Goal: Task Accomplishment & Management: Use online tool/utility

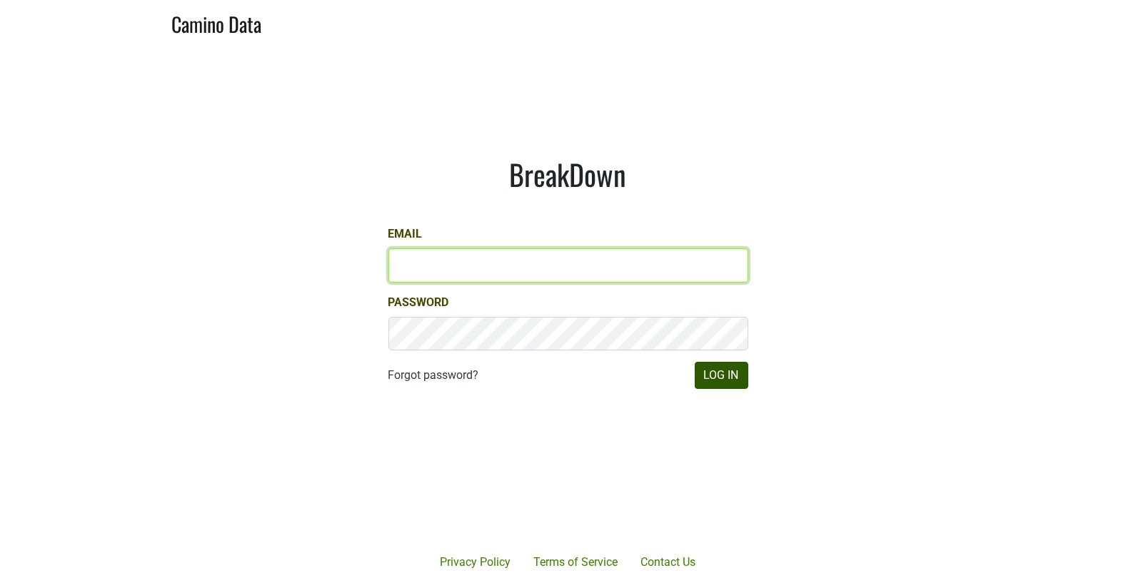
type input "[EMAIL_ADDRESS][DOMAIN_NAME]"
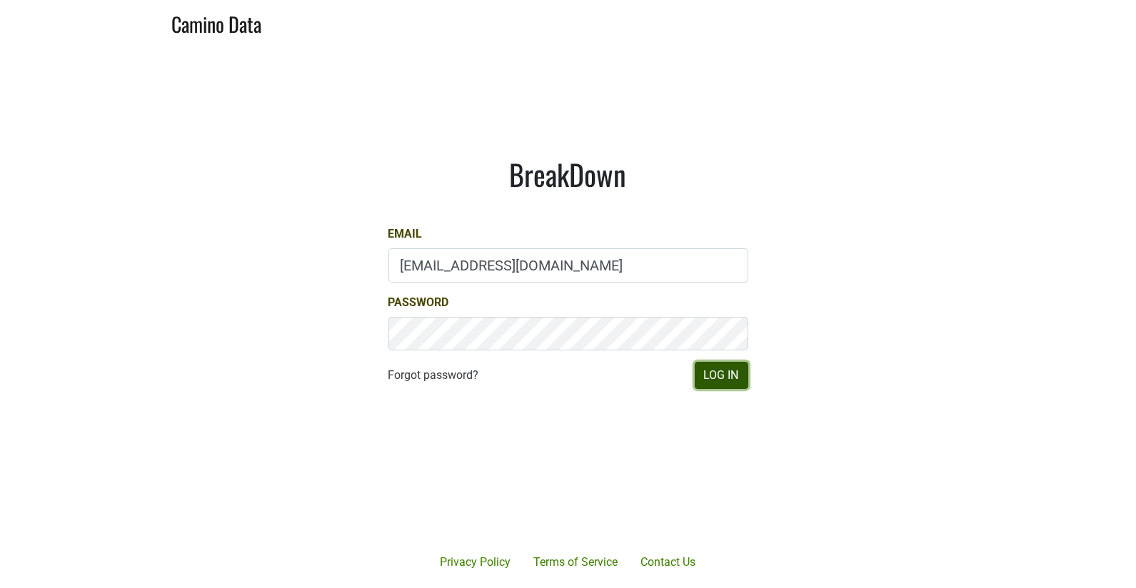
click at [705, 376] on button "Log In" at bounding box center [722, 375] width 54 height 27
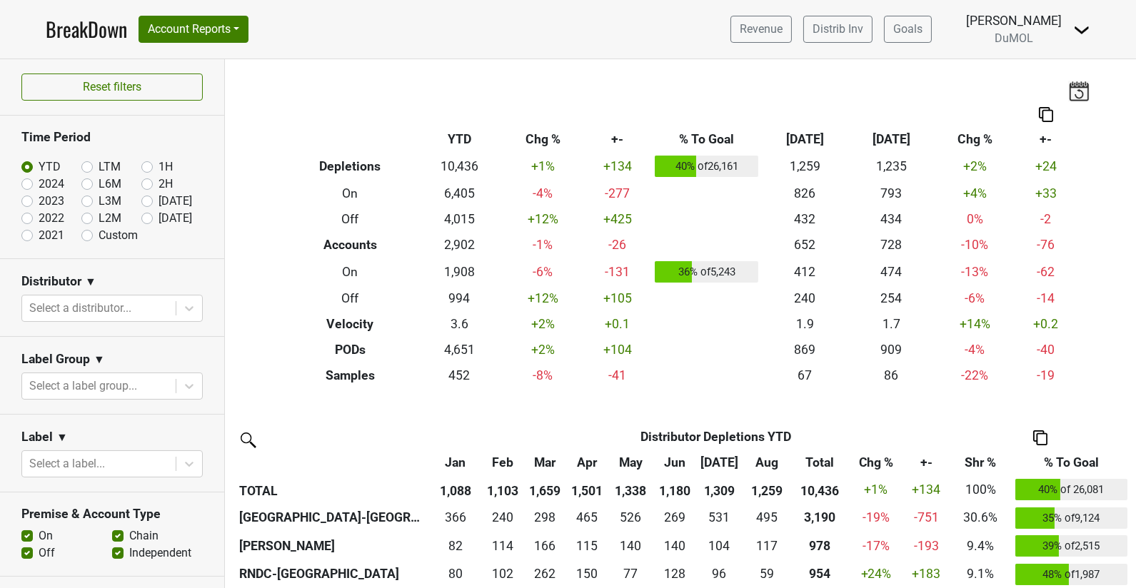
click at [99, 163] on label "LTM" at bounding box center [110, 166] width 22 height 17
click at [85, 163] on input "LTM" at bounding box center [109, 165] width 57 height 14
radio input "true"
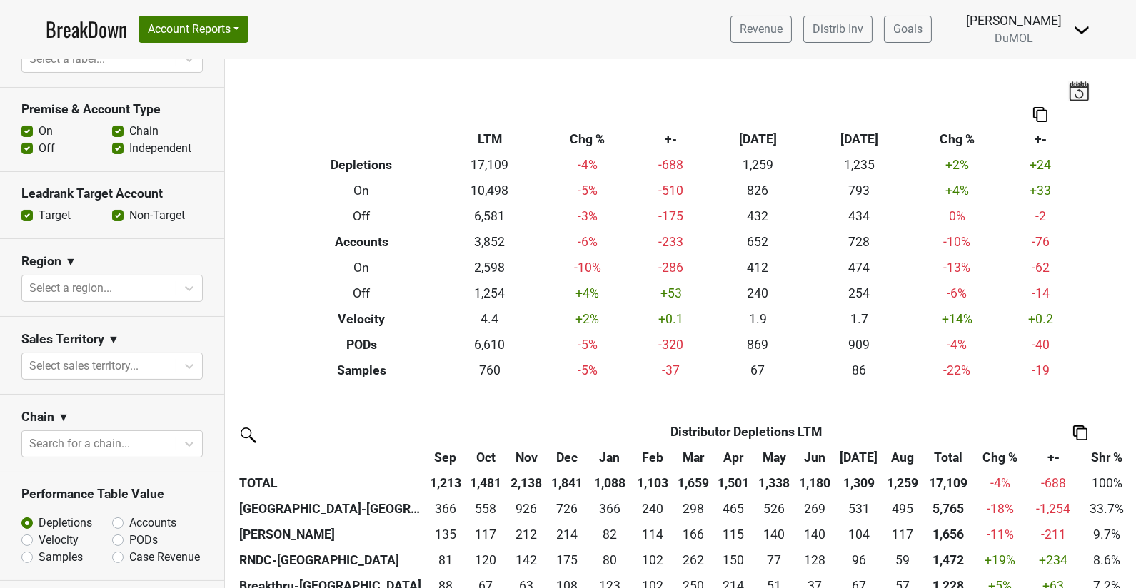
scroll to position [400, 0]
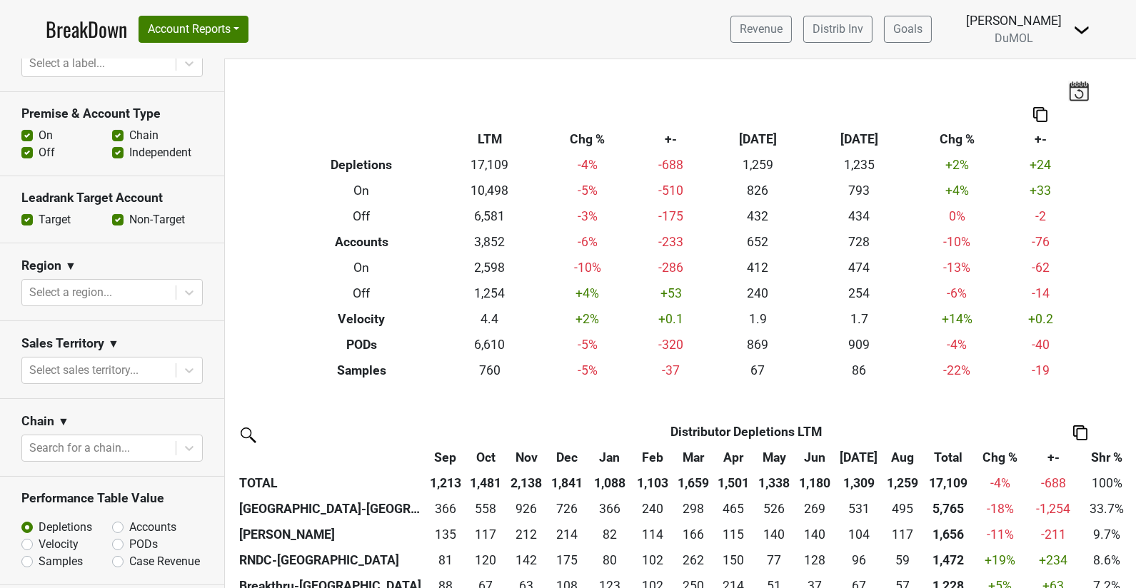
click at [39, 148] on label "Off" at bounding box center [47, 152] width 16 height 17
click at [26, 148] on input "Off" at bounding box center [26, 151] width 11 height 14
checkbox input "false"
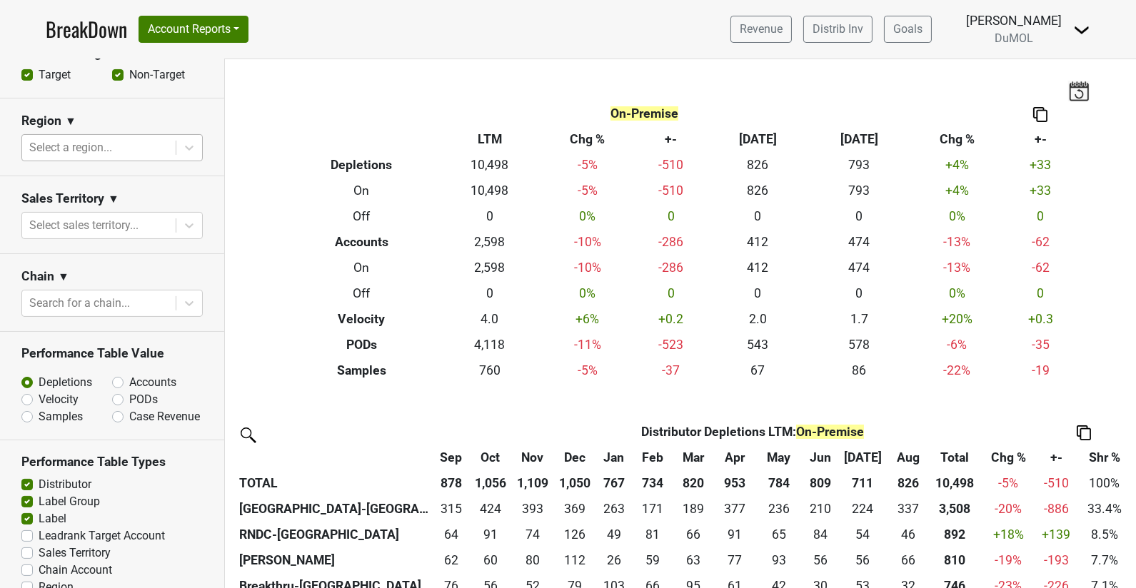
scroll to position [617, 0]
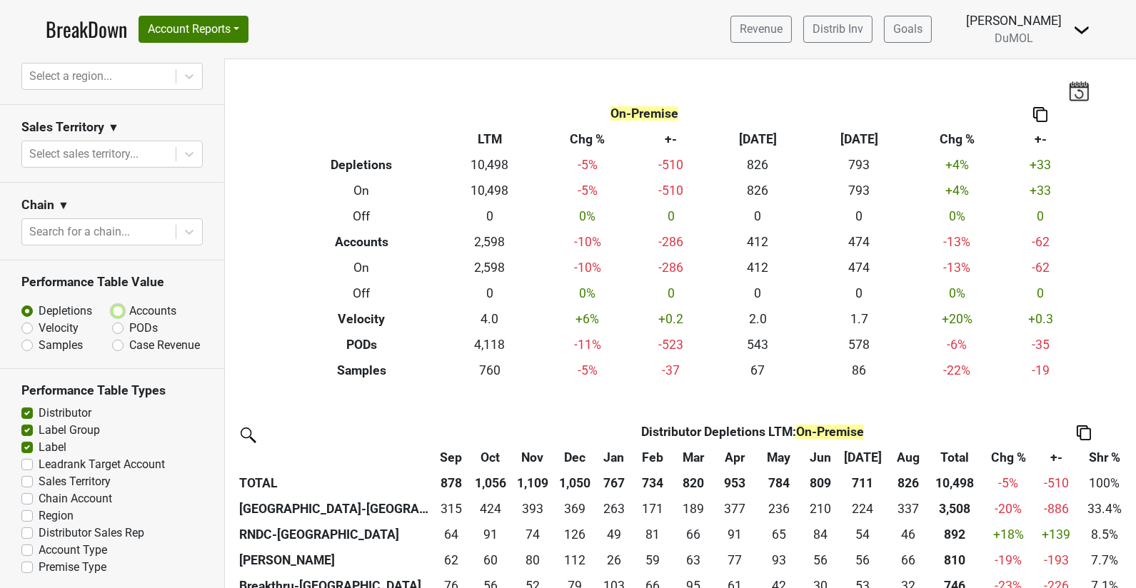
click at [124, 309] on input "Accounts" at bounding box center [155, 310] width 86 height 14
radio input "true"
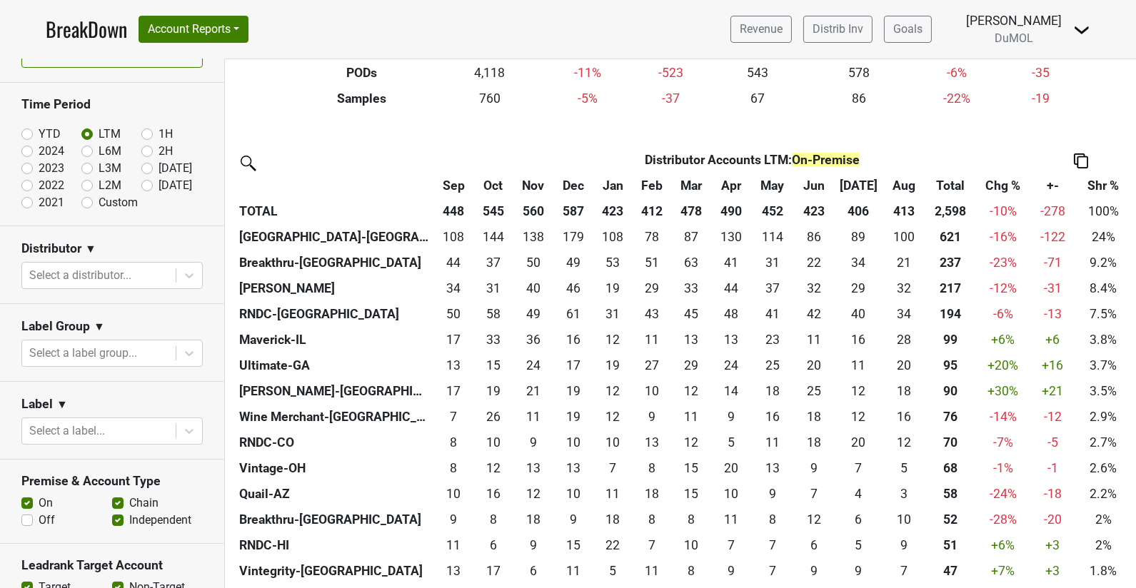
scroll to position [36, 0]
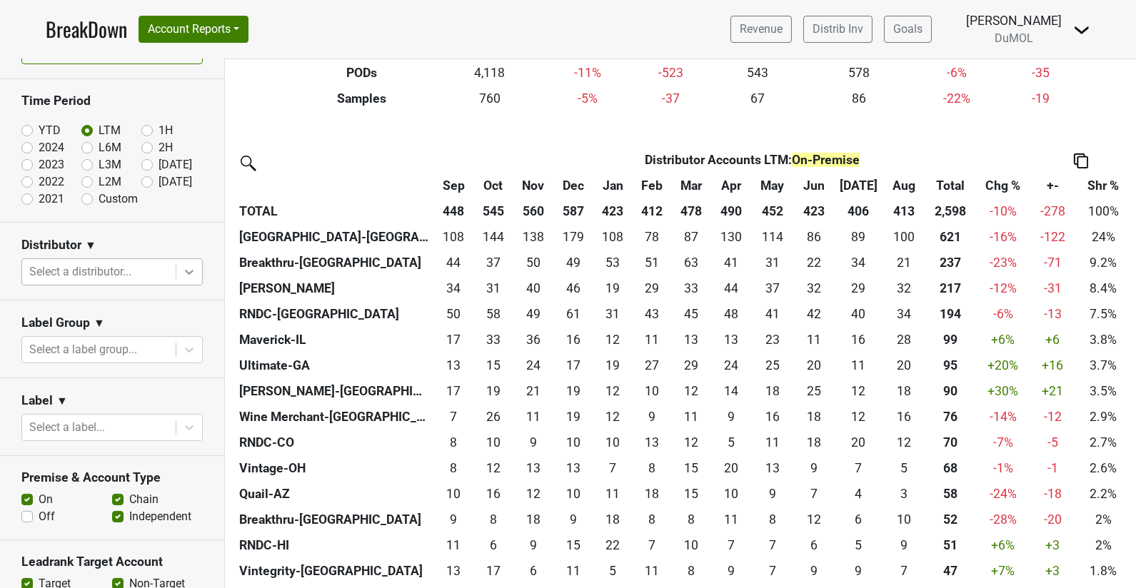
click at [196, 271] on icon at bounding box center [189, 272] width 14 height 14
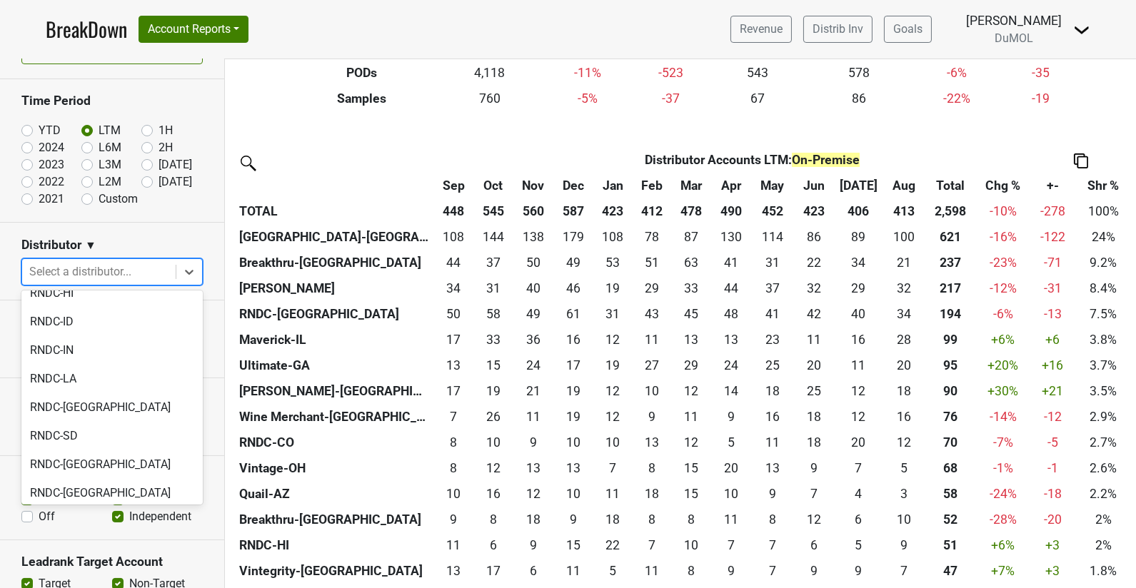
scroll to position [1361, 0]
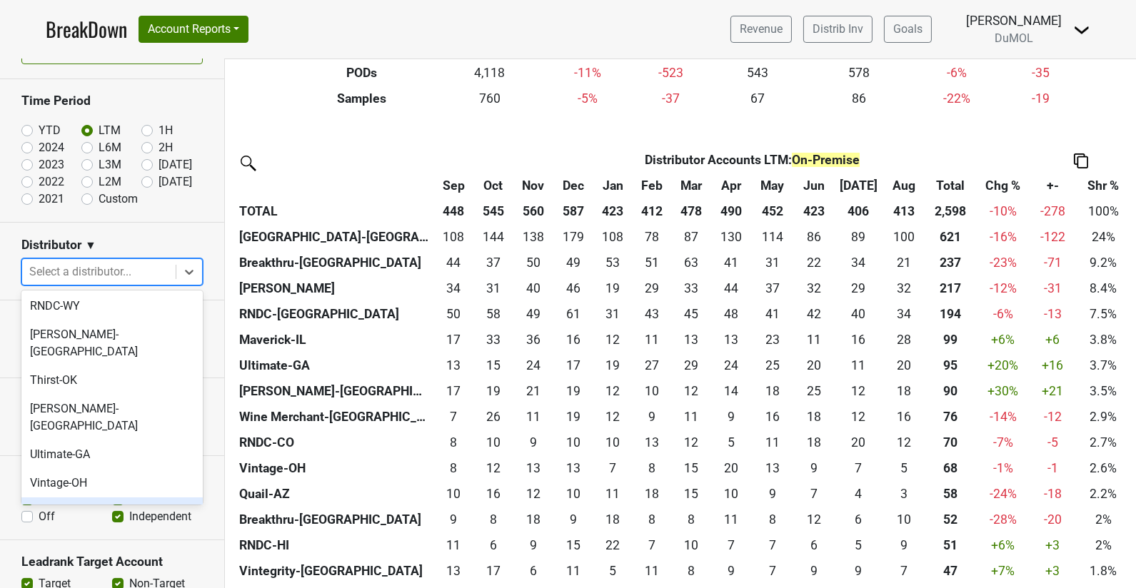
click at [106, 498] on div "Vintegrity-KS" at bounding box center [111, 512] width 181 height 29
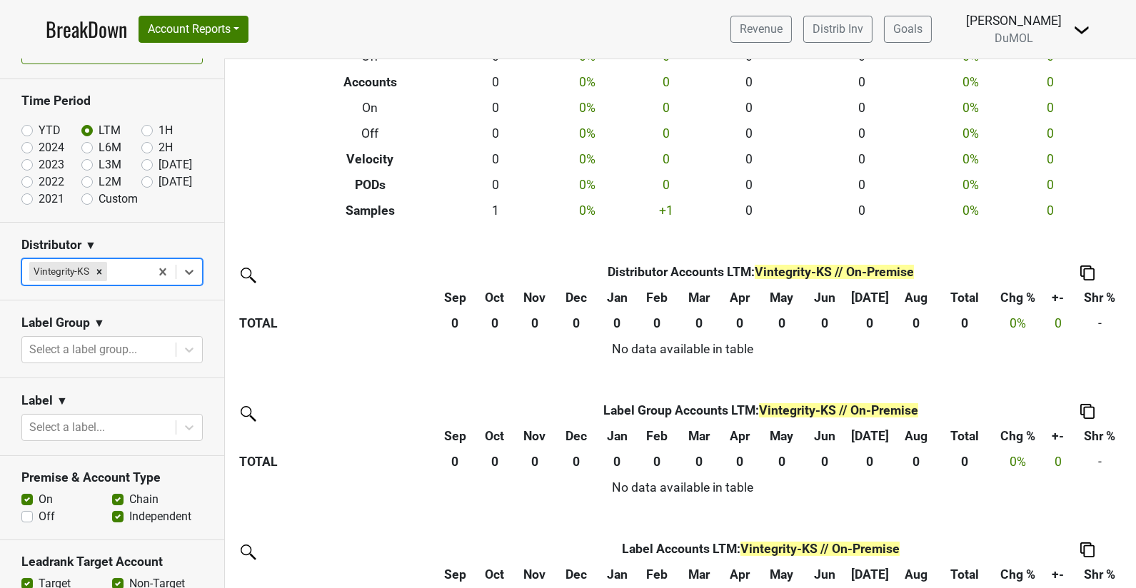
scroll to position [222, 0]
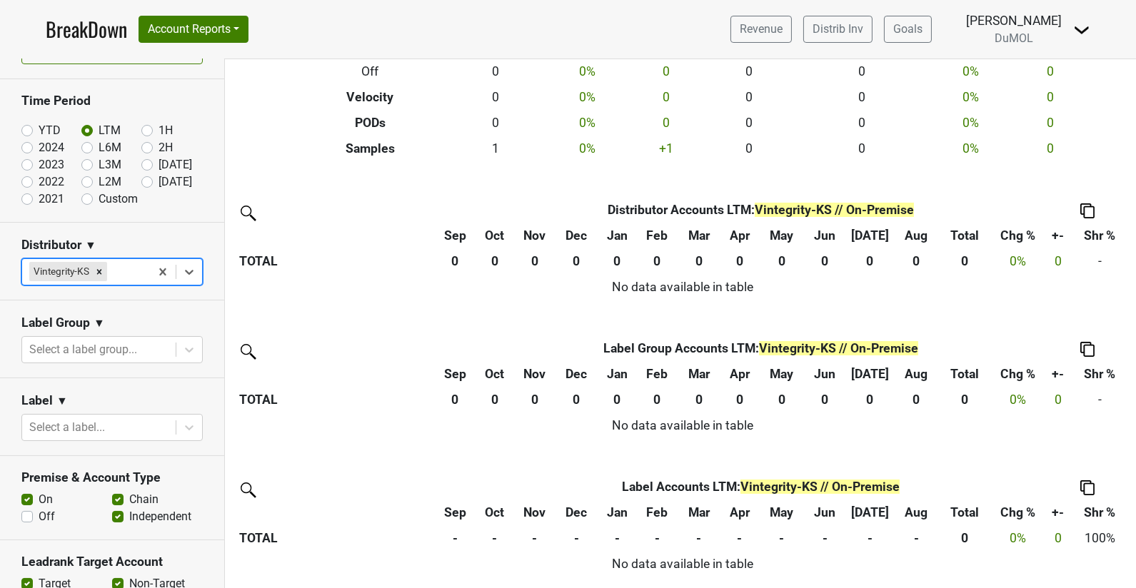
click at [101, 269] on icon "Remove Vintegrity-KS" at bounding box center [99, 271] width 5 height 5
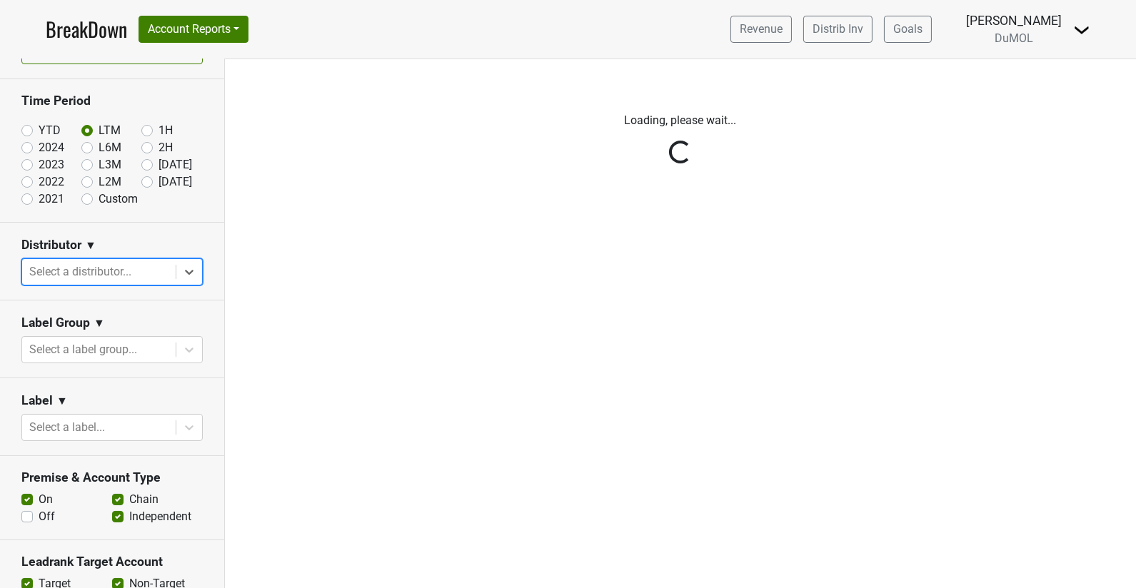
scroll to position [0, 0]
click at [185, 275] on div "Reset filters Time Period YTD LTM 1H 2024 L6M 2H 2023 L3M Aug '25 2022 L2M Sep …" at bounding box center [112, 323] width 225 height 529
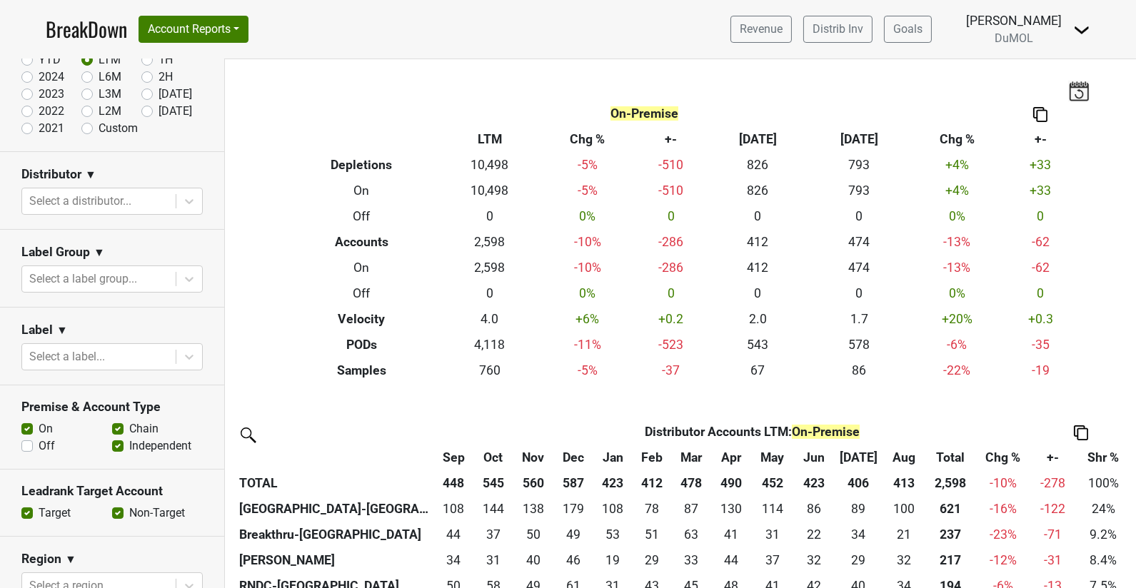
scroll to position [131, 0]
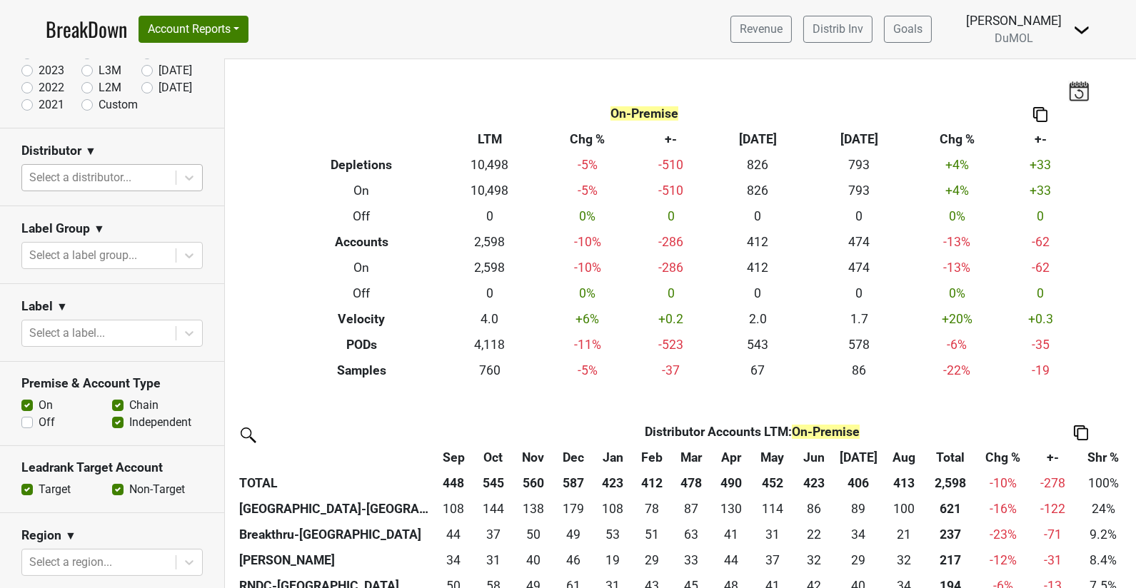
click at [91, 180] on div at bounding box center [98, 178] width 139 height 20
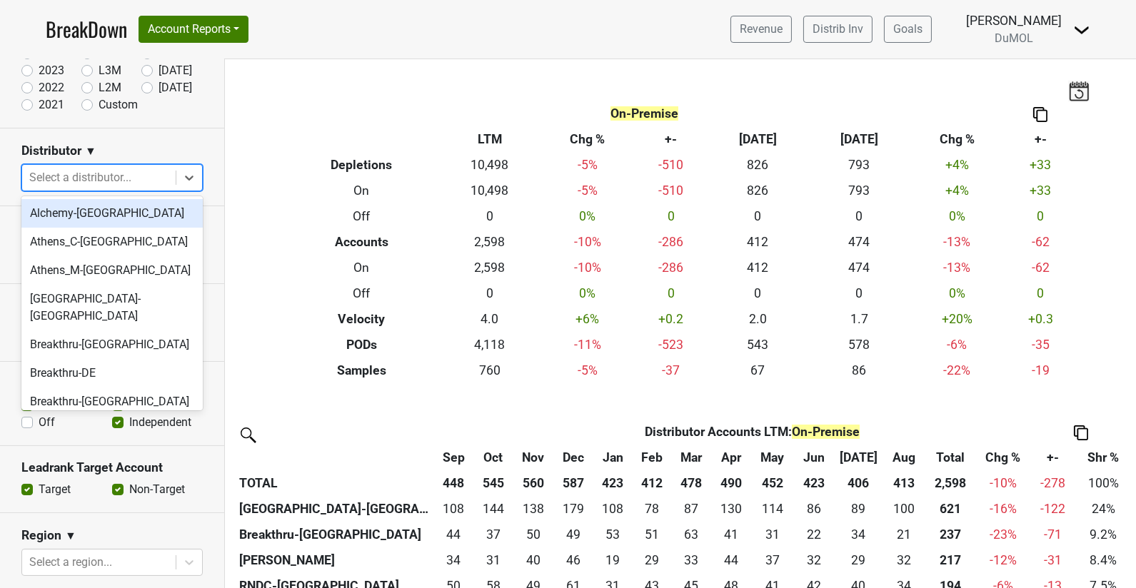
click at [92, 173] on div at bounding box center [98, 178] width 139 height 20
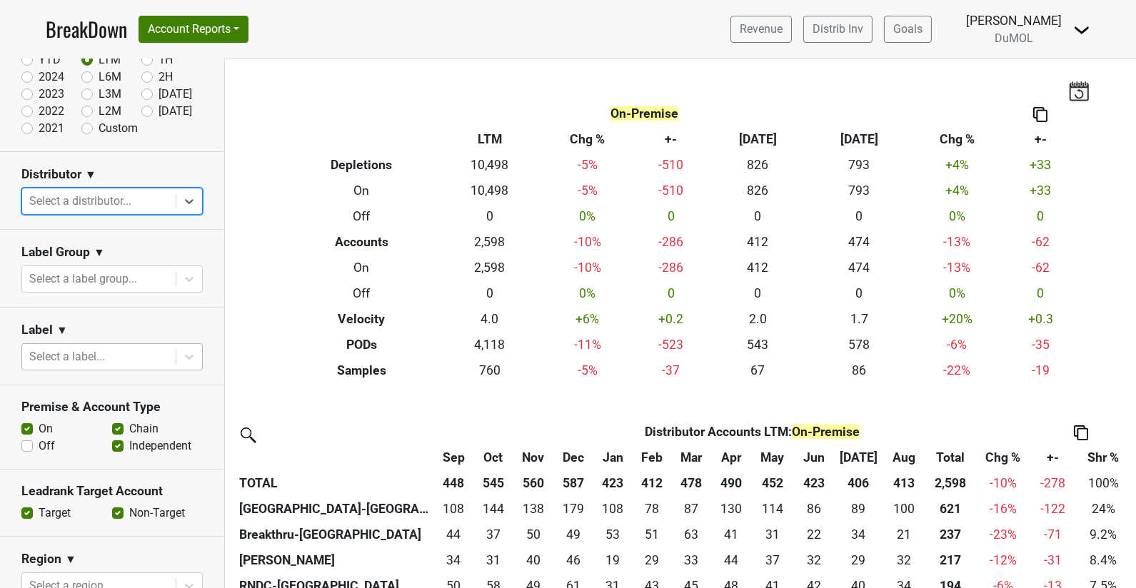
scroll to position [0, 0]
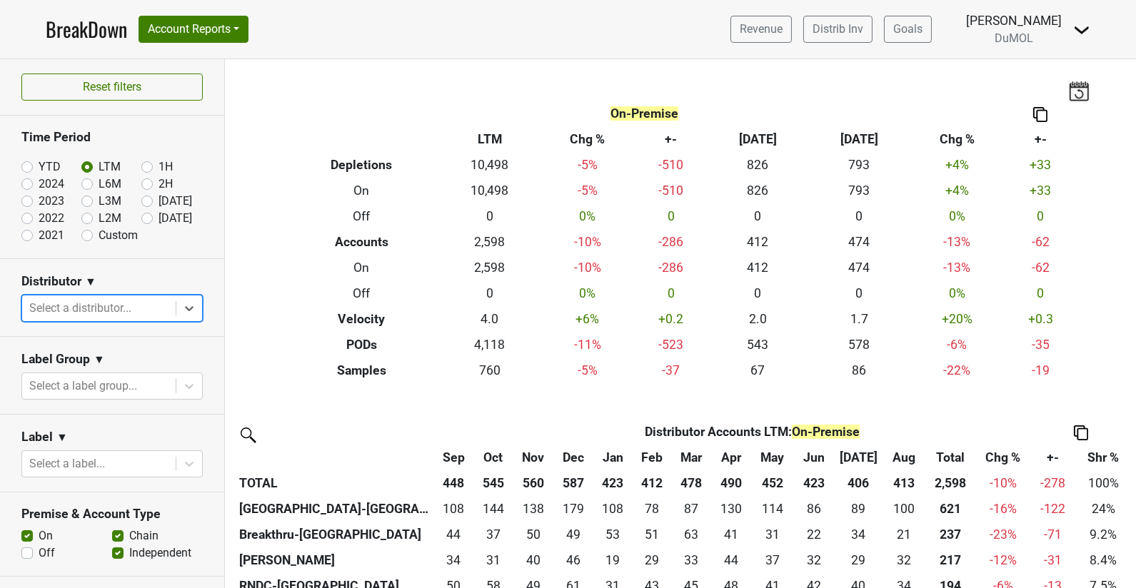
click at [111, 314] on div at bounding box center [98, 308] width 139 height 20
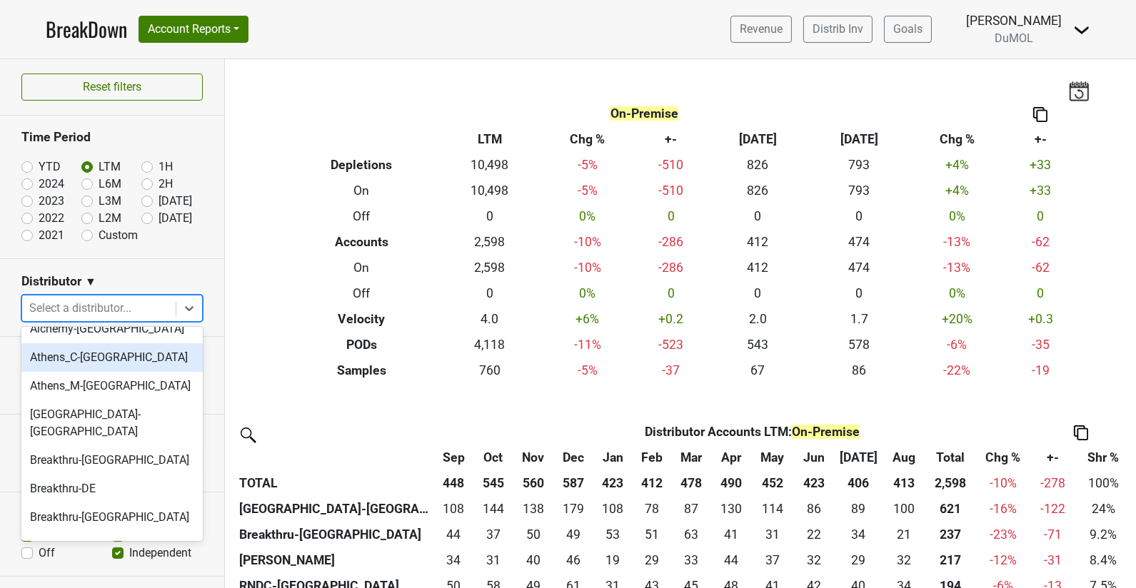
scroll to position [18, 0]
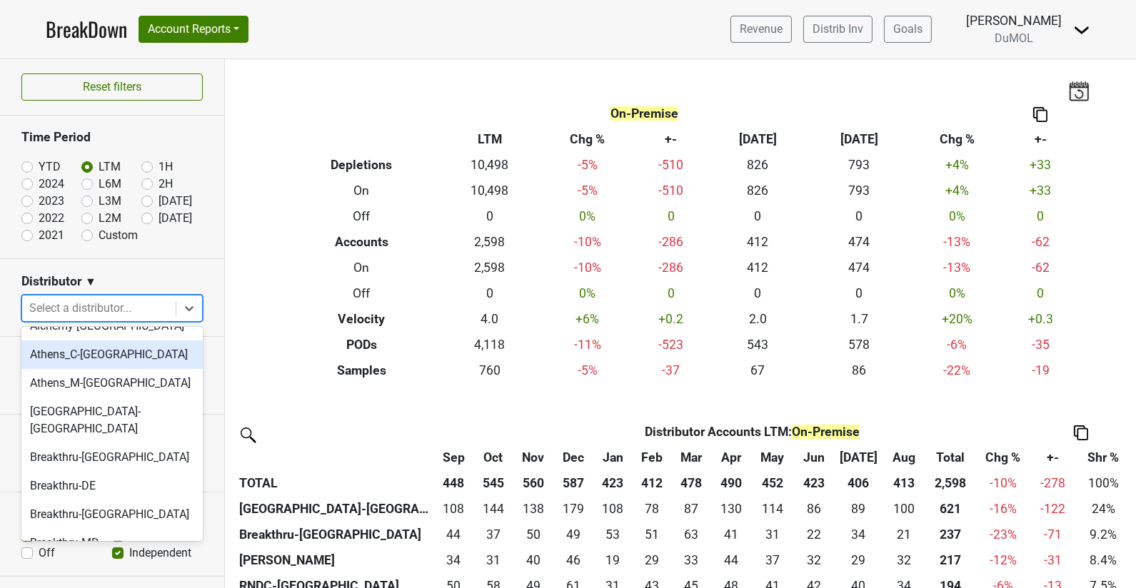
click at [99, 348] on div "Athens_C-TN" at bounding box center [111, 355] width 181 height 29
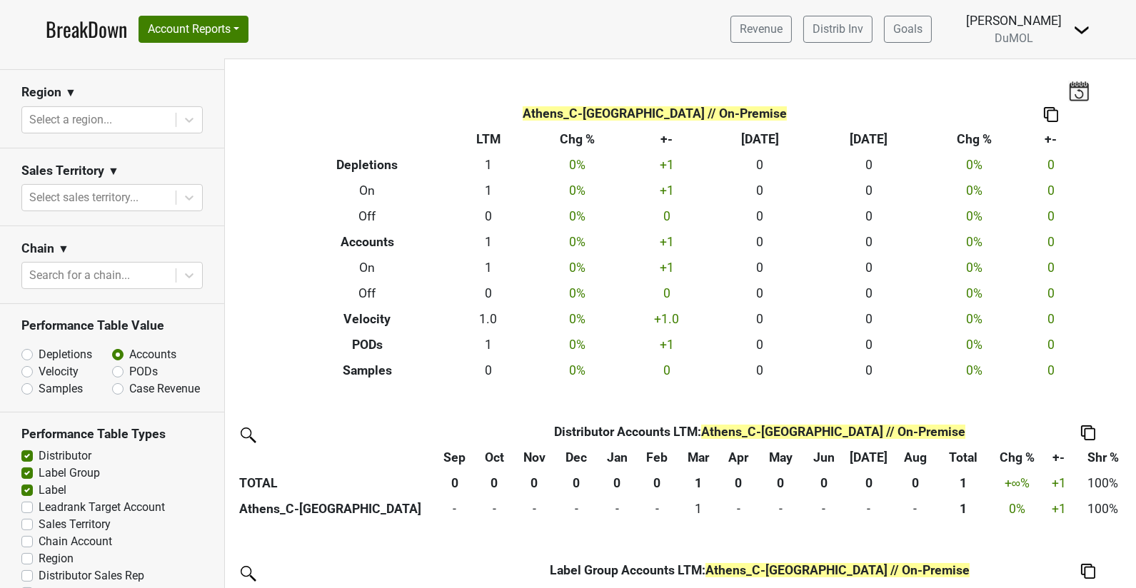
scroll to position [601, 0]
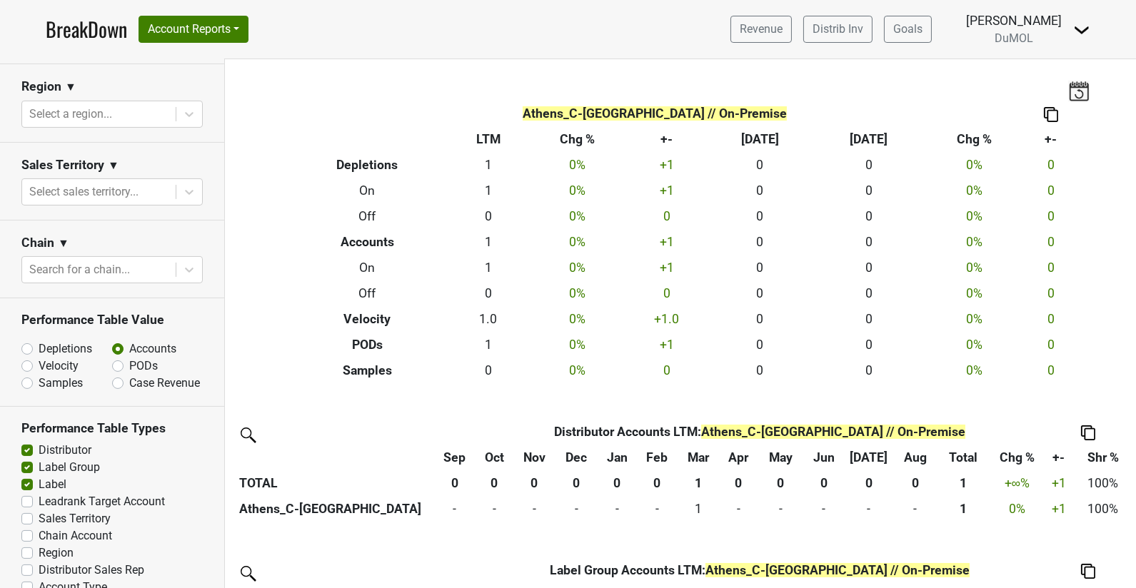
click at [39, 341] on label "Depletions" at bounding box center [66, 349] width 54 height 17
click at [26, 341] on input "Depletions" at bounding box center [64, 348] width 86 height 14
radio input "true"
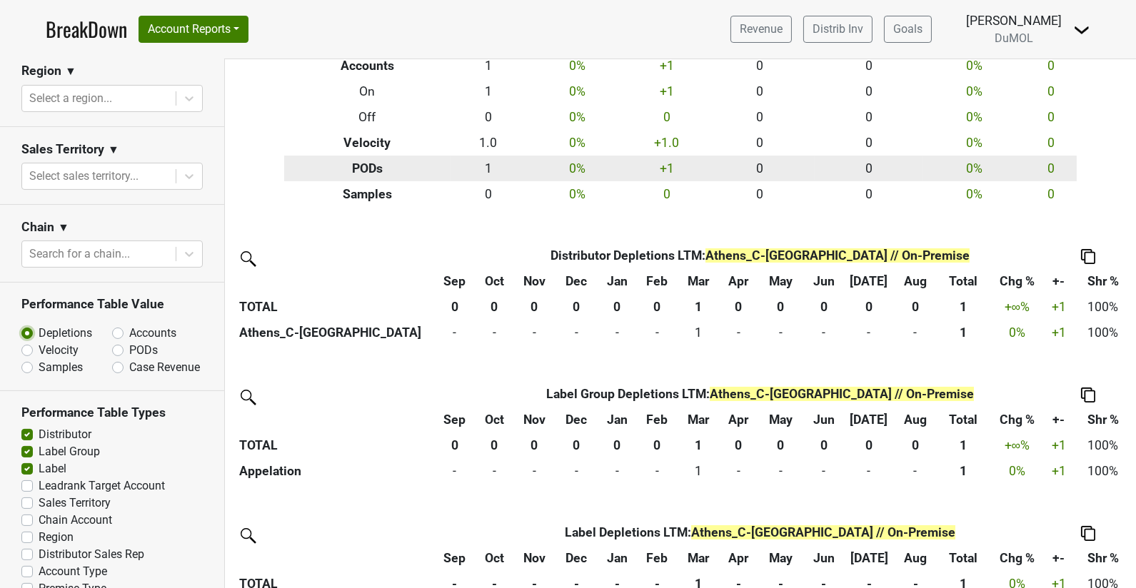
scroll to position [222, 0]
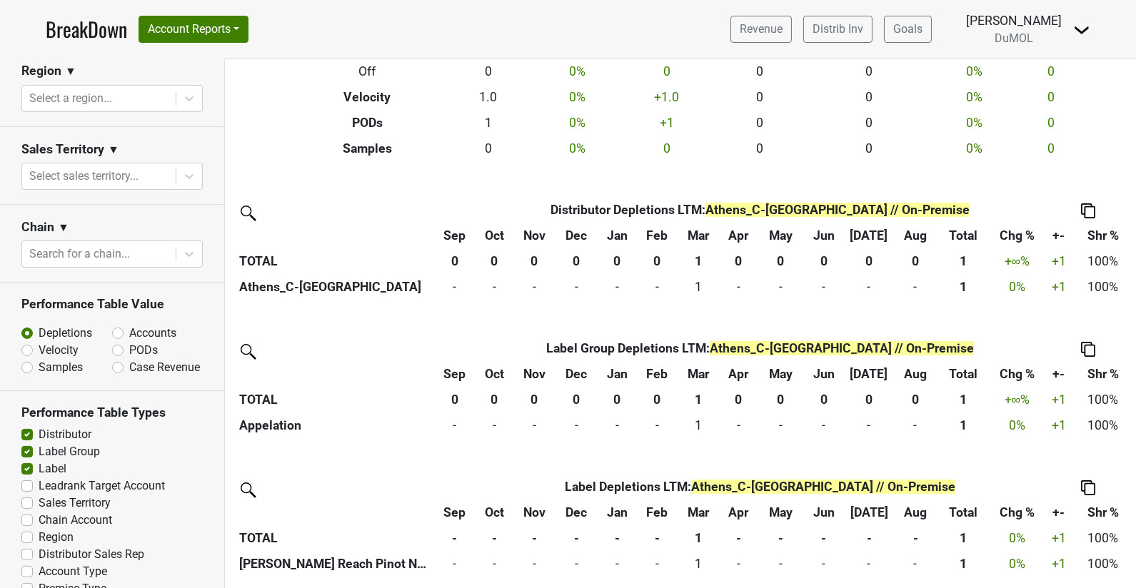
click at [610, 474] on th "Label Depletions LTM : Athens_C-TN // On-Premise" at bounding box center [759, 487] width 569 height 26
click at [817, 398] on th "0" at bounding box center [823, 400] width 41 height 26
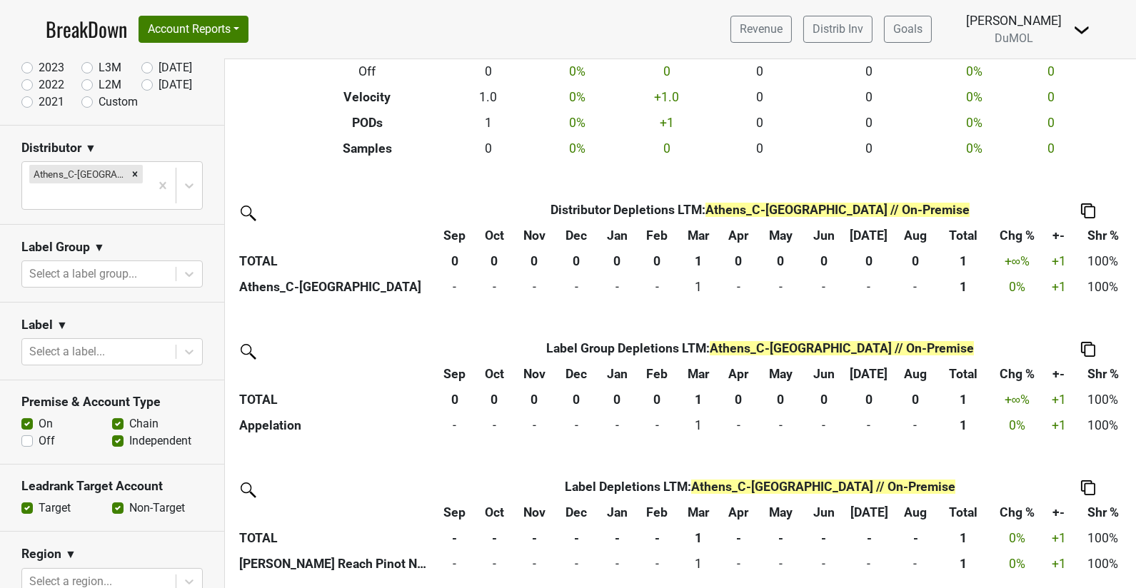
scroll to position [0, 0]
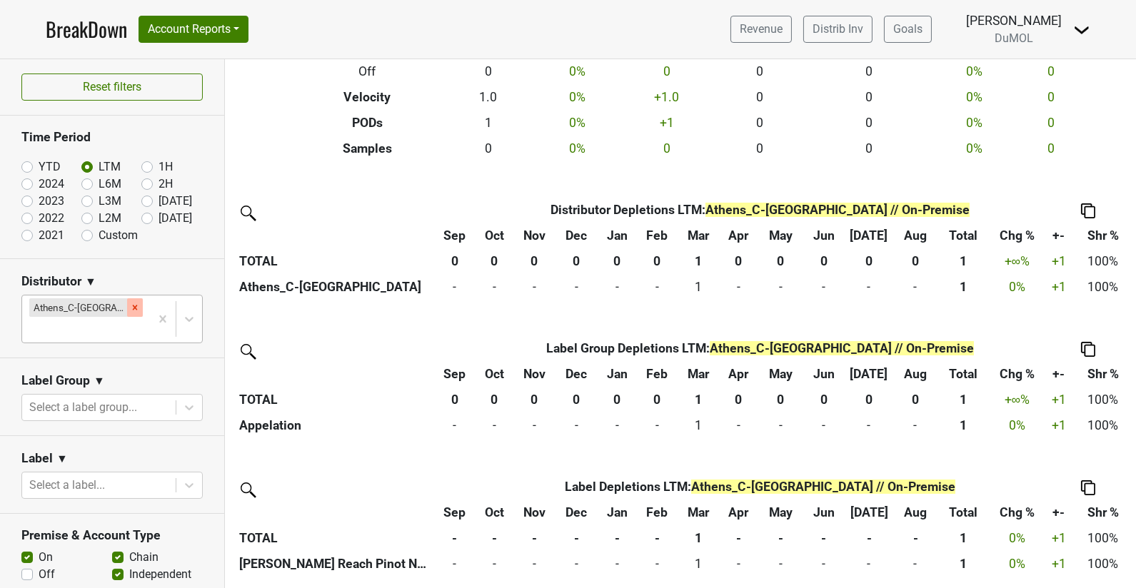
click at [130, 303] on icon "Remove Athens_C-TN" at bounding box center [135, 308] width 10 height 10
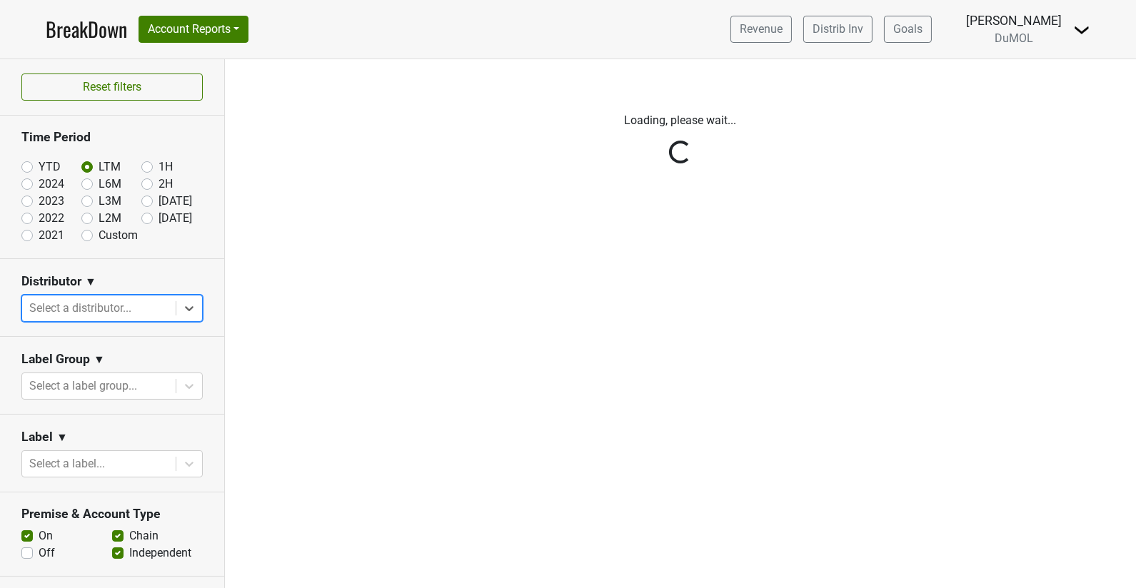
click at [189, 303] on div "Reset filters Time Period YTD LTM 1H 2024 L6M 2H 2023 L3M Aug '25 2022 L2M Sep …" at bounding box center [112, 323] width 225 height 529
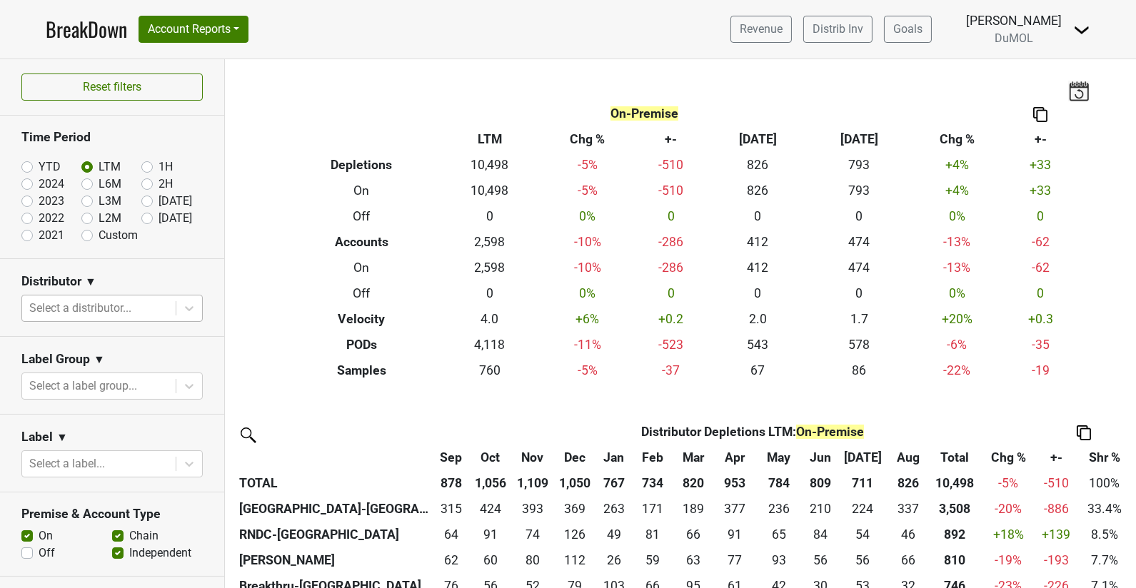
click at [189, 303] on icon at bounding box center [189, 308] width 14 height 14
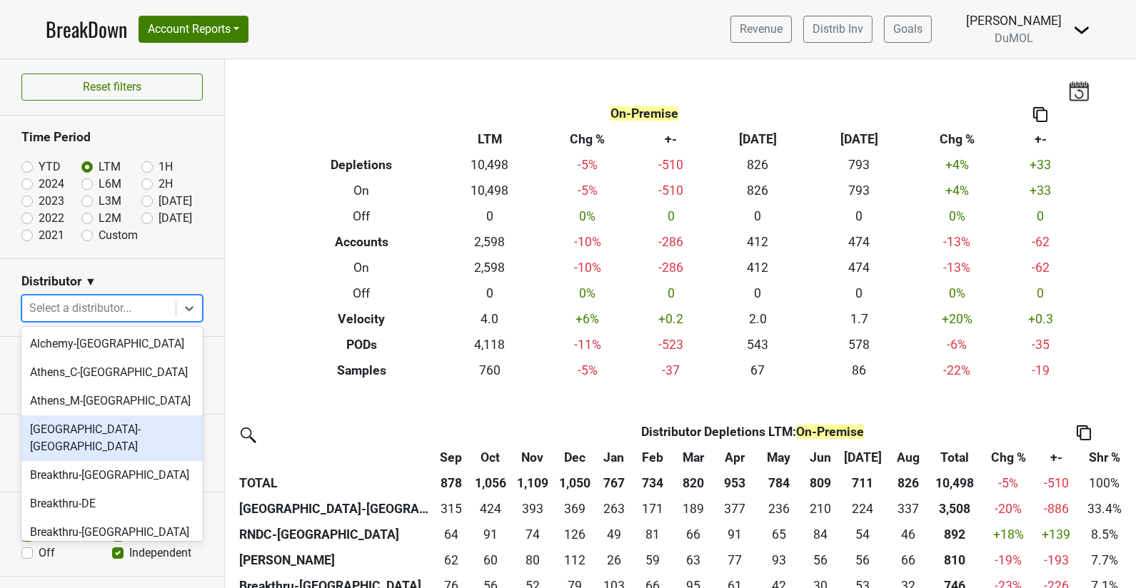
click at [143, 422] on div "Athens_N-TN" at bounding box center [111, 438] width 181 height 46
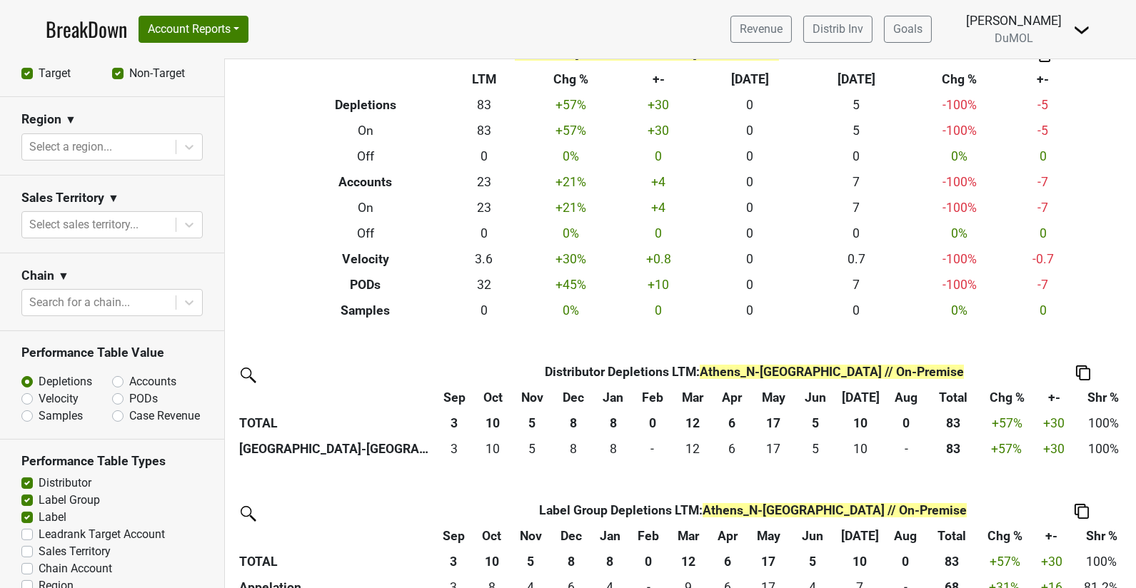
scroll to position [575, 0]
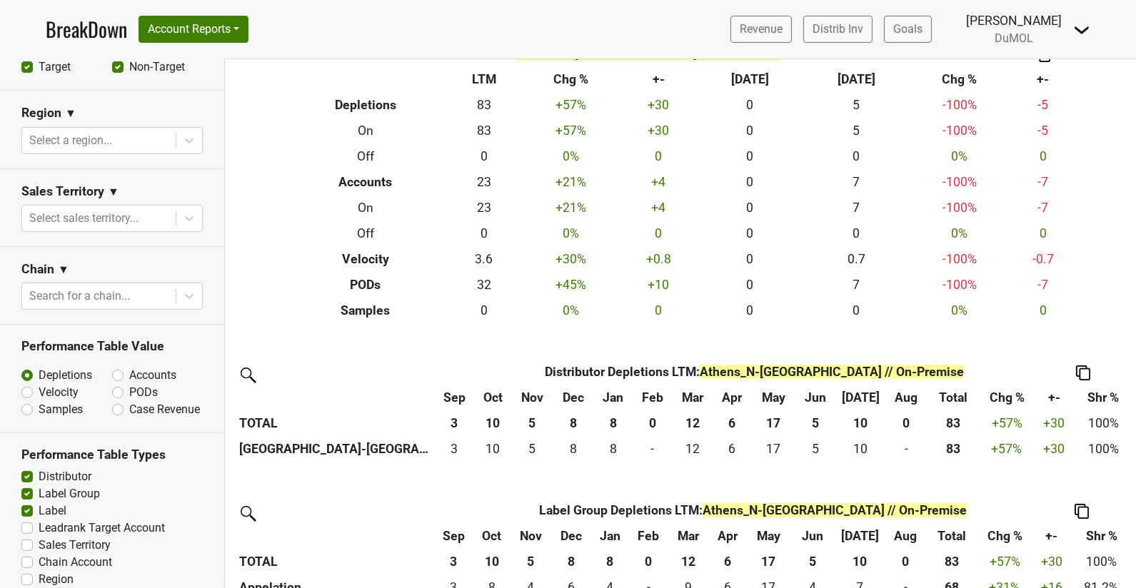
click at [39, 485] on label "Label Group" at bounding box center [69, 493] width 61 height 17
click at [26, 485] on input "Label Group" at bounding box center [26, 492] width 11 height 14
checkbox input "false"
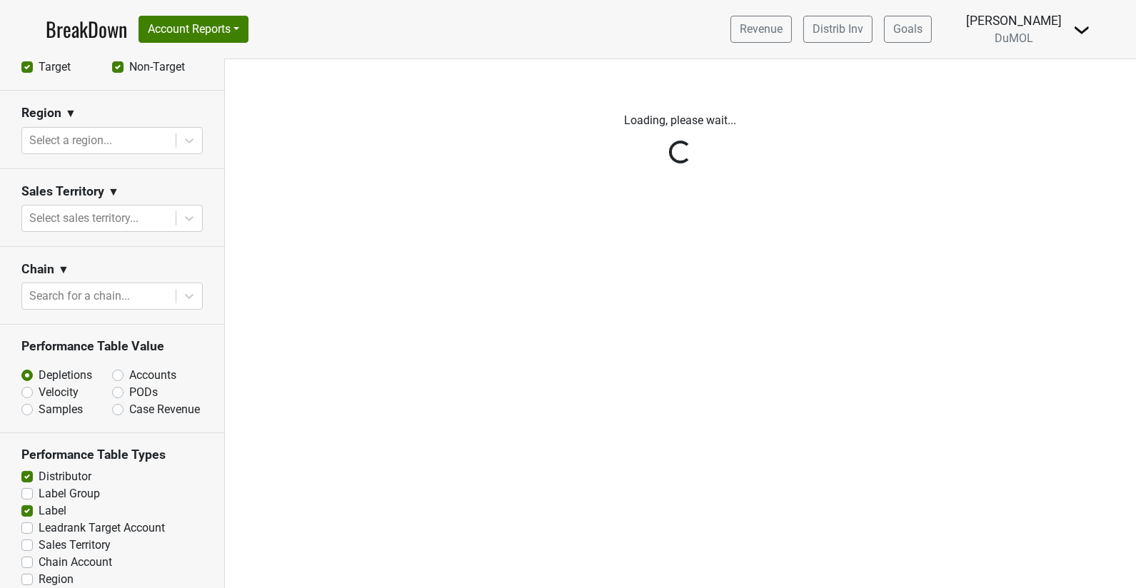
click at [39, 468] on label "Distributor" at bounding box center [65, 476] width 53 height 17
click at [29, 468] on input "Distributor" at bounding box center [26, 475] width 11 height 14
checkbox input "false"
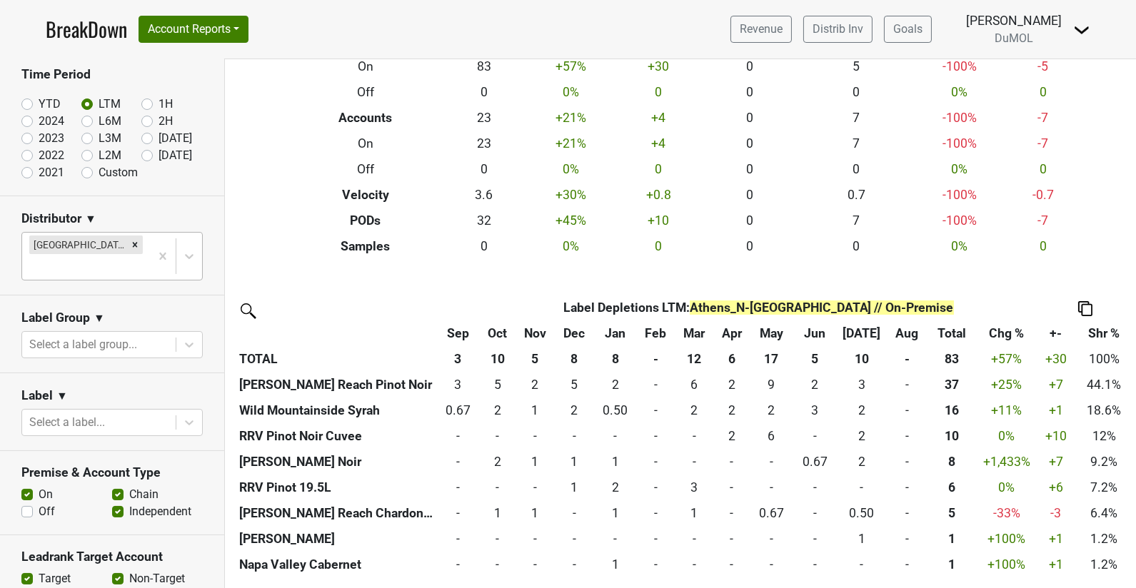
scroll to position [62, 0]
click at [127, 250] on div "Remove Athens_N-TN" at bounding box center [135, 245] width 16 height 19
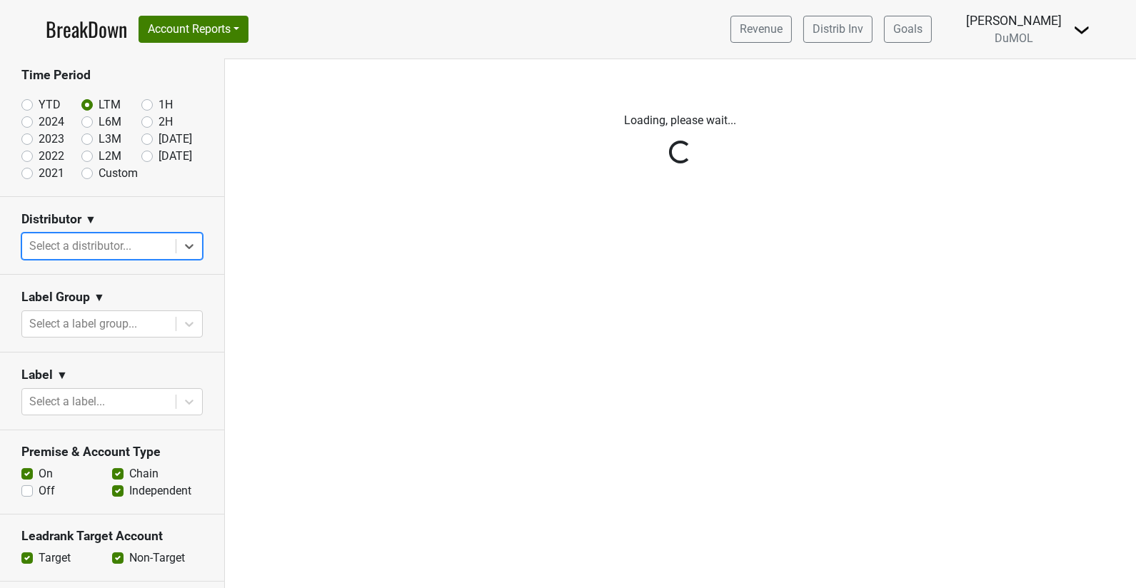
click at [193, 247] on div "Reset filters Time Period YTD LTM 1H 2024 L6M 2H 2023 L3M Aug '25 2022 L2M Sep …" at bounding box center [112, 323] width 225 height 529
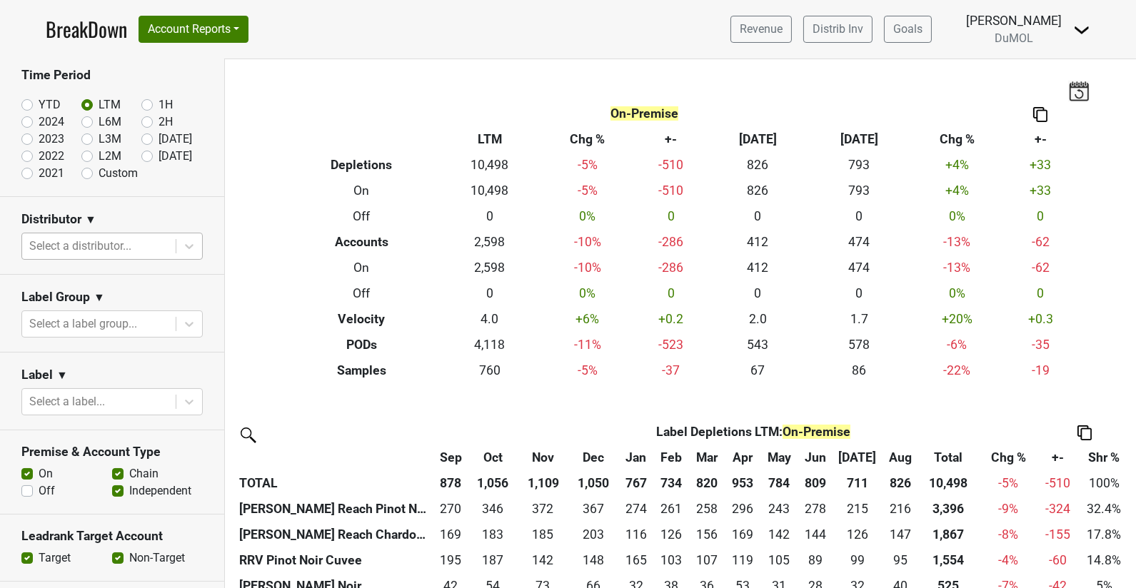
click at [193, 247] on icon at bounding box center [189, 246] width 14 height 14
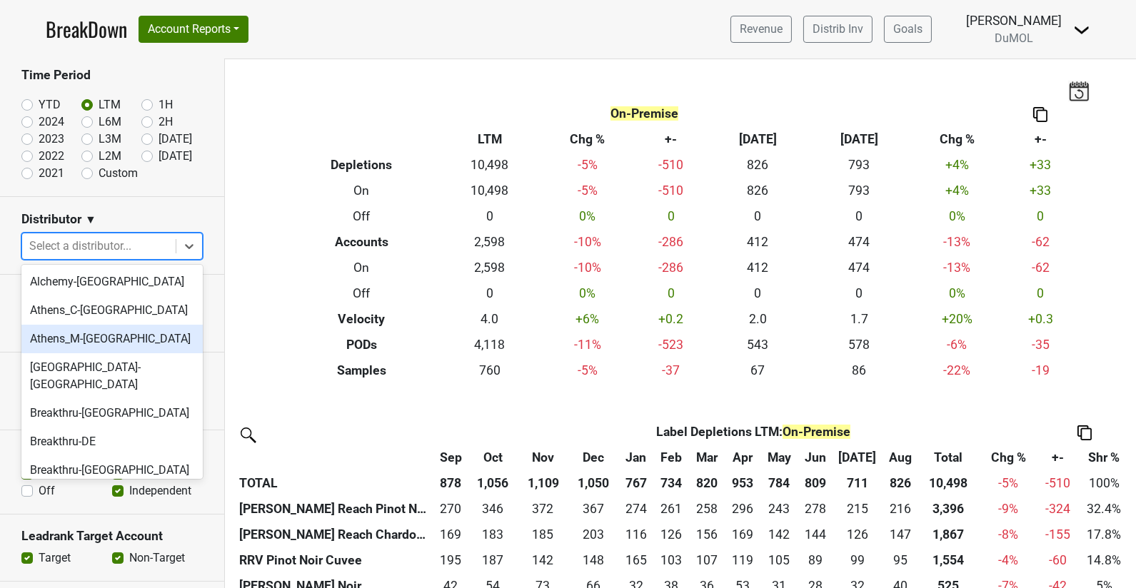
click at [147, 338] on div "Athens_M-TN" at bounding box center [111, 339] width 181 height 29
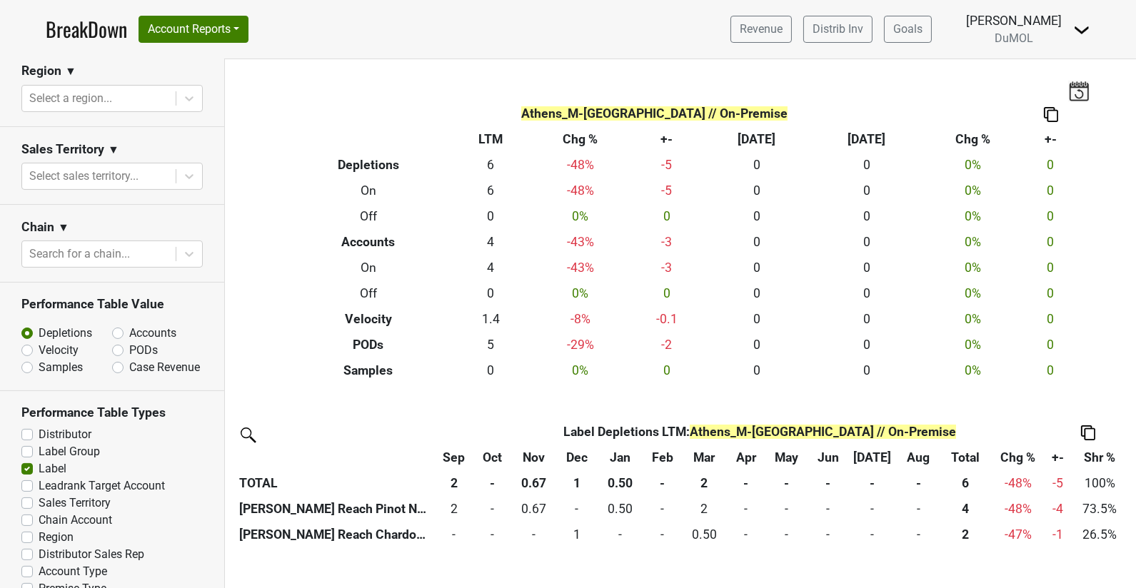
scroll to position [616, 0]
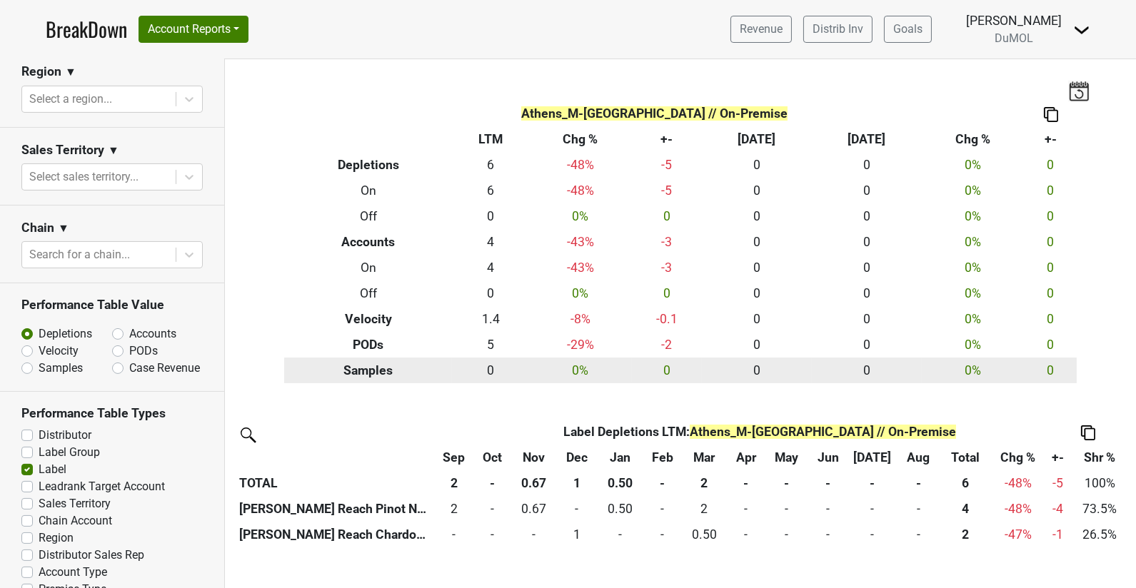
click at [783, 374] on td "0" at bounding box center [757, 371] width 110 height 26
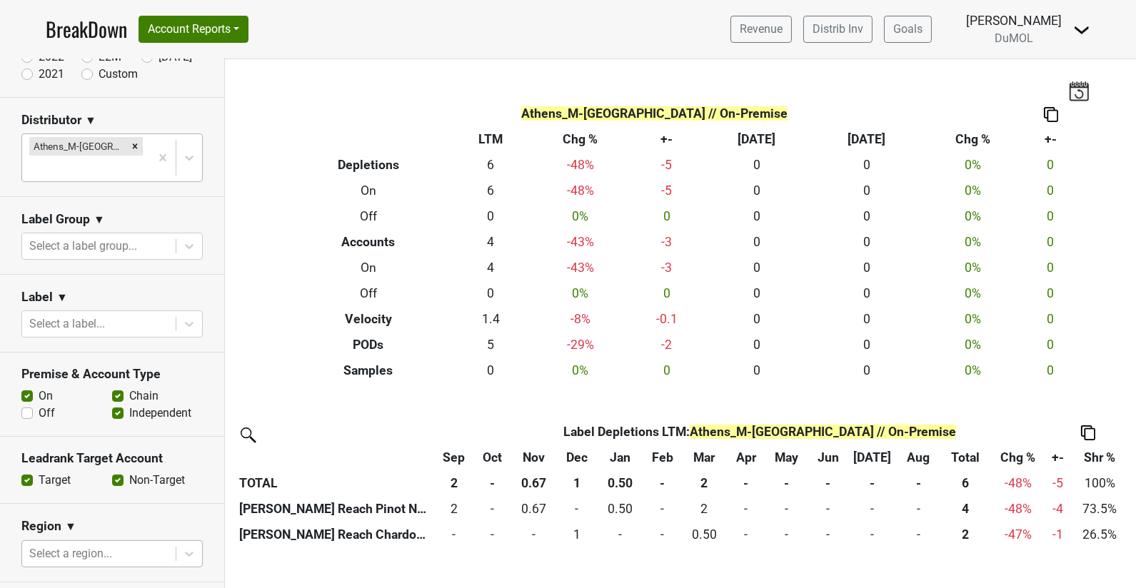
scroll to position [155, 0]
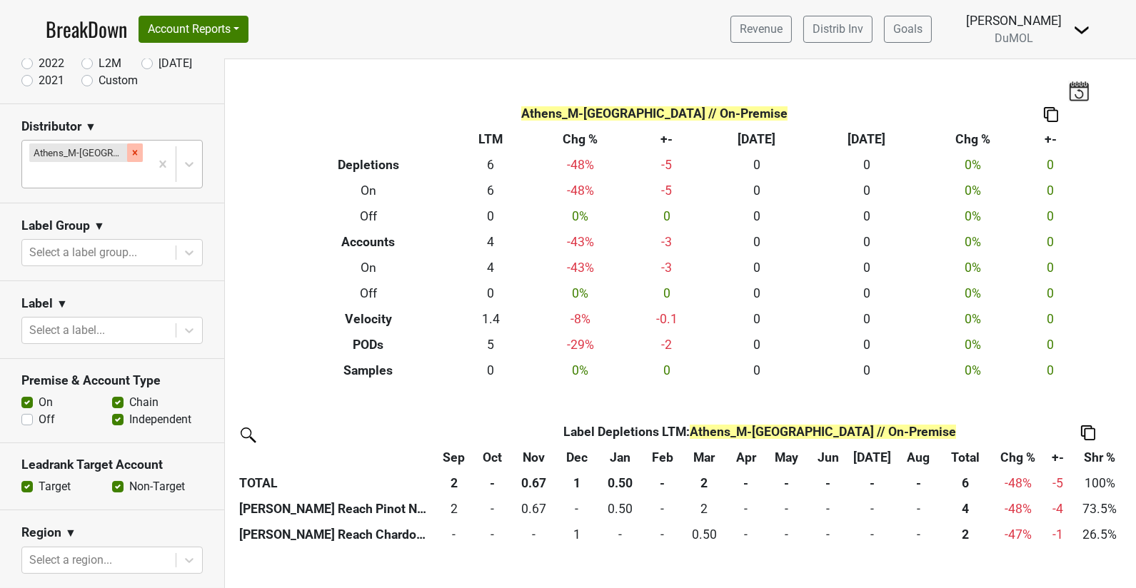
click at [130, 148] on icon "Remove Athens_M-TN" at bounding box center [135, 153] width 10 height 10
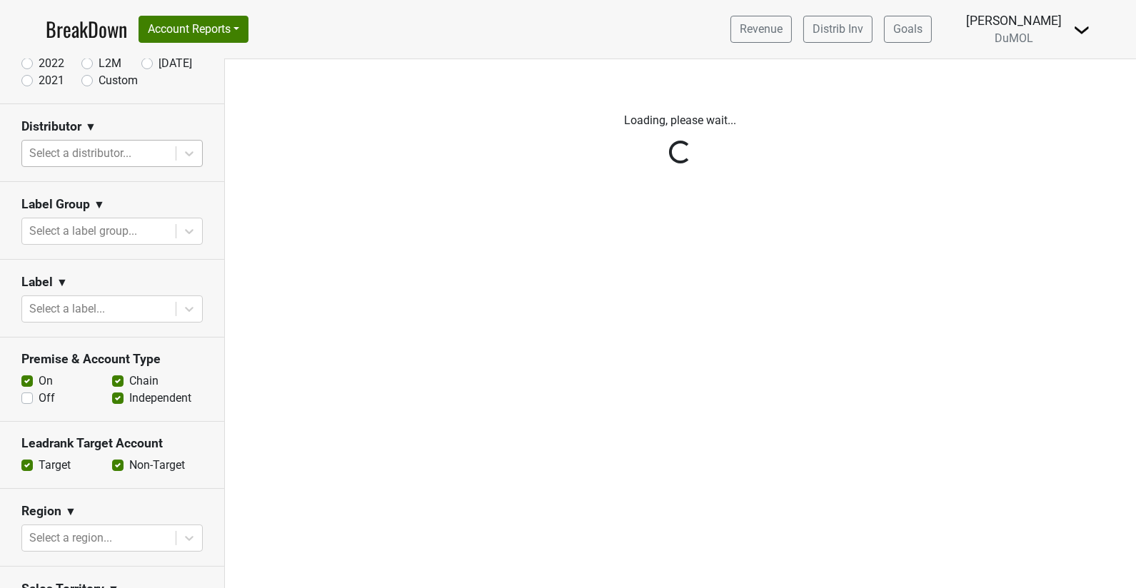
click at [178, 151] on div "Reset filters Time Period YTD LTM 1H 2024 L6M 2H 2023 L3M Aug '25 2022 L2M Sep …" at bounding box center [112, 323] width 225 height 529
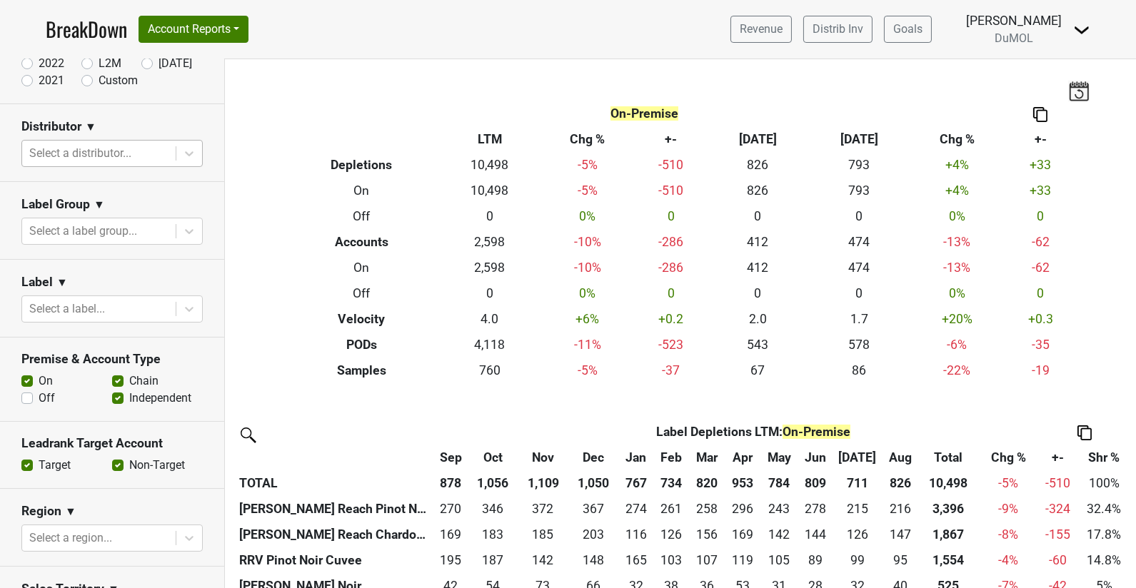
scroll to position [0, 0]
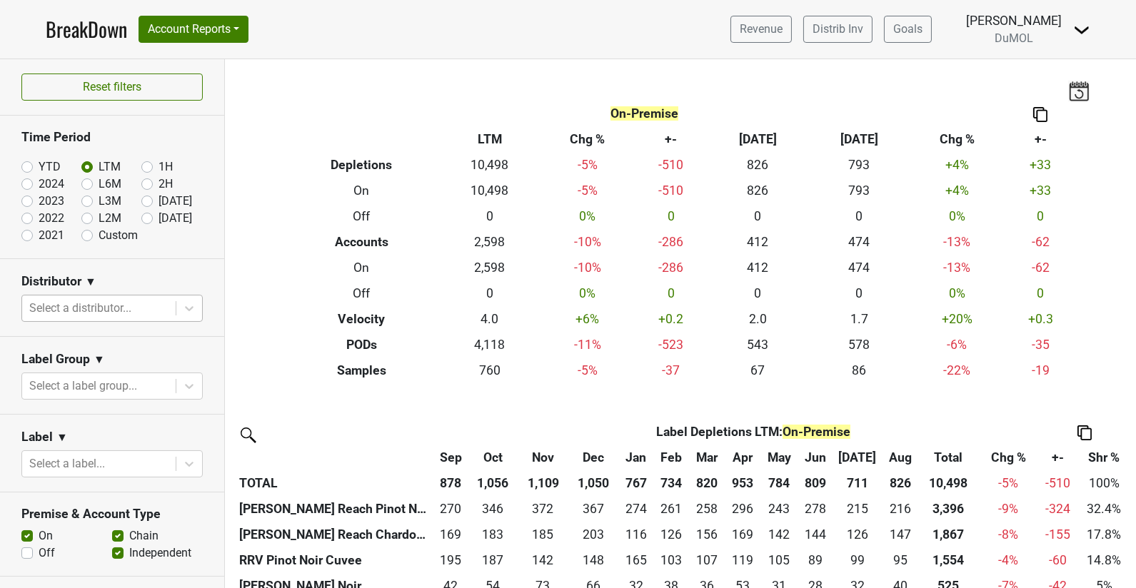
click at [173, 303] on div "Select a distributor..." at bounding box center [98, 309] width 153 height 26
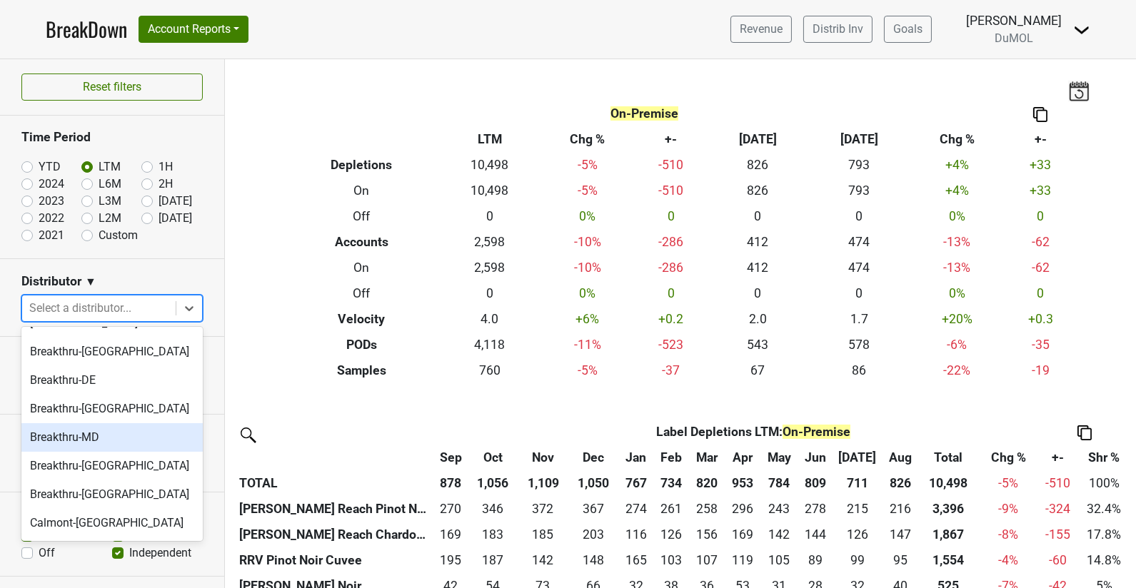
scroll to position [127, 0]
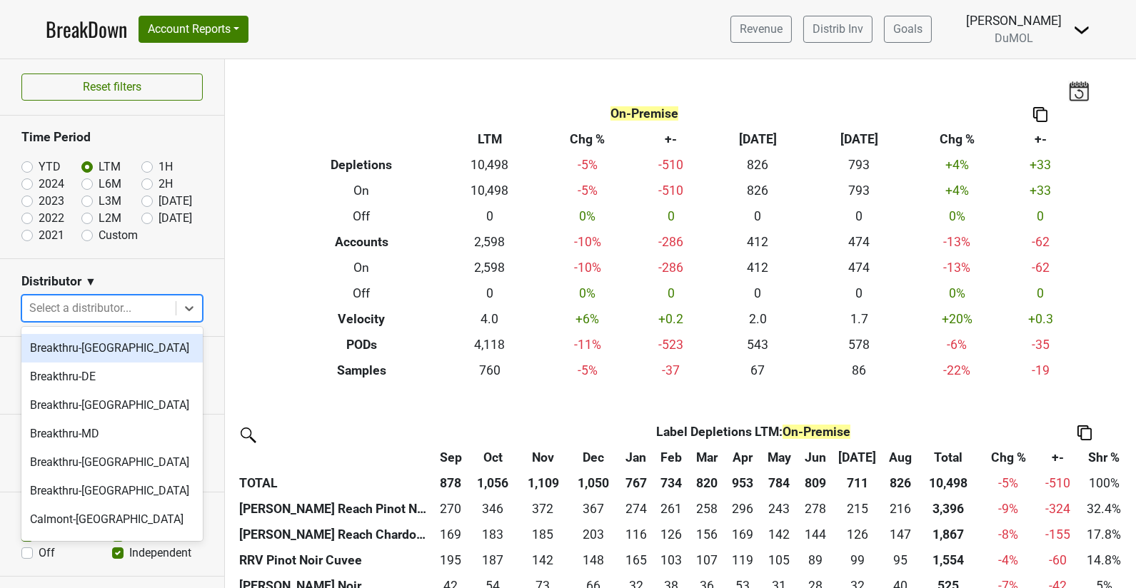
click at [120, 335] on div "Breakthru-DC" at bounding box center [111, 348] width 181 height 29
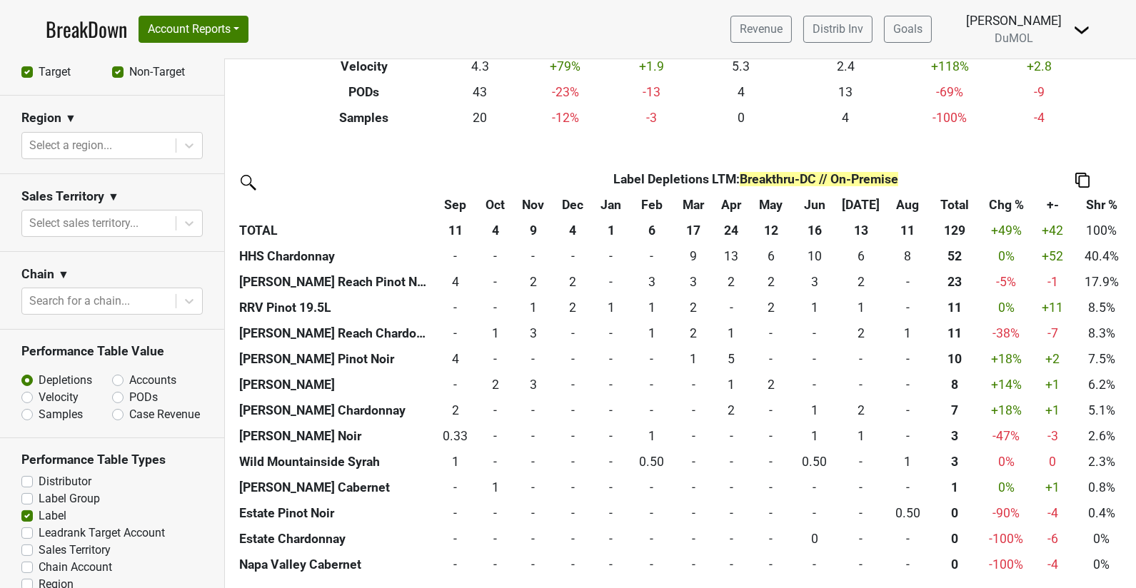
scroll to position [617, 0]
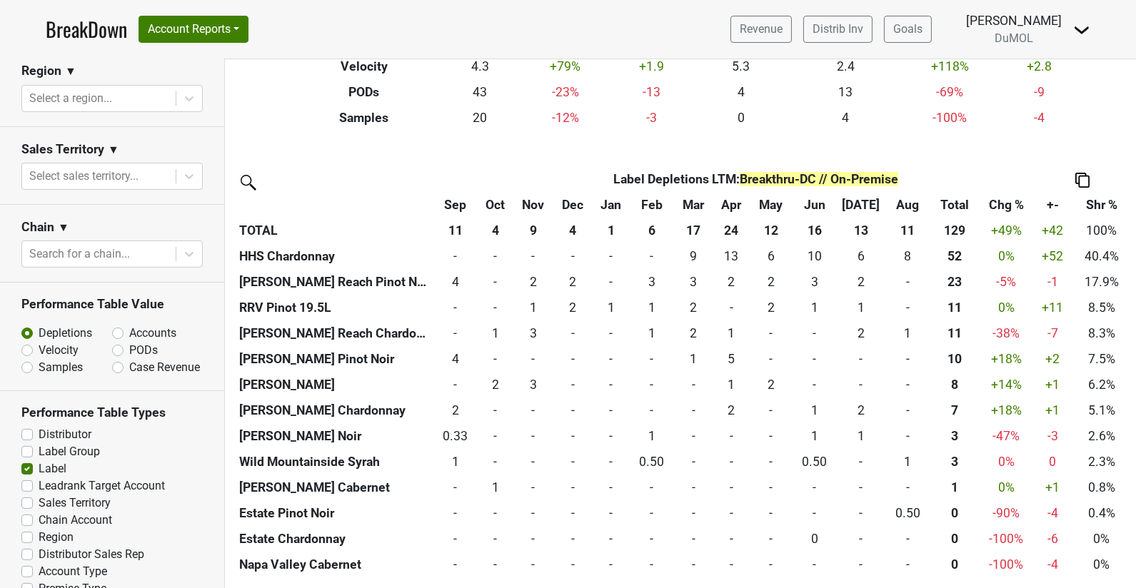
click at [129, 342] on label "PODs" at bounding box center [143, 350] width 29 height 17
click at [118, 342] on input "PODs" at bounding box center [155, 349] width 86 height 14
radio input "true"
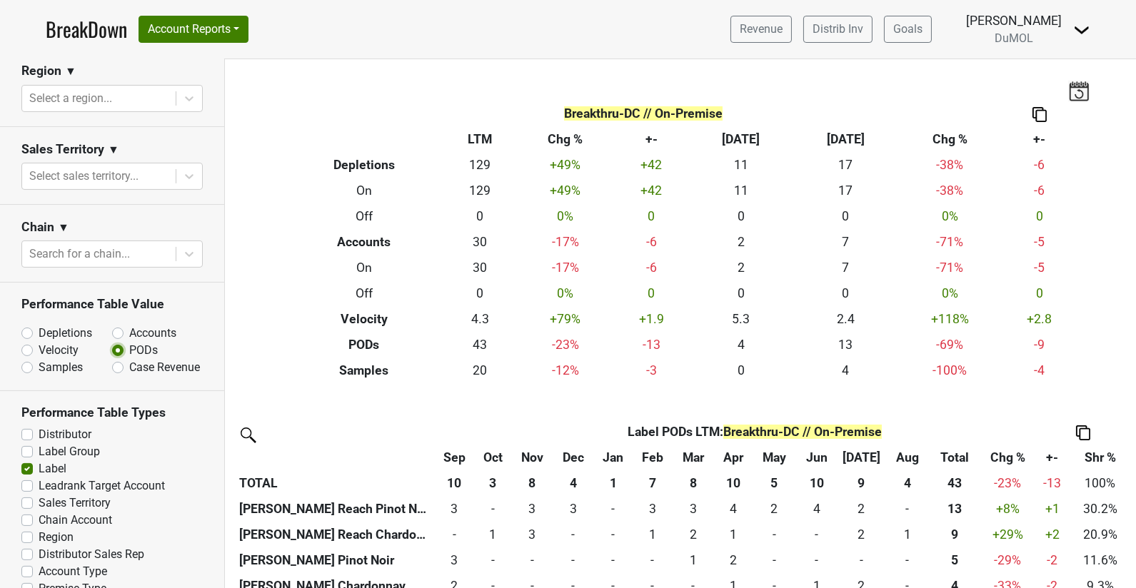
scroll to position [0, 0]
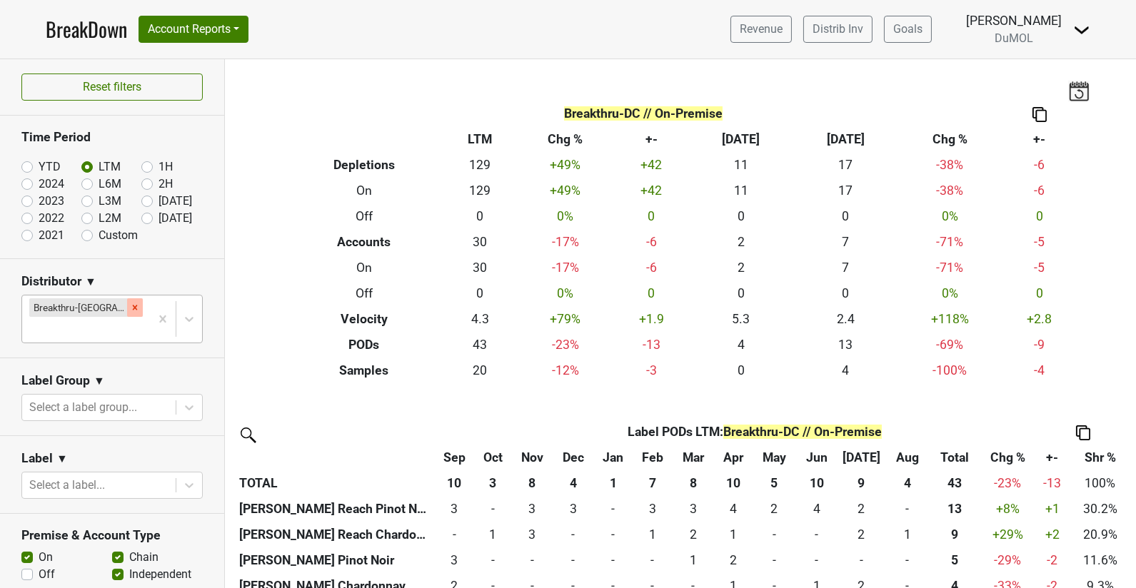
click at [127, 301] on div "Remove Breakthru-DC" at bounding box center [135, 307] width 16 height 19
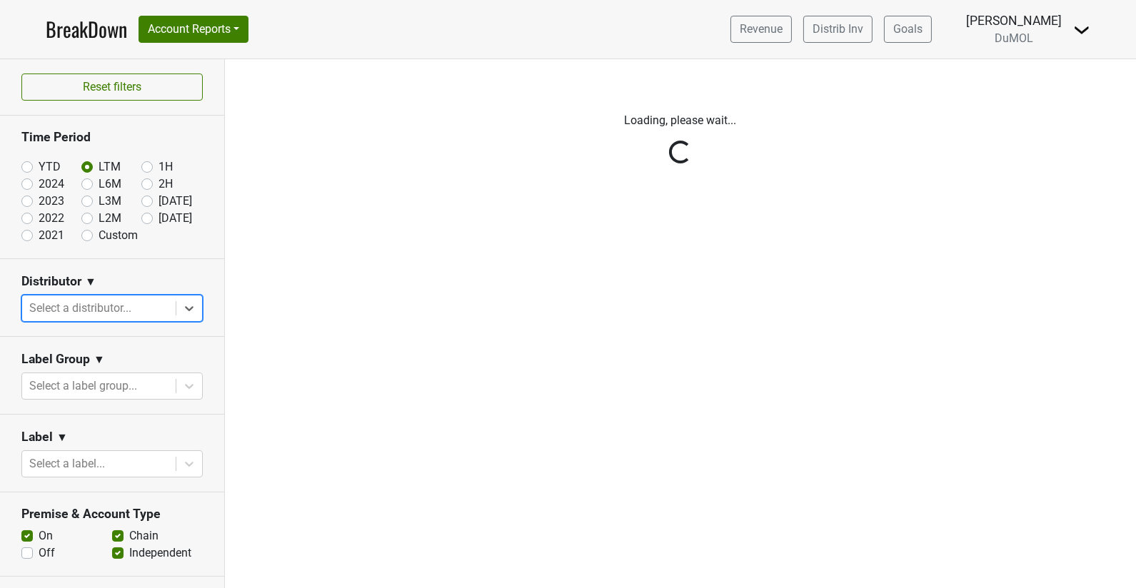
click at [196, 308] on div "Reset filters Time Period YTD LTM 1H 2024 L6M 2H 2023 L3M Aug '25 2022 L2M Sep …" at bounding box center [112, 323] width 225 height 529
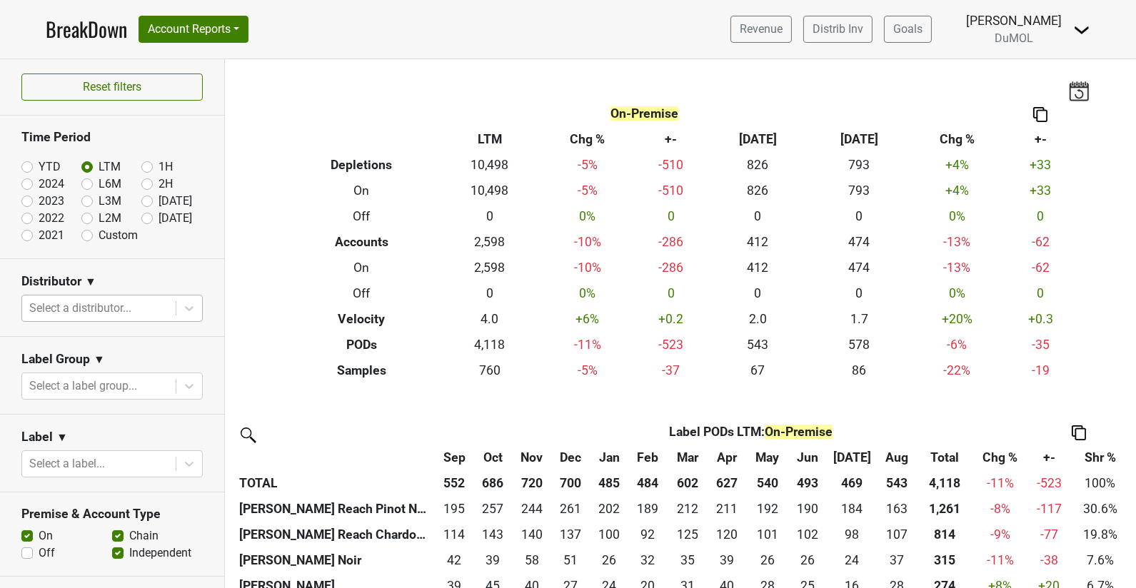
click at [196, 308] on div at bounding box center [189, 309] width 26 height 26
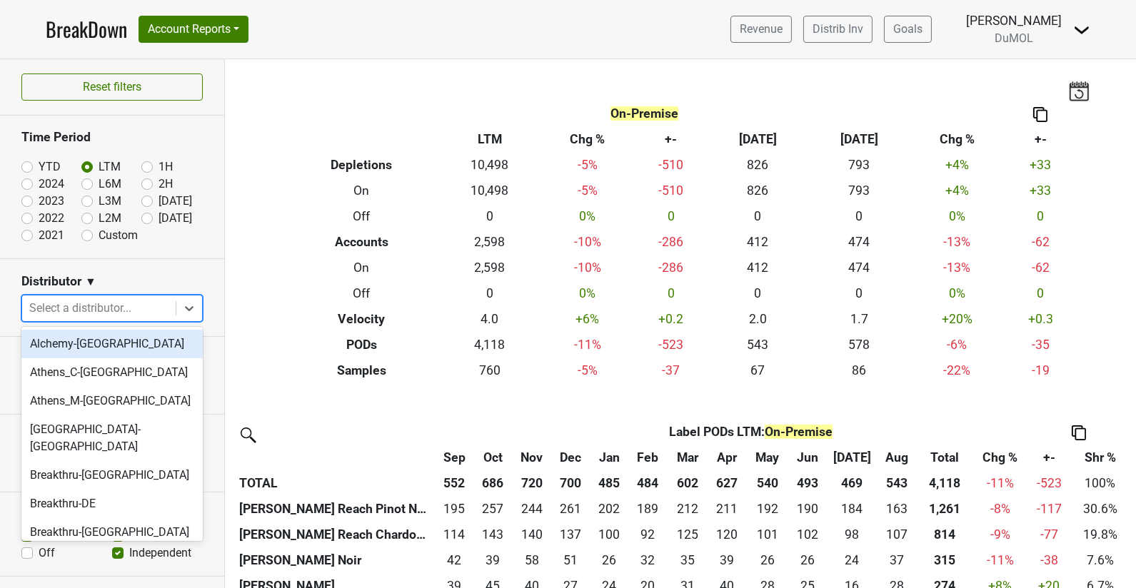
scroll to position [1, 0]
click at [76, 373] on div "Athens_C-TN" at bounding box center [111, 372] width 181 height 29
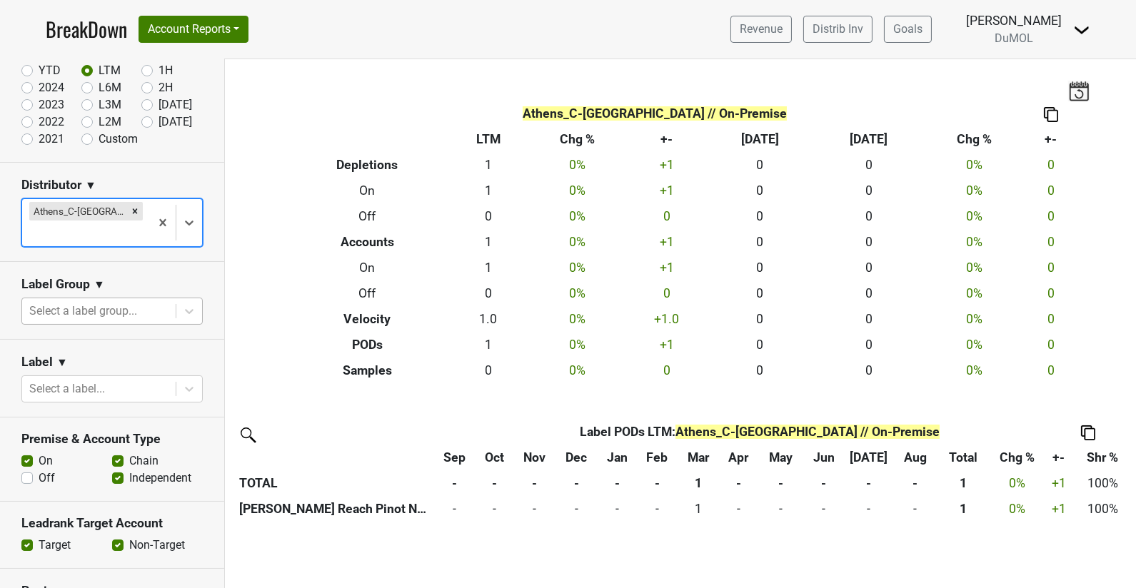
scroll to position [0, 0]
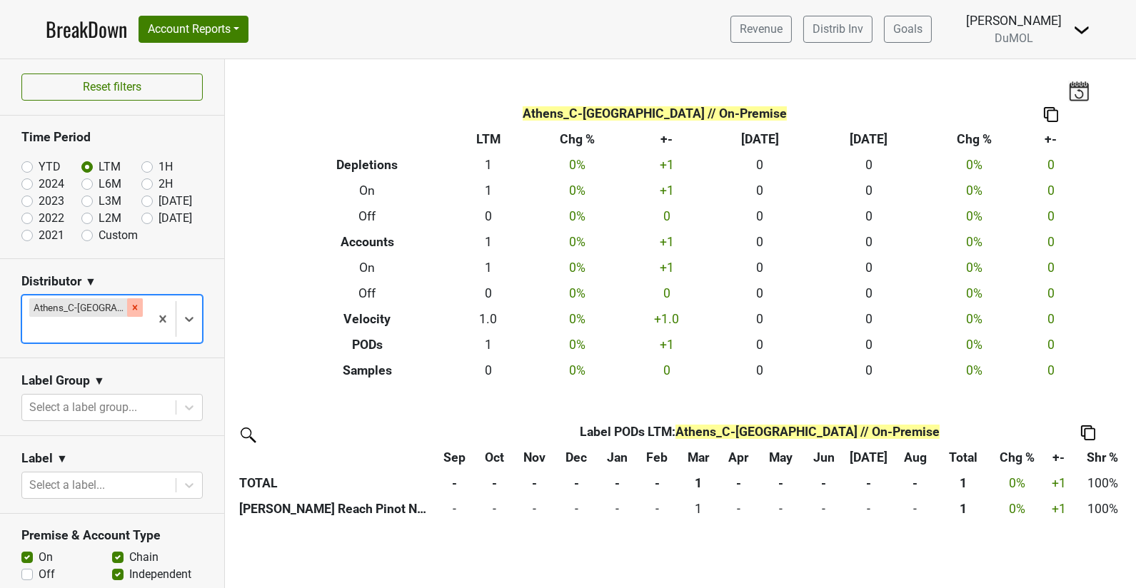
click at [130, 306] on icon "Remove Athens_C-TN" at bounding box center [135, 308] width 10 height 10
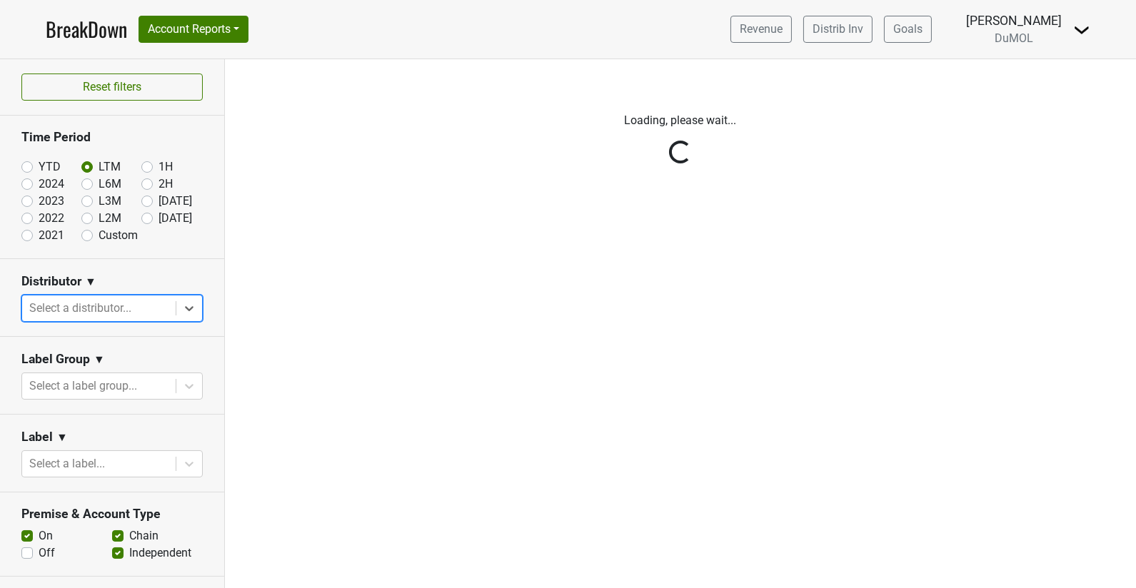
click at [195, 305] on div "Reset filters Time Period YTD LTM 1H 2024 L6M 2H 2023 L3M Aug '25 2022 L2M Sep …" at bounding box center [112, 323] width 225 height 529
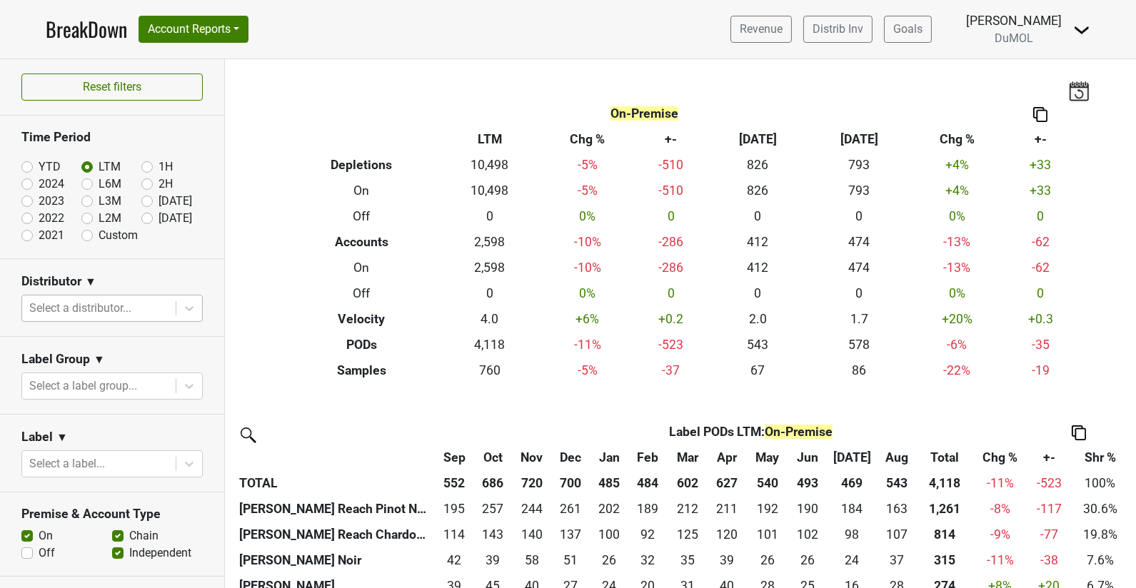
click at [195, 305] on icon at bounding box center [189, 308] width 14 height 14
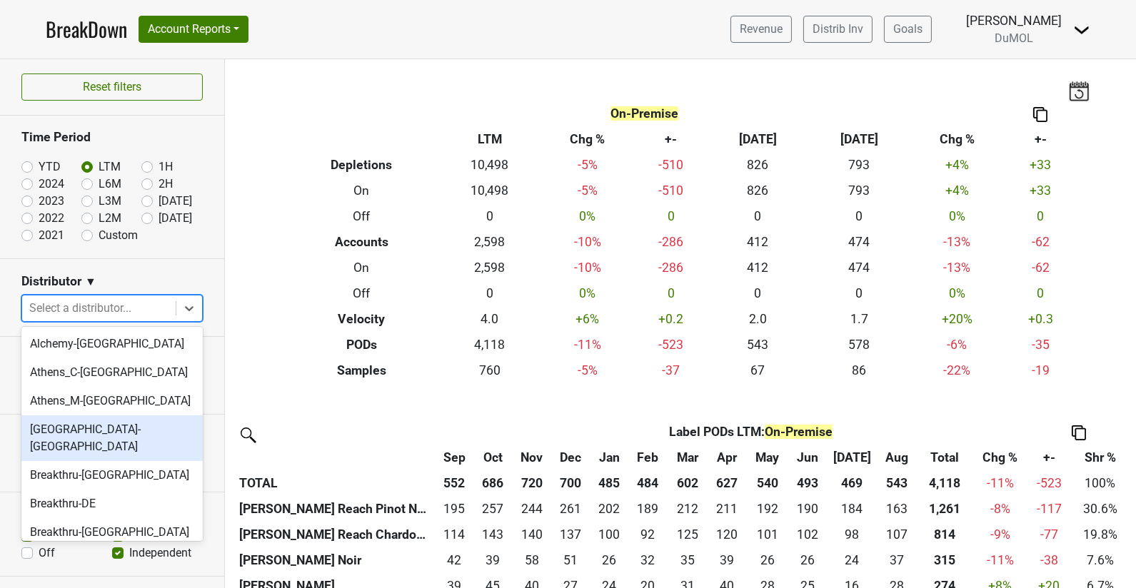
click at [151, 422] on div "Athens_N-TN" at bounding box center [111, 438] width 181 height 46
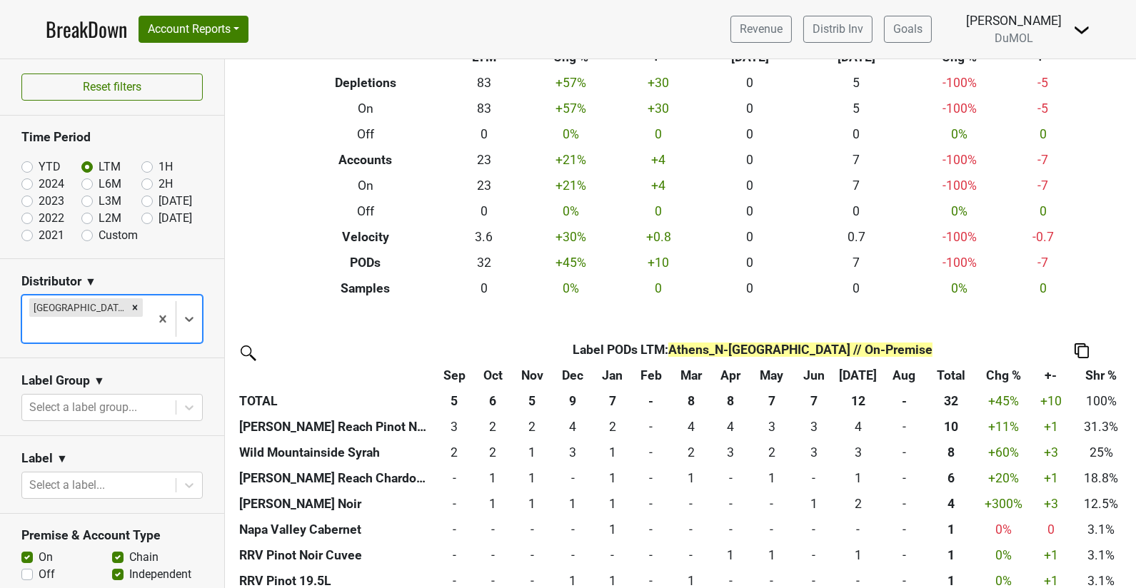
scroll to position [124, 0]
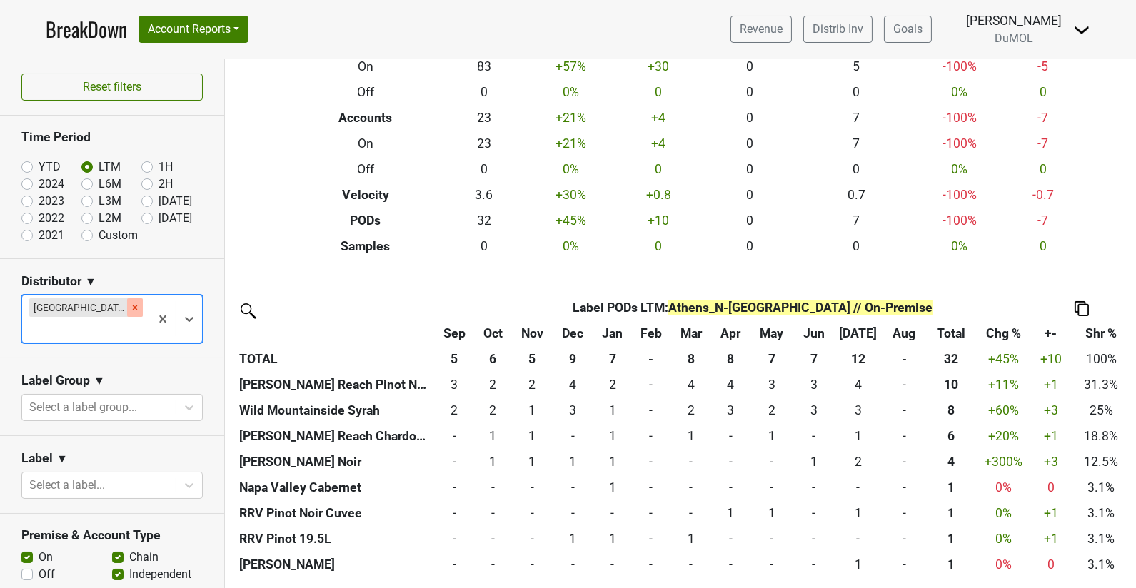
click at [130, 306] on icon "Remove Athens_N-TN" at bounding box center [135, 308] width 10 height 10
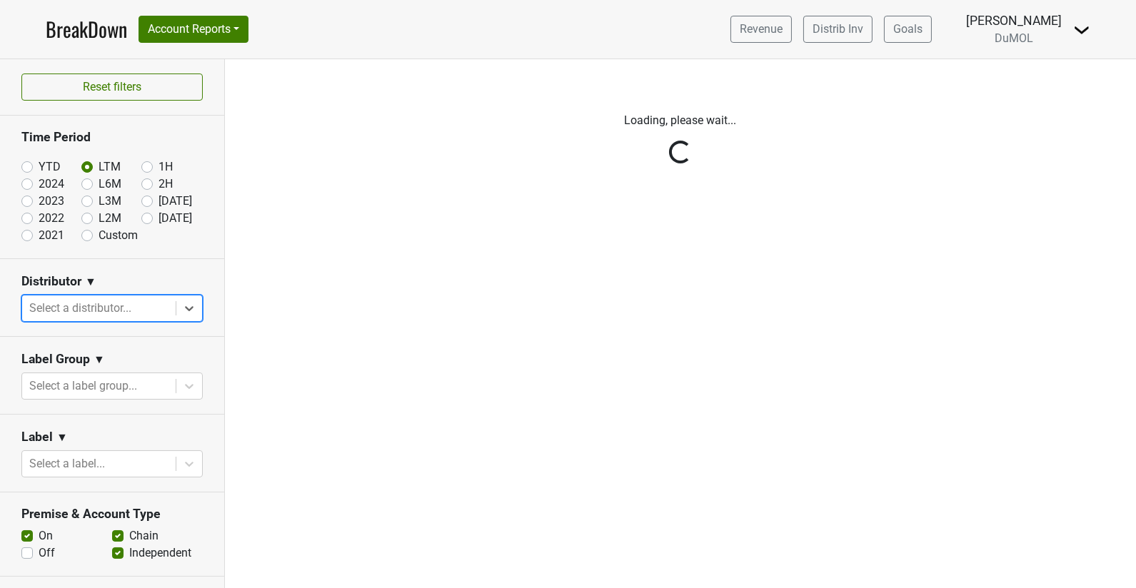
scroll to position [0, 0]
click at [193, 314] on div "Reset filters Time Period YTD LTM 1H 2024 L6M 2H 2023 L3M Aug '25 2022 L2M Sep …" at bounding box center [112, 323] width 225 height 529
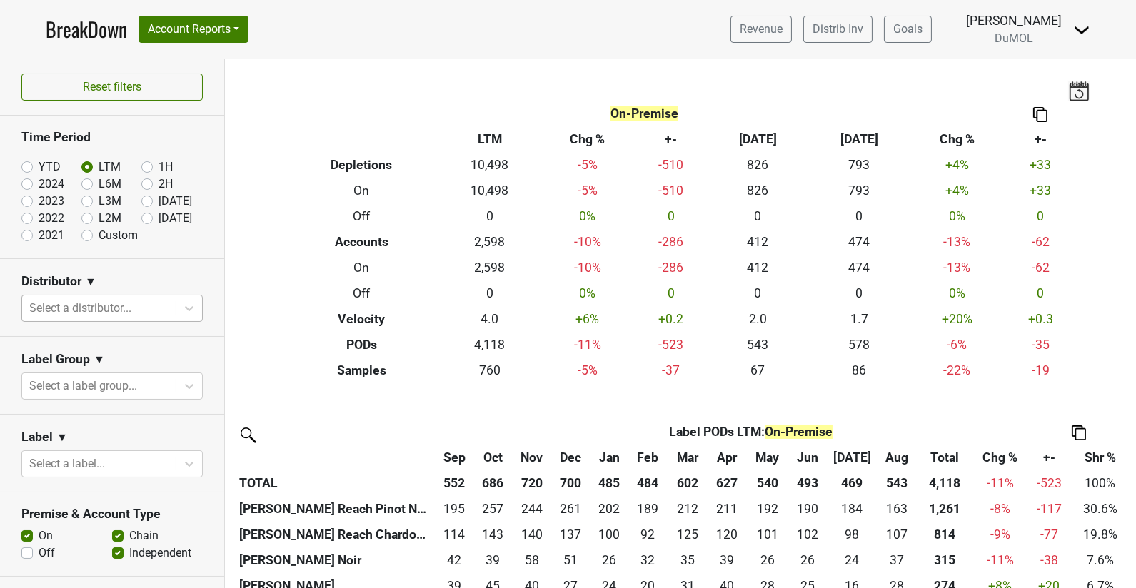
click at [193, 314] on icon at bounding box center [189, 308] width 14 height 14
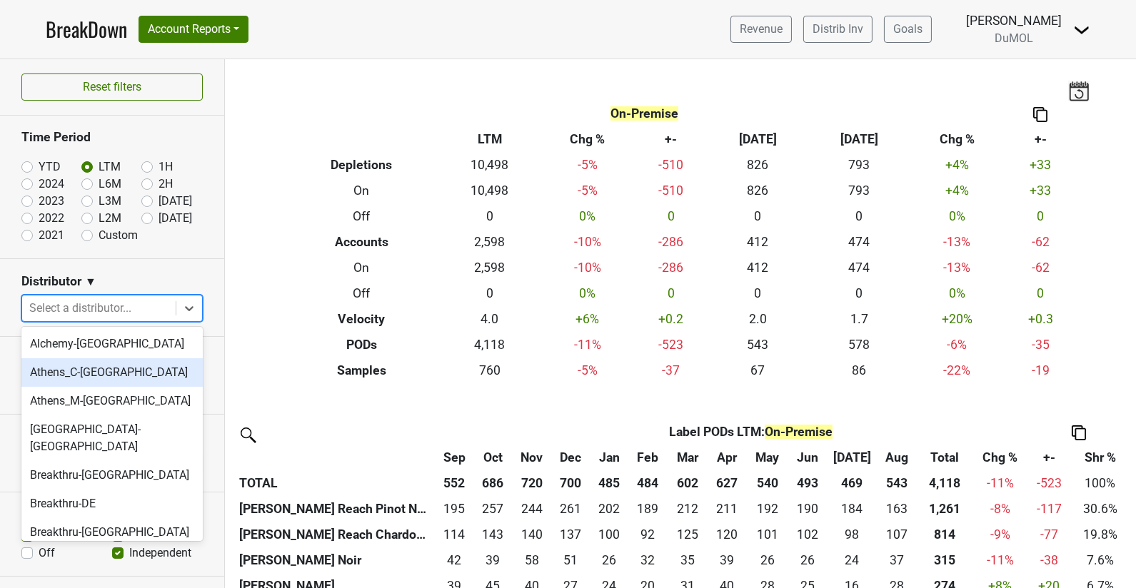
scroll to position [47, 0]
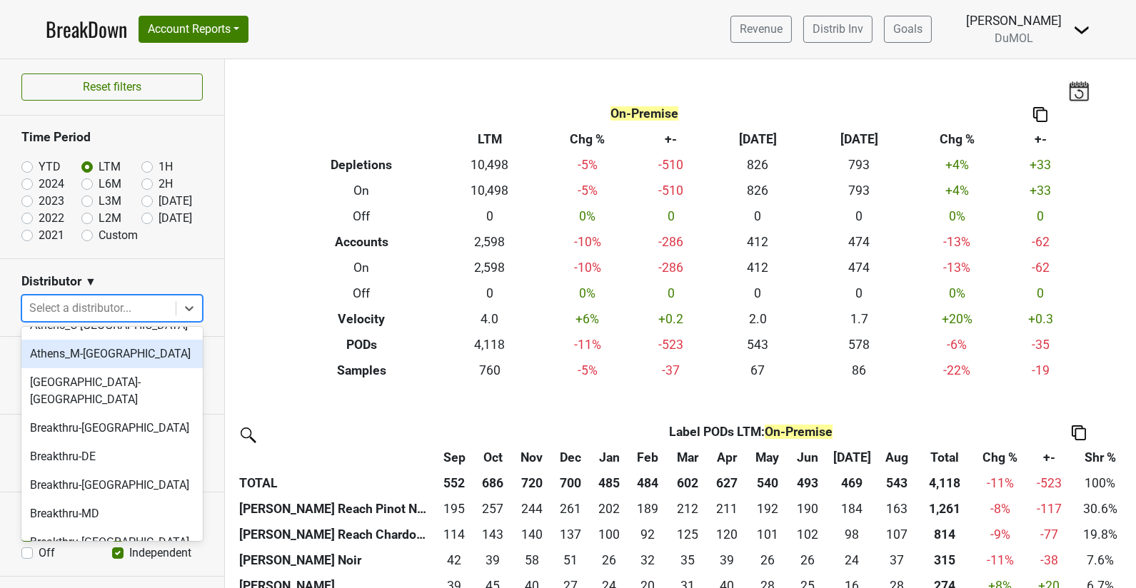
click at [111, 353] on div "Athens_M-TN" at bounding box center [111, 354] width 181 height 29
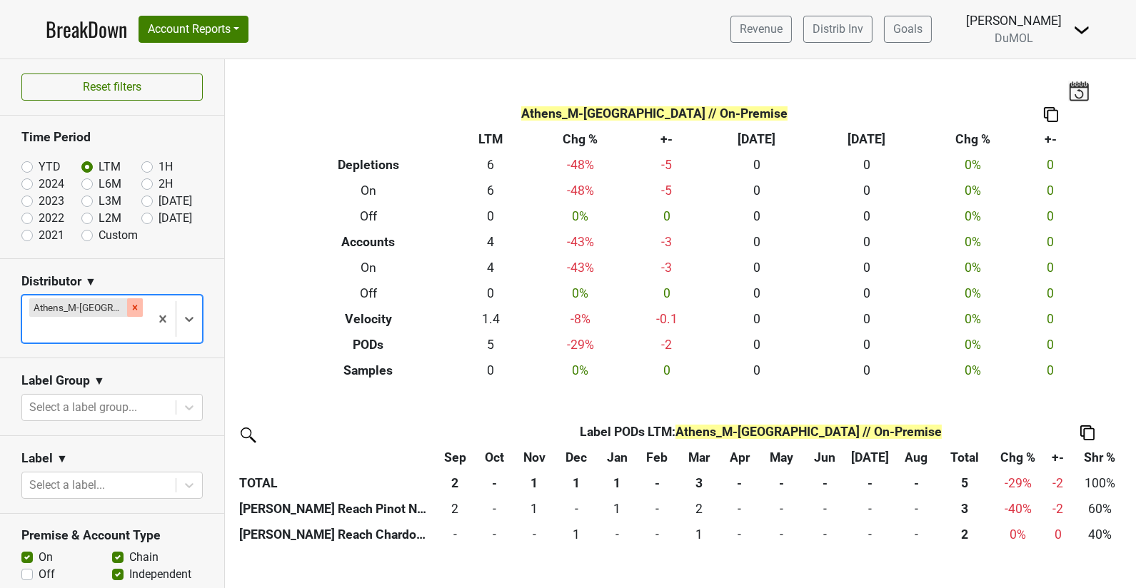
click at [130, 307] on icon "Remove Athens_M-TN" at bounding box center [135, 308] width 10 height 10
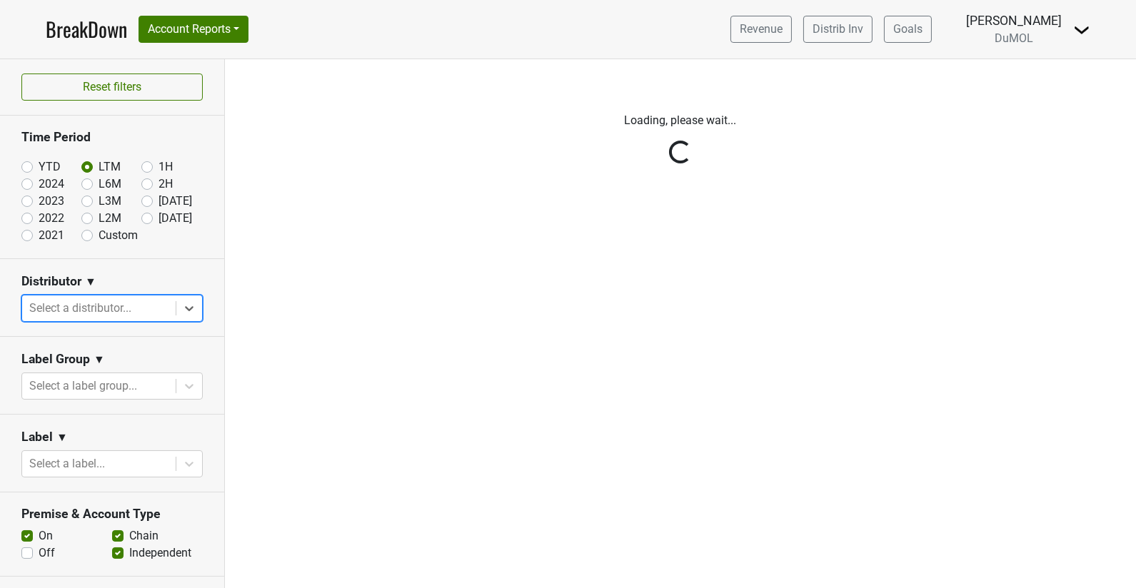
click at [181, 307] on div "Reset filters Time Period YTD LTM 1H 2024 L6M 2H 2023 L3M Aug '25 2022 L2M Sep …" at bounding box center [112, 323] width 225 height 529
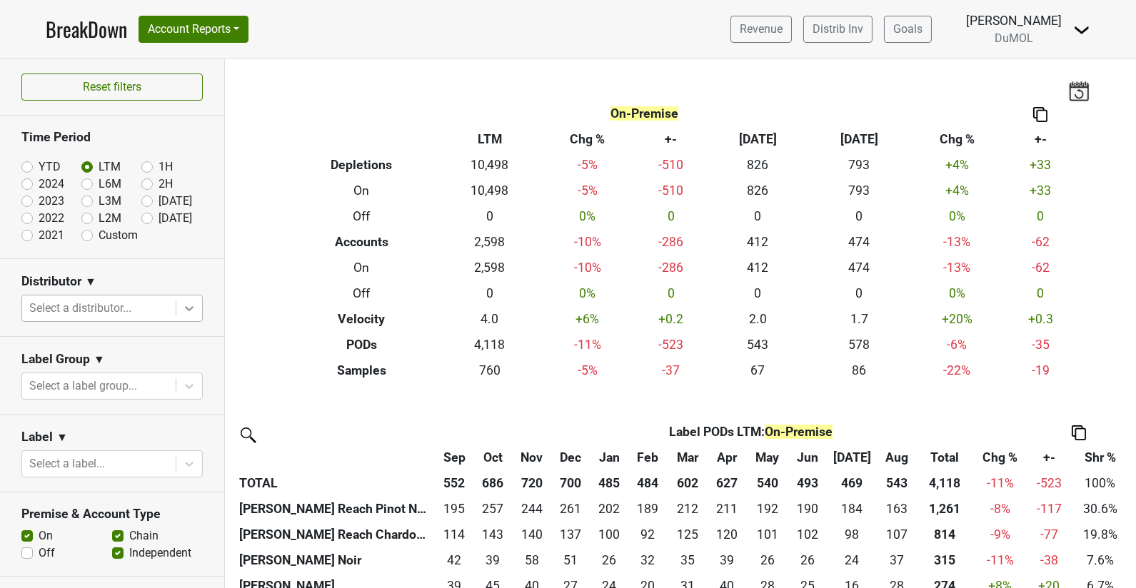
click at [182, 307] on icon at bounding box center [189, 308] width 14 height 14
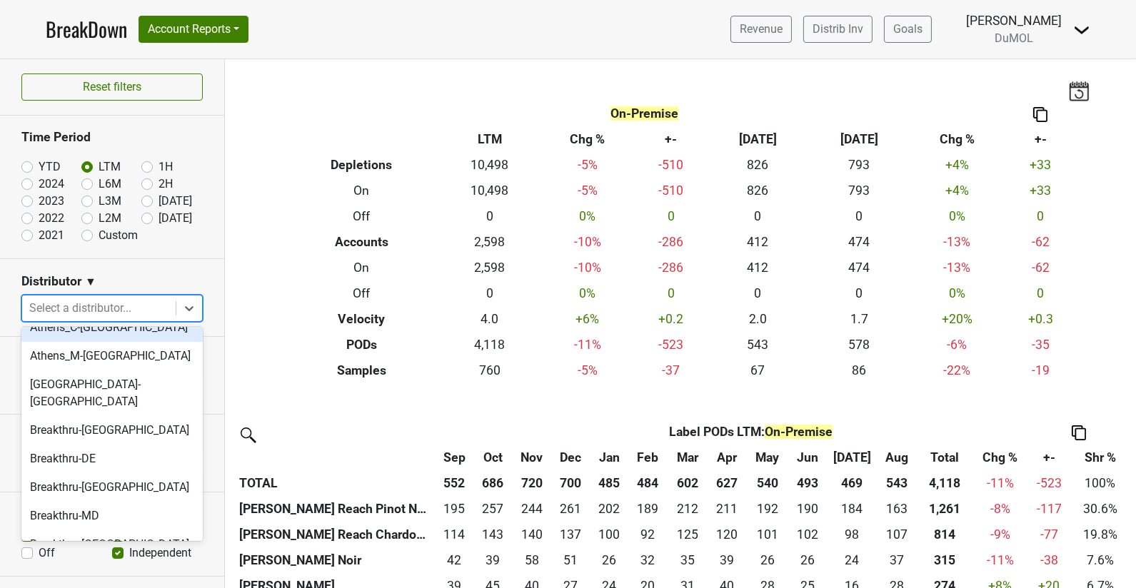
scroll to position [46, 0]
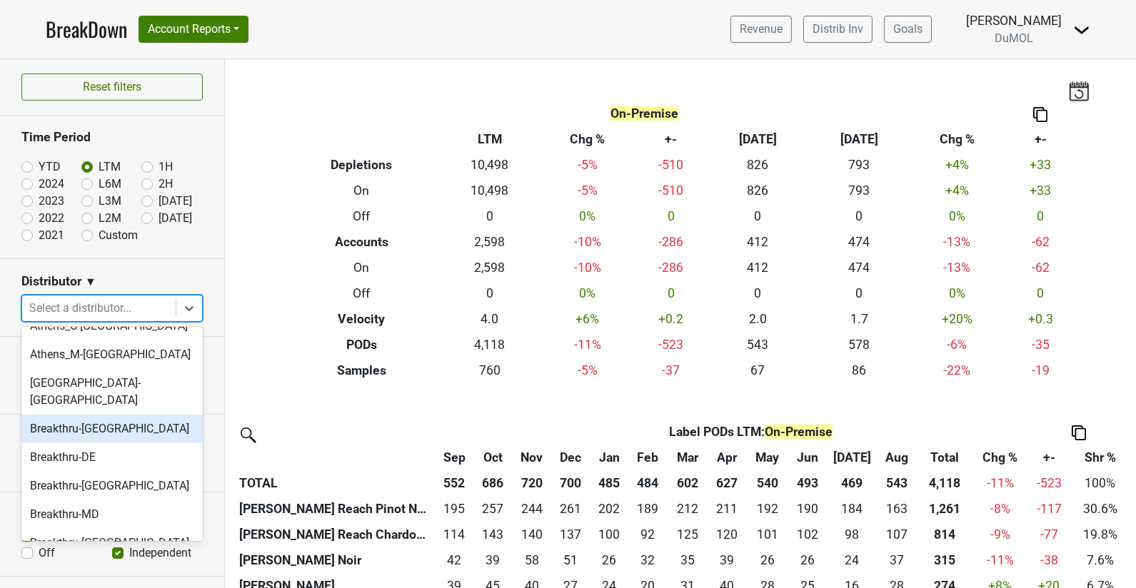
click at [116, 415] on div "Breakthru-DC" at bounding box center [111, 429] width 181 height 29
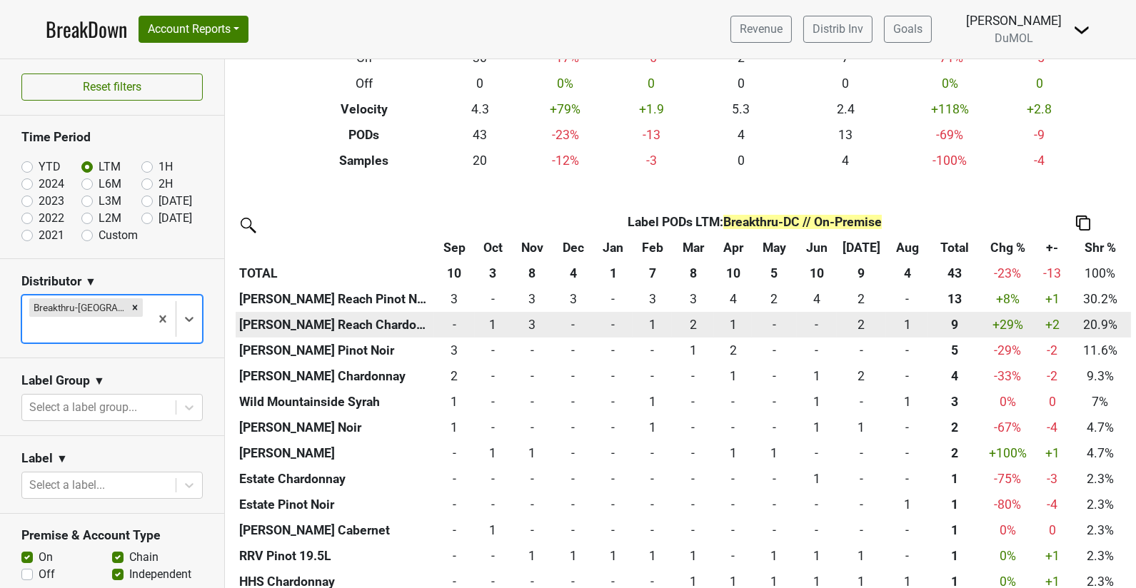
scroll to position [253, 0]
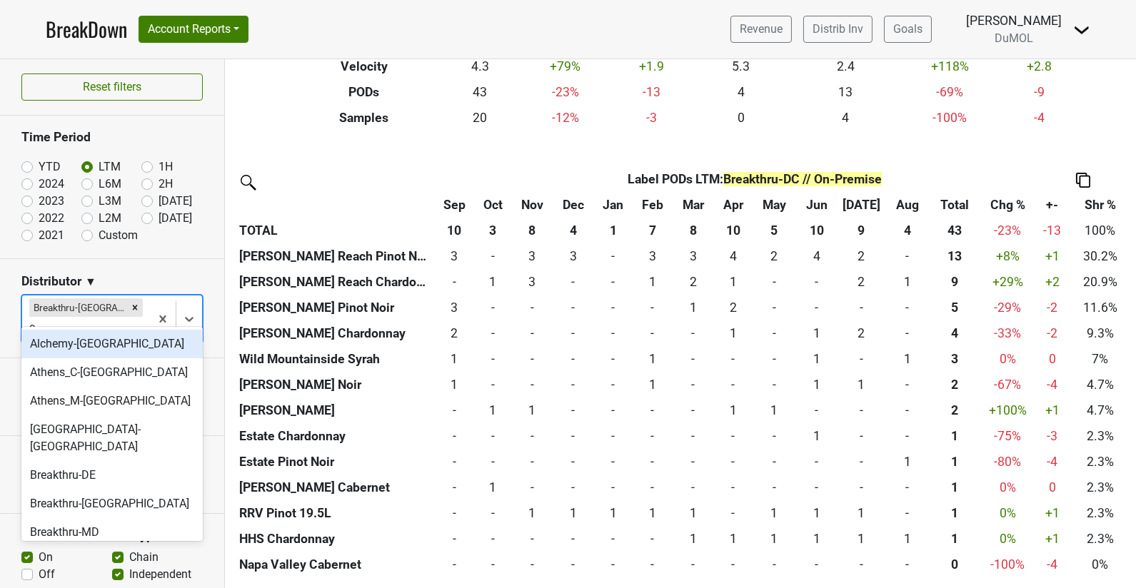
type input "9"
type input "2"
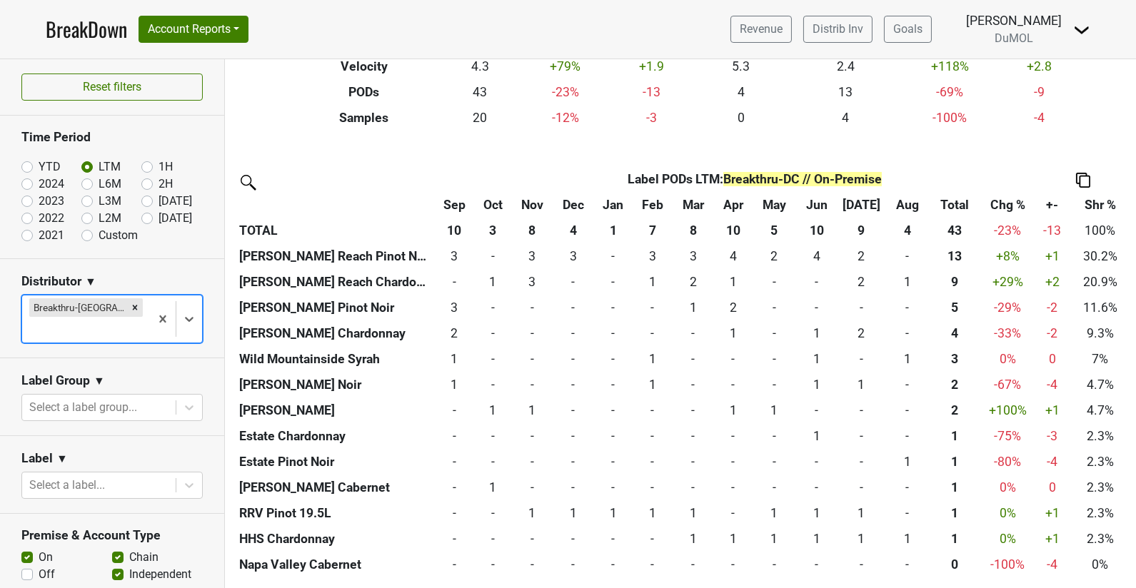
click at [99, 297] on div "Breakthru-DC" at bounding box center [86, 319] width 128 height 47
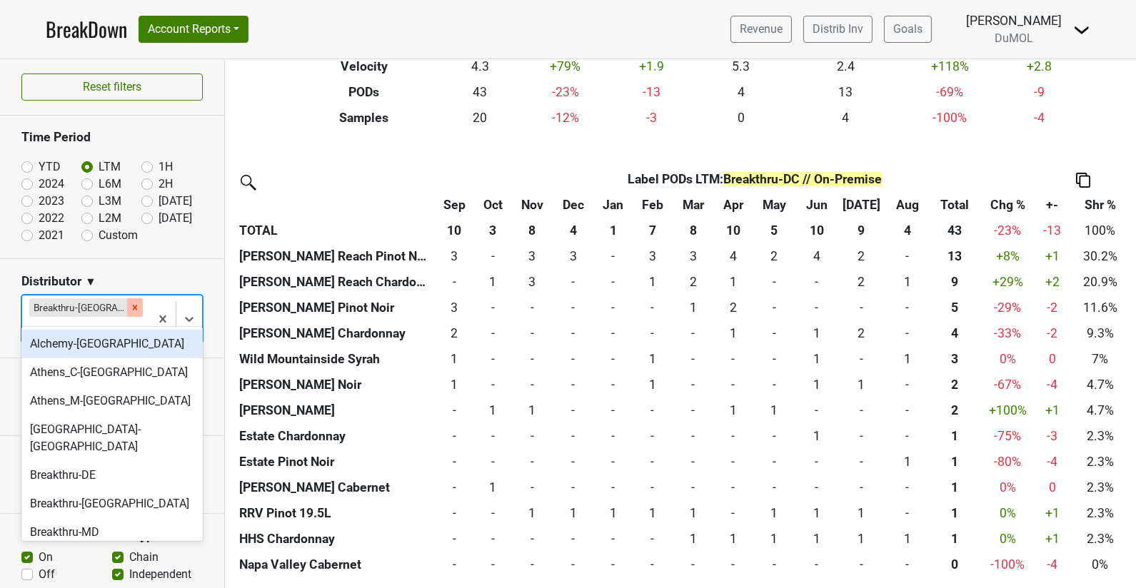
click at [130, 303] on icon "Remove Breakthru-DC" at bounding box center [135, 308] width 10 height 10
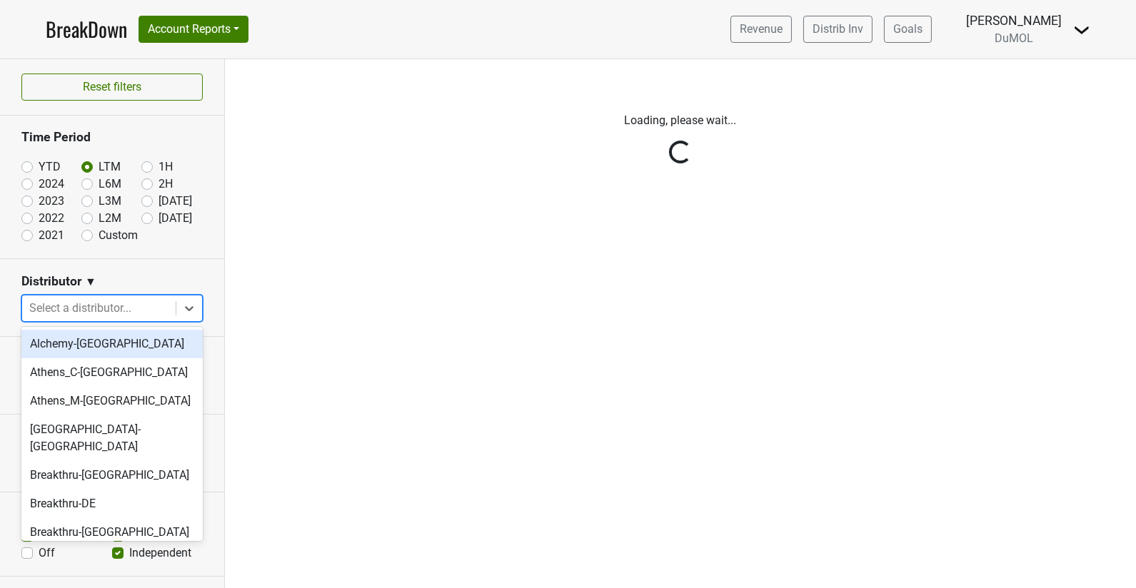
scroll to position [0, 0]
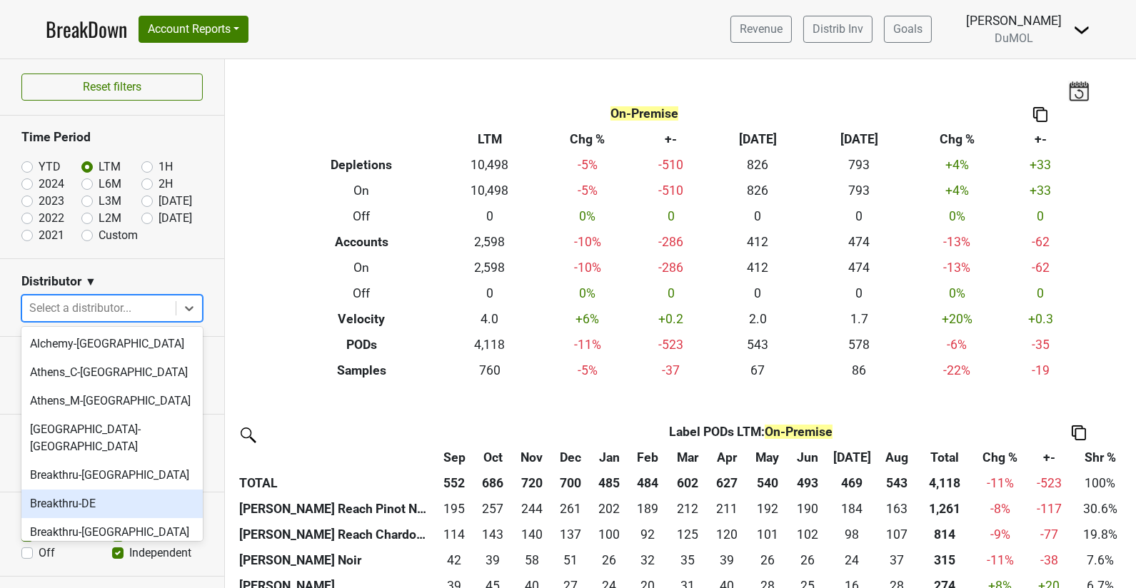
click at [119, 490] on div "Breakthru-DE" at bounding box center [111, 504] width 181 height 29
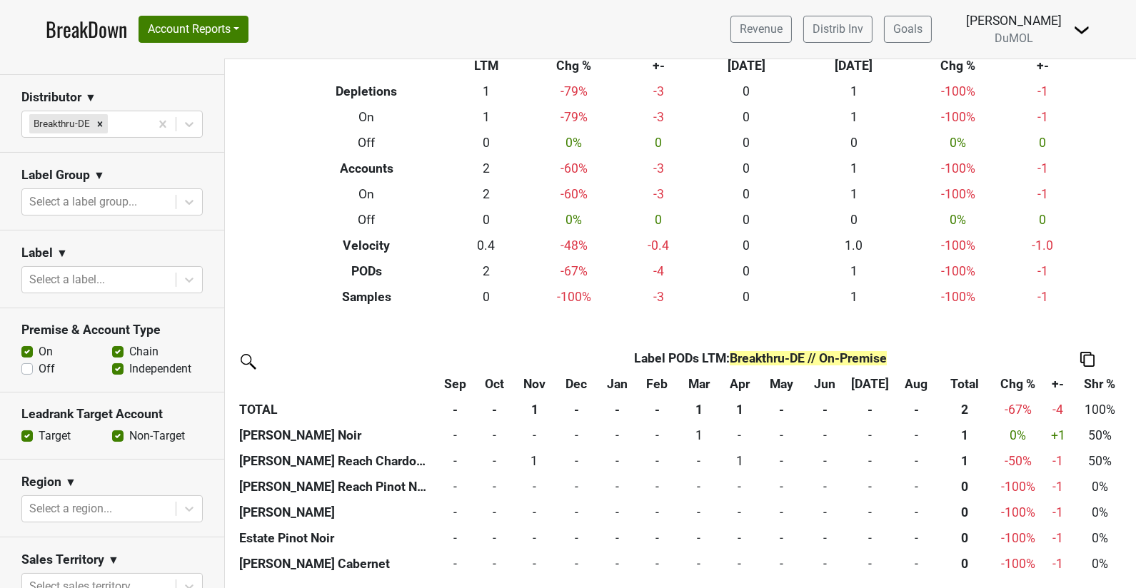
scroll to position [188, 0]
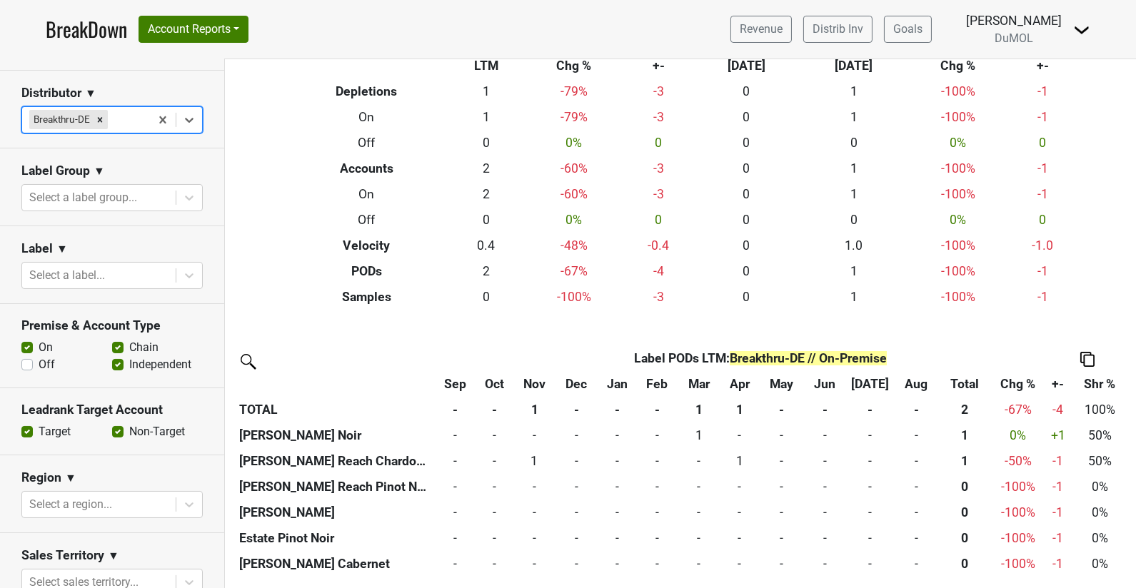
click at [39, 366] on label "Off" at bounding box center [47, 364] width 16 height 17
click at [26, 366] on input "Off" at bounding box center [26, 363] width 11 height 14
checkbox input "true"
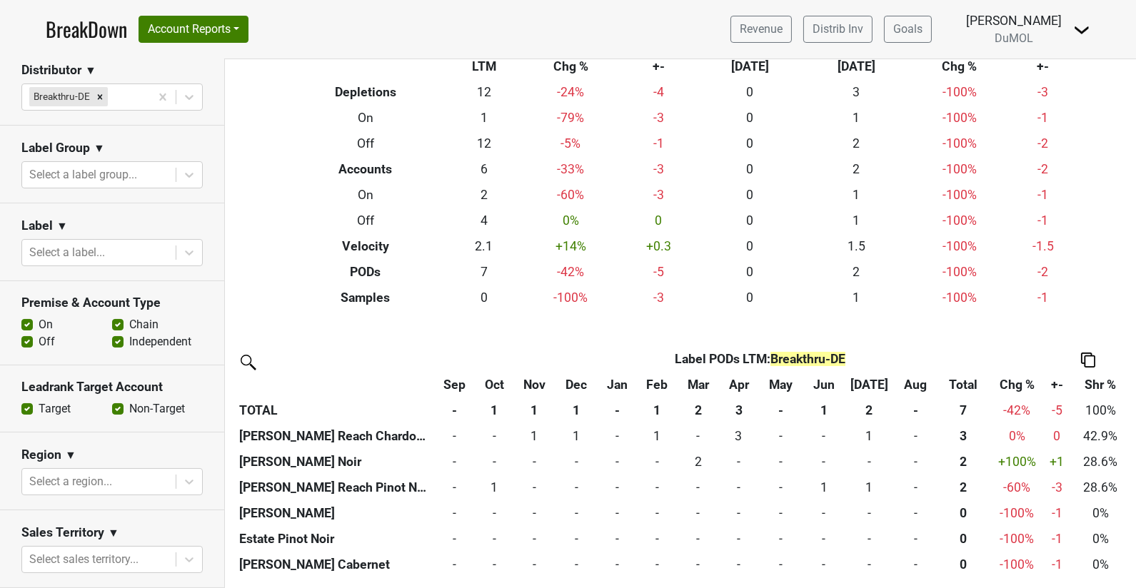
scroll to position [0, 0]
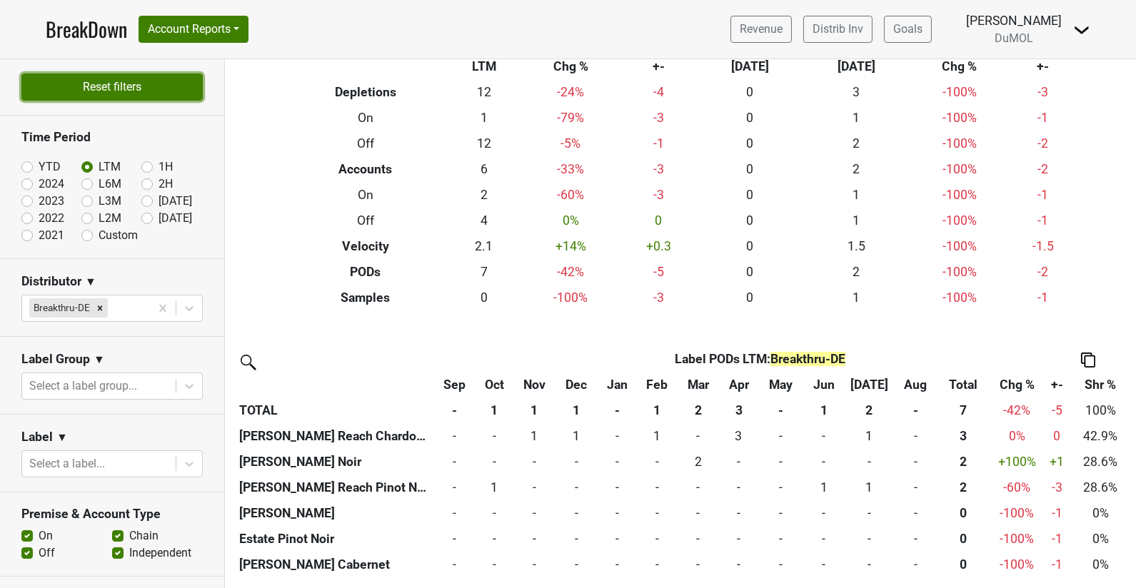
click at [141, 94] on button "Reset filters" at bounding box center [111, 87] width 181 height 27
radio input "true"
checkbox input "true"
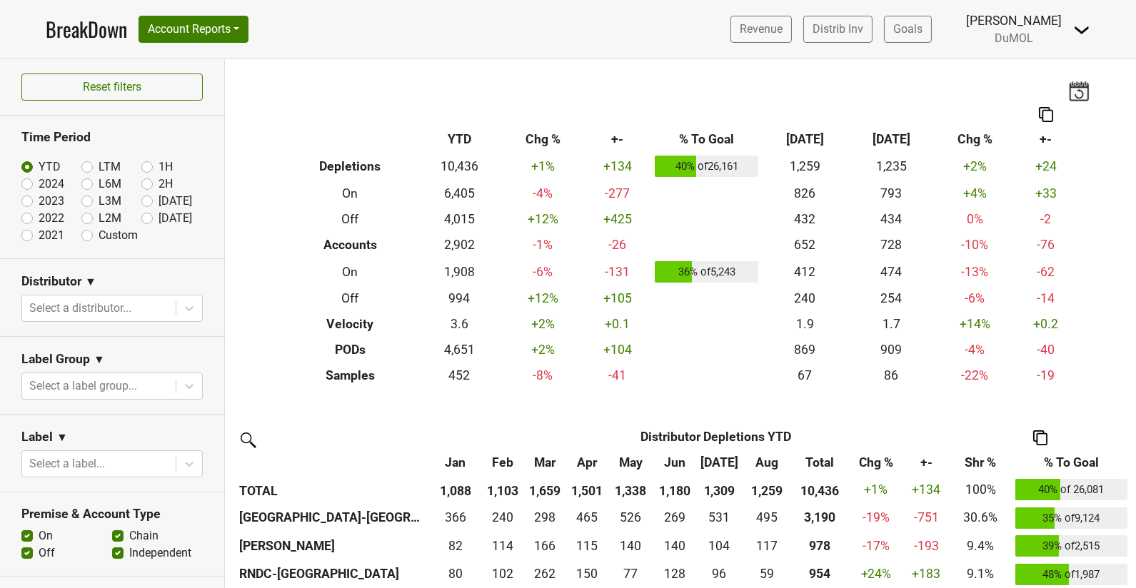
click at [99, 161] on label "LTM" at bounding box center [110, 166] width 22 height 17
click at [84, 161] on input "LTM" at bounding box center [109, 165] width 57 height 14
radio input "true"
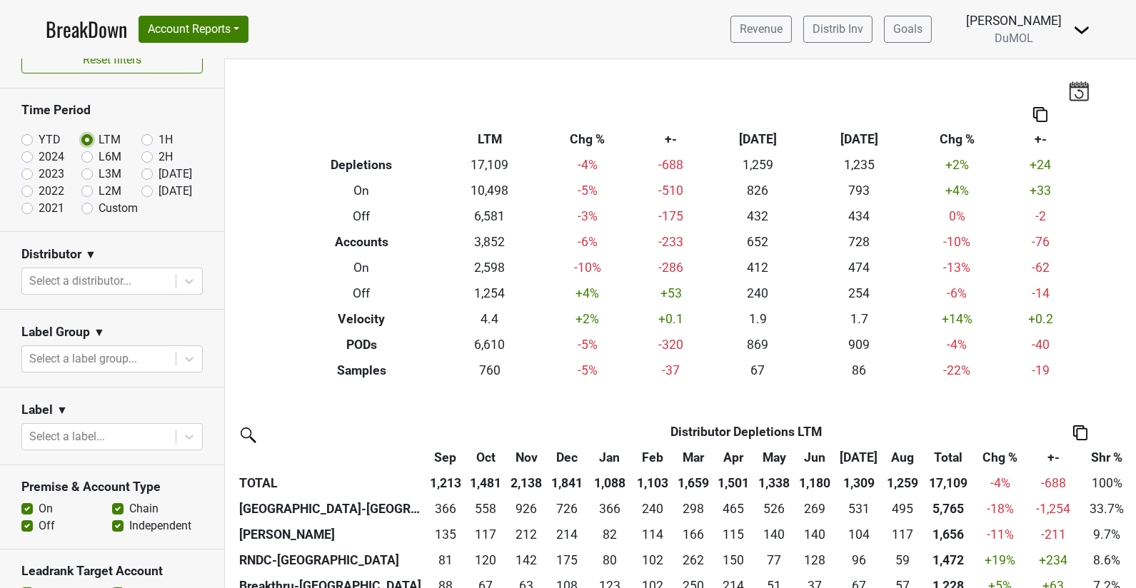
scroll to position [31, 0]
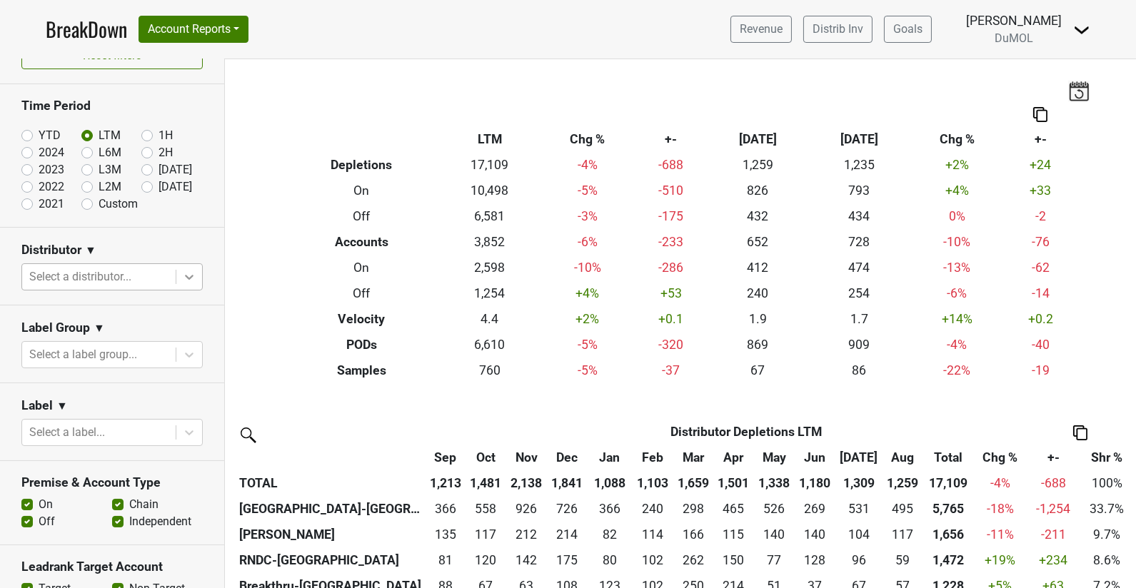
click at [178, 273] on div at bounding box center [189, 277] width 26 height 26
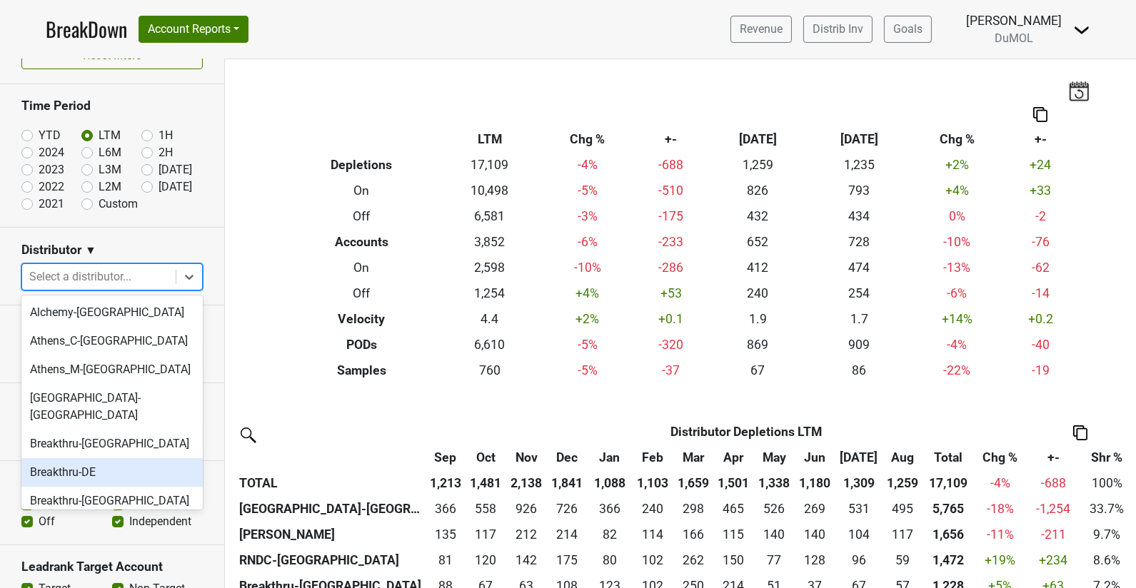
click at [135, 458] on div "Breakthru-DE" at bounding box center [111, 472] width 181 height 29
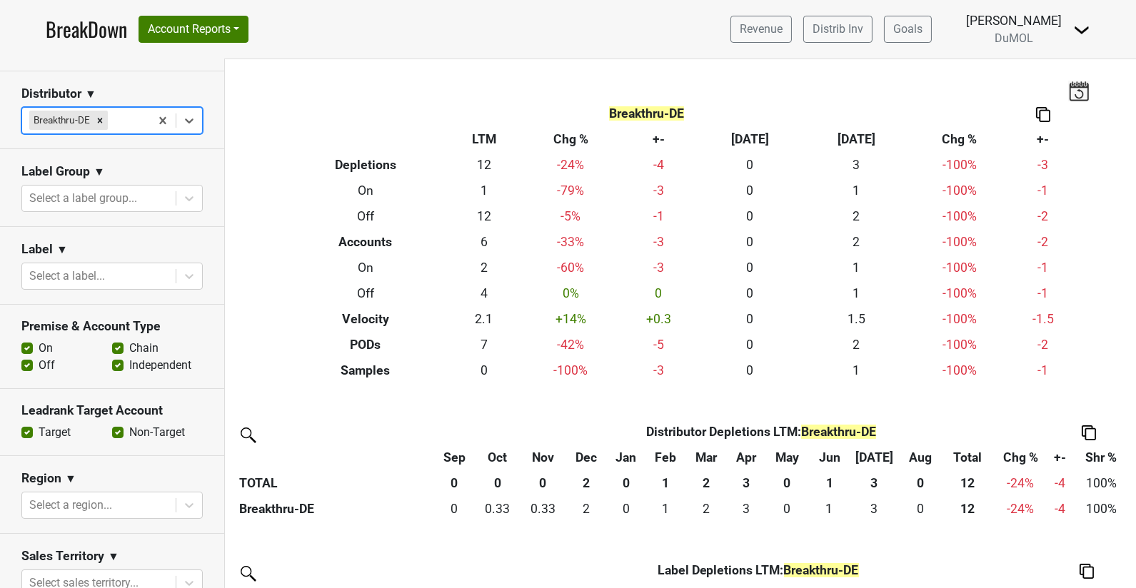
scroll to position [297, 0]
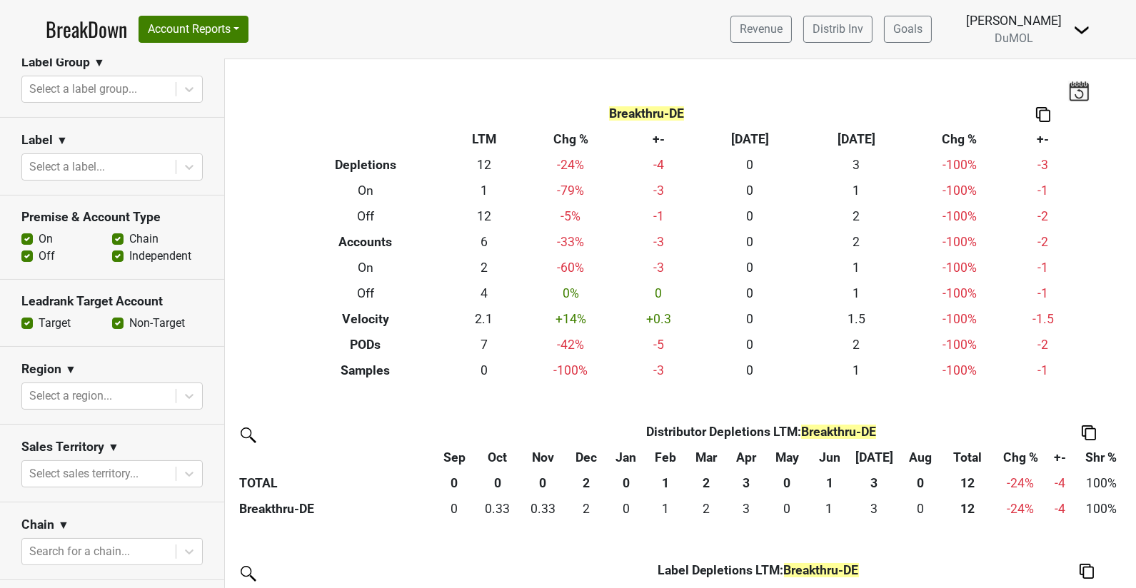
click at [39, 253] on label "Off" at bounding box center [47, 256] width 16 height 17
click at [25, 253] on input "Off" at bounding box center [26, 255] width 11 height 14
checkbox input "false"
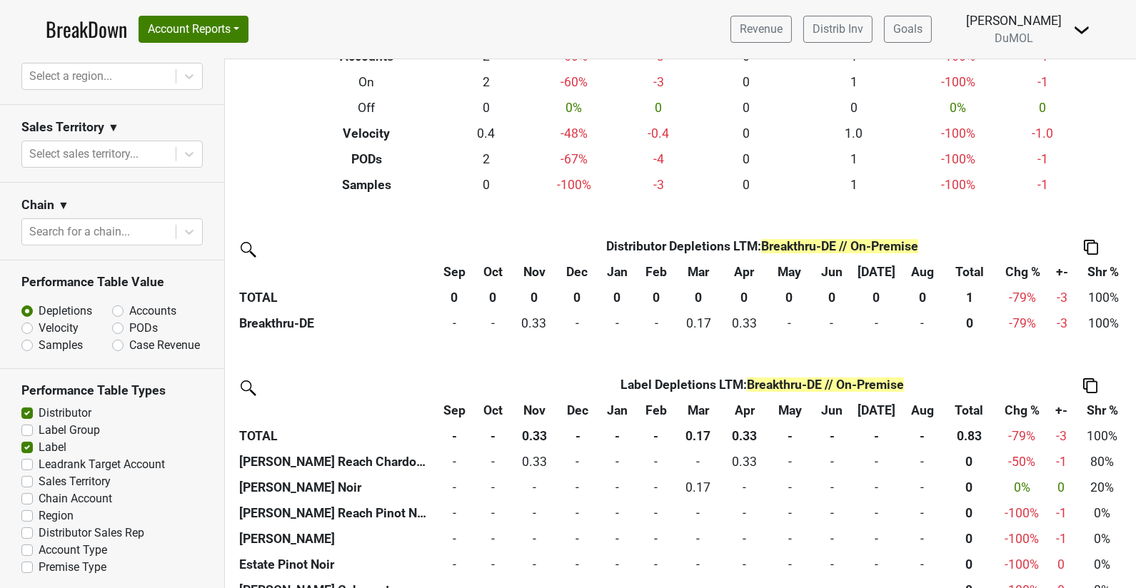
scroll to position [211, 0]
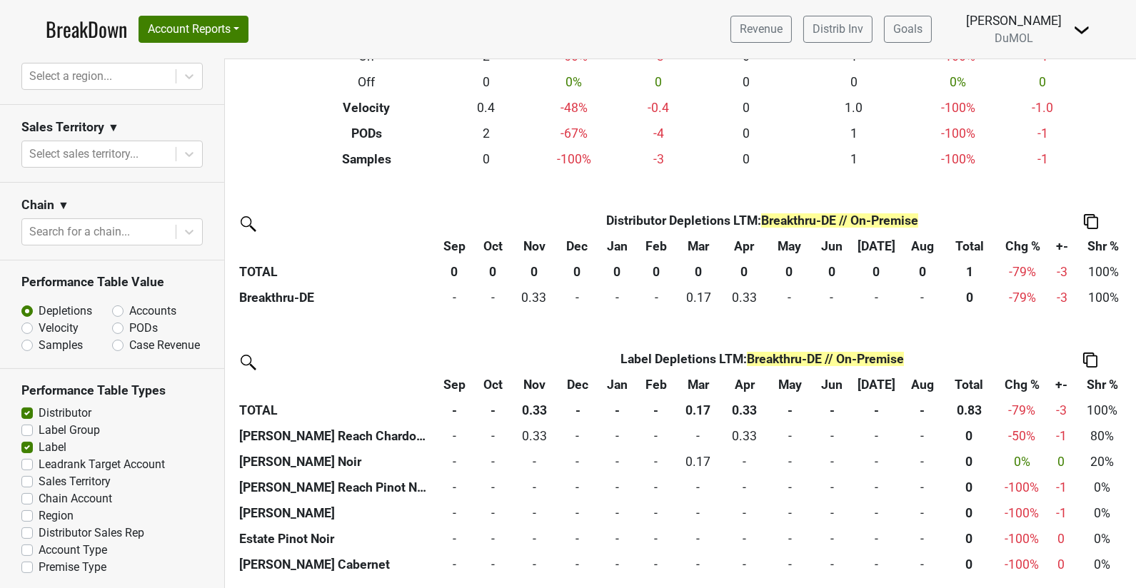
click at [129, 323] on label "PODs" at bounding box center [143, 328] width 29 height 17
click at [118, 323] on input "PODs" at bounding box center [155, 327] width 86 height 14
radio input "true"
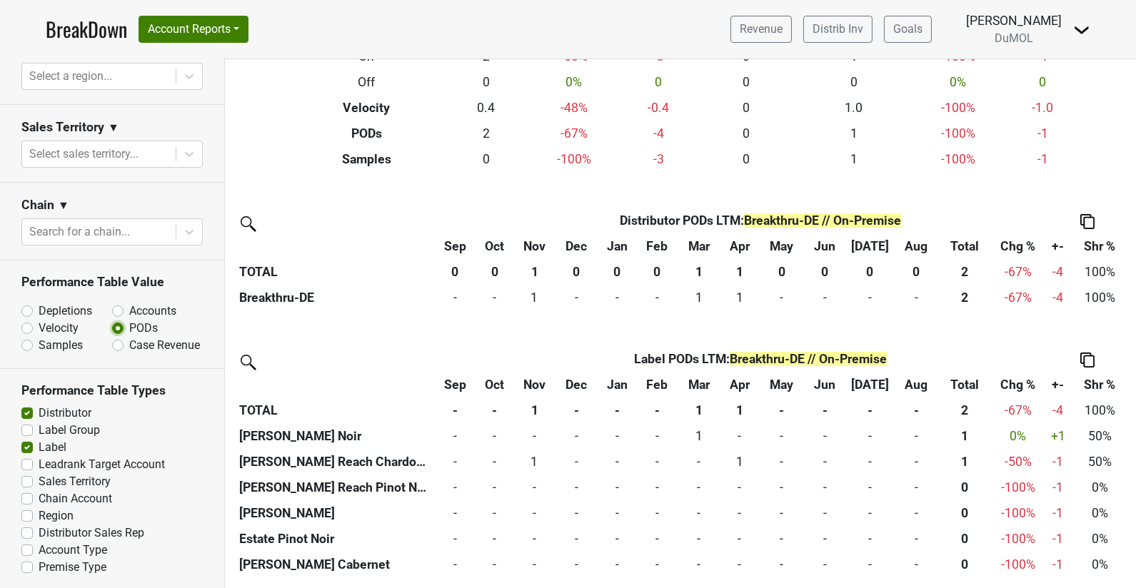
scroll to position [278, 0]
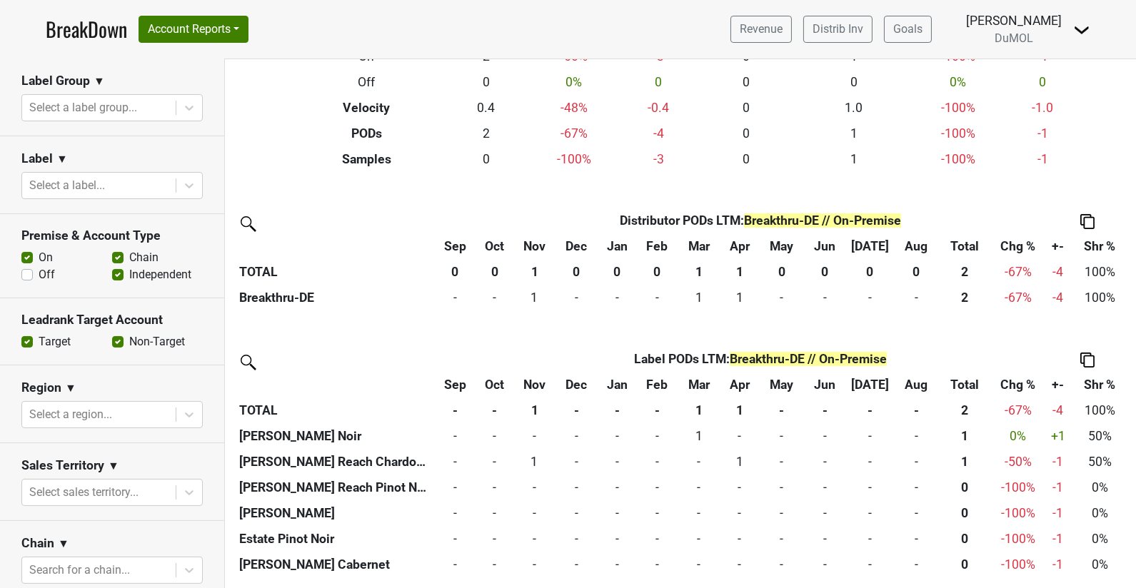
click at [183, 299] on section "Leadrank Target Account Target Non-Target" at bounding box center [112, 331] width 224 height 67
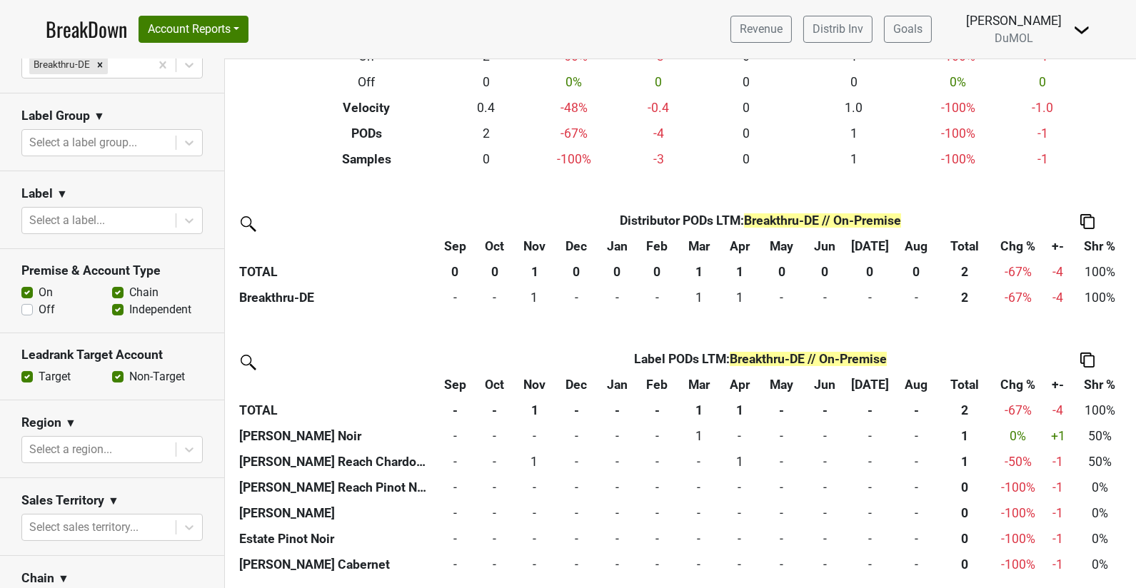
scroll to position [277, 0]
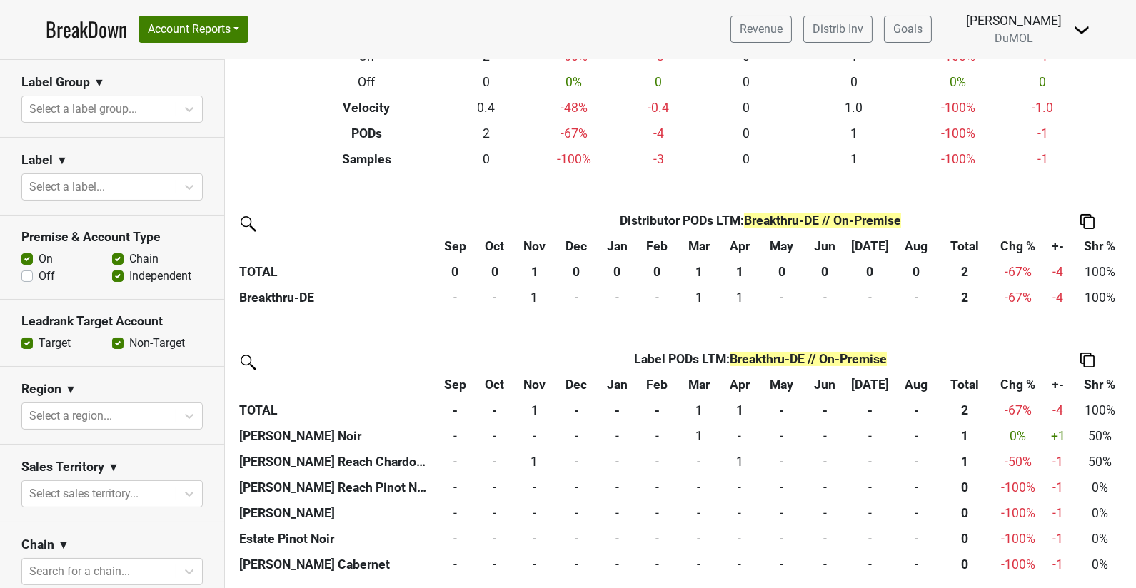
click at [34, 276] on div "Off" at bounding box center [66, 276] width 91 height 17
click at [39, 276] on label "Off" at bounding box center [47, 276] width 16 height 17
click at [29, 276] on input "Off" at bounding box center [26, 275] width 11 height 14
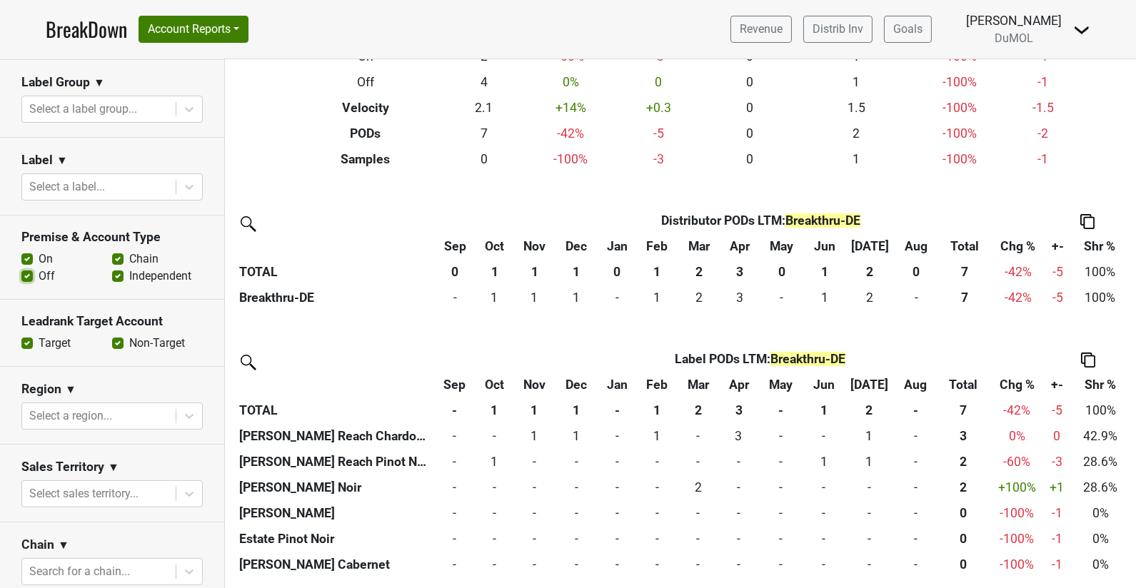
scroll to position [123, 0]
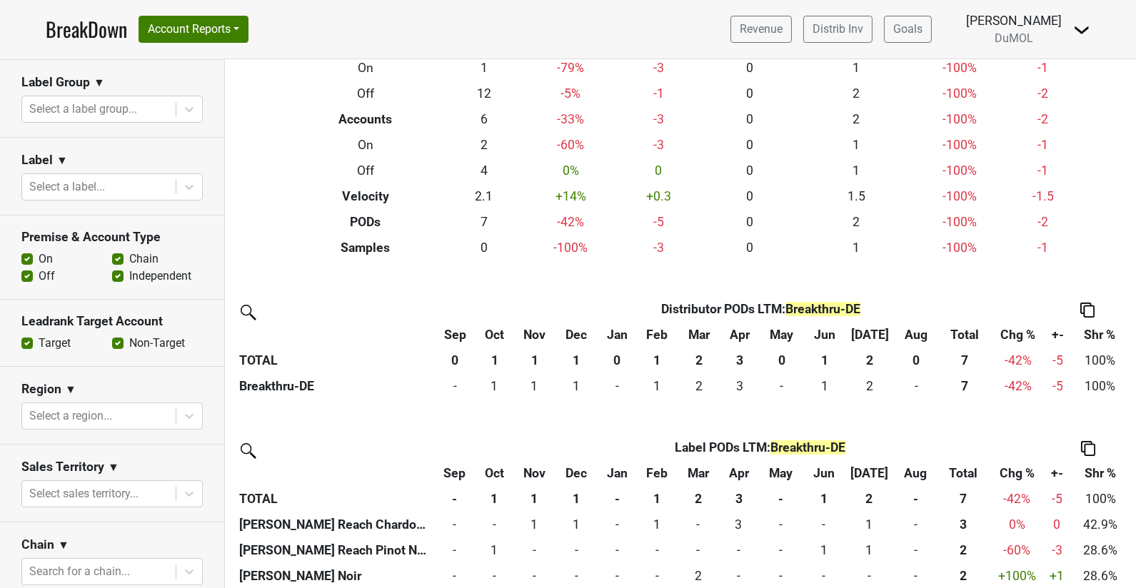
click at [39, 273] on label "Off" at bounding box center [47, 276] width 16 height 17
click at [28, 273] on input "Off" at bounding box center [26, 275] width 11 height 14
checkbox input "false"
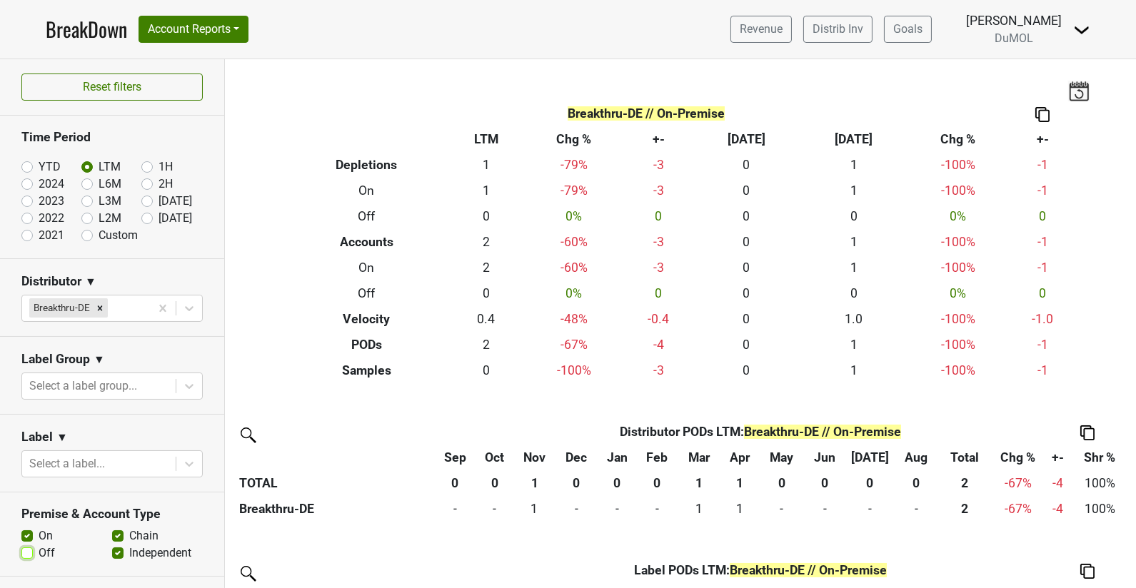
scroll to position [65, 0]
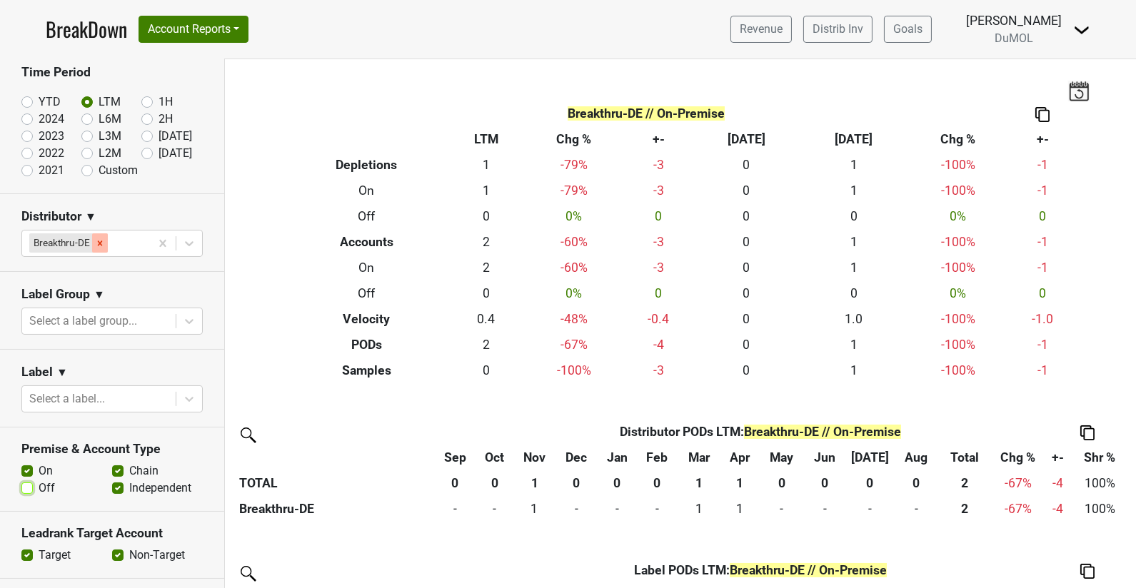
click at [100, 238] on icon "Remove Breakthru-DE" at bounding box center [100, 243] width 10 height 10
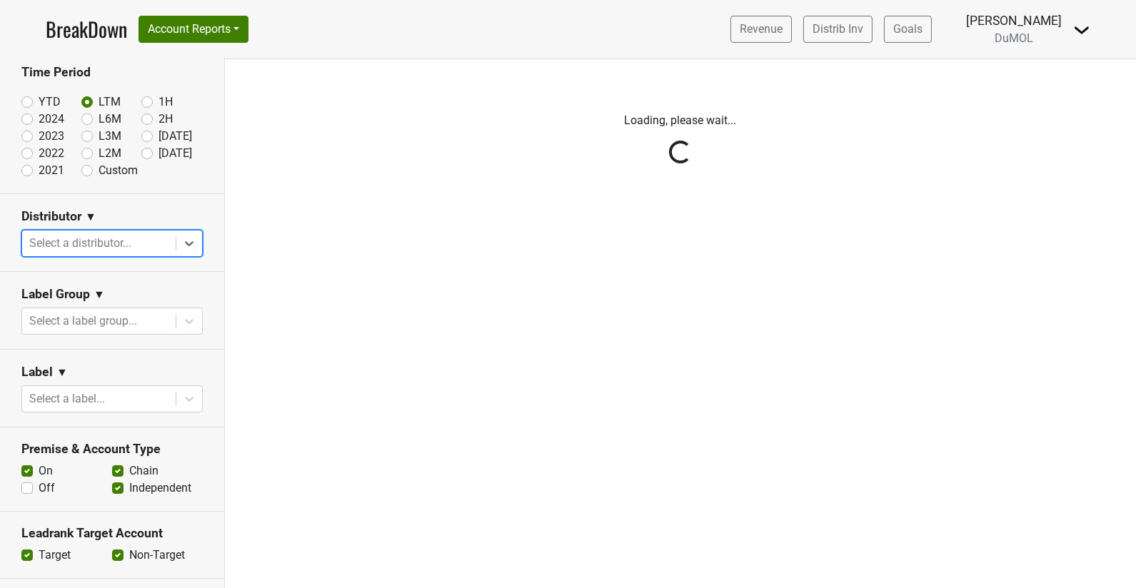
click at [91, 240] on div "Reset filters Time Period YTD LTM 1H 2024 L6M 2H 2023 L3M Aug '25 2022 L2M Sep …" at bounding box center [112, 323] width 225 height 529
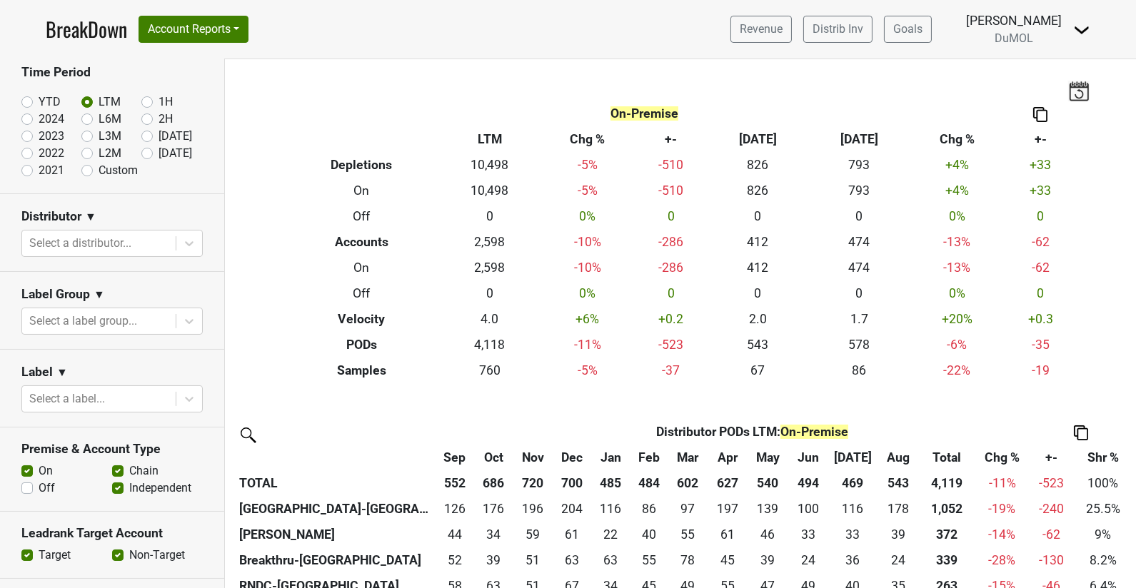
click at [91, 240] on div at bounding box center [98, 243] width 139 height 20
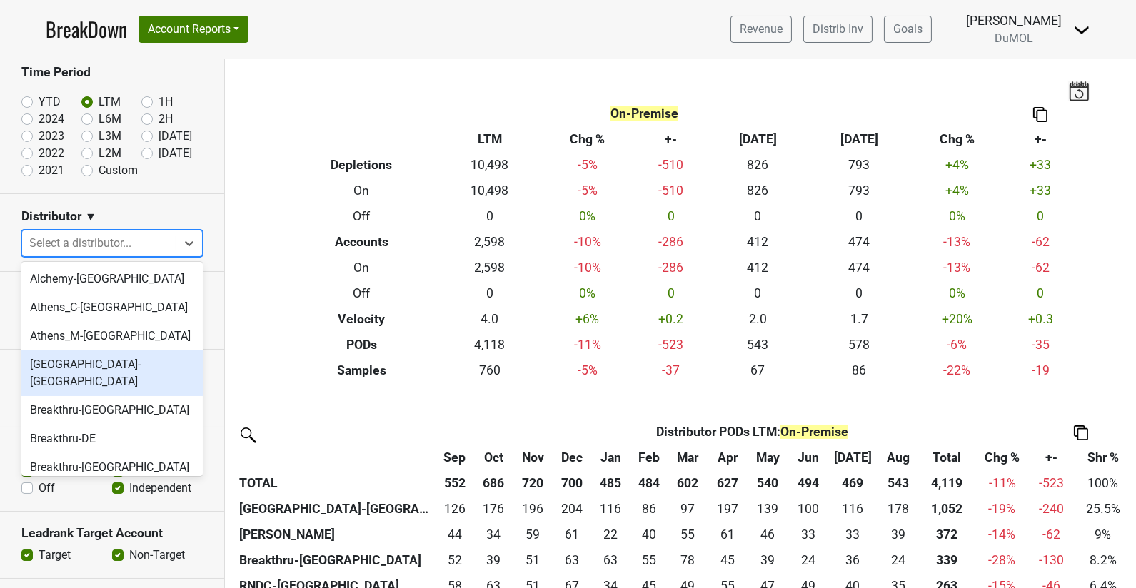
scroll to position [59, 0]
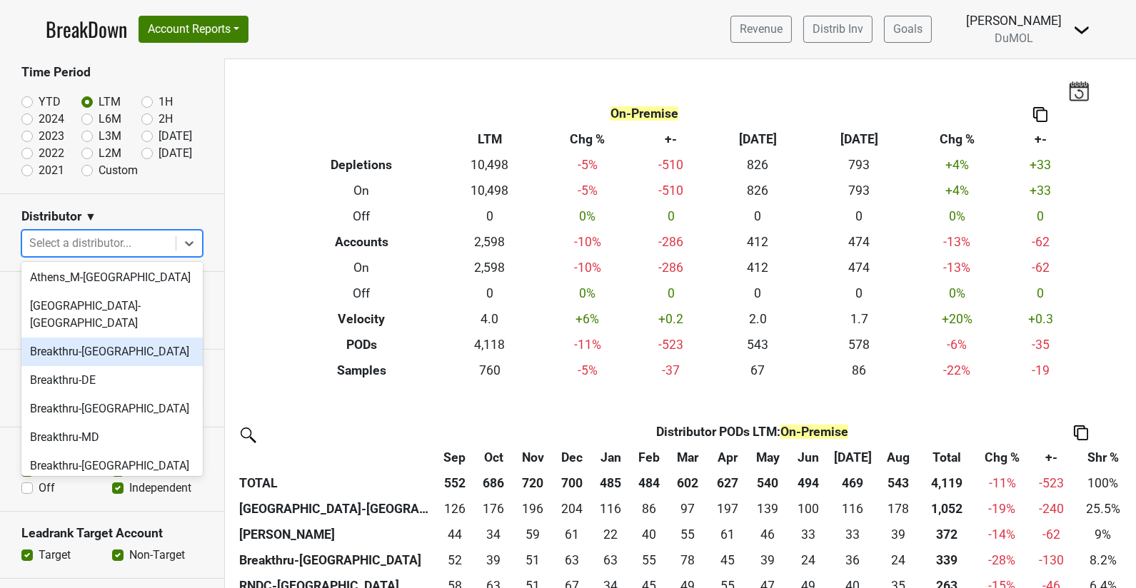
click at [129, 338] on div "Breakthru-DC" at bounding box center [111, 352] width 181 height 29
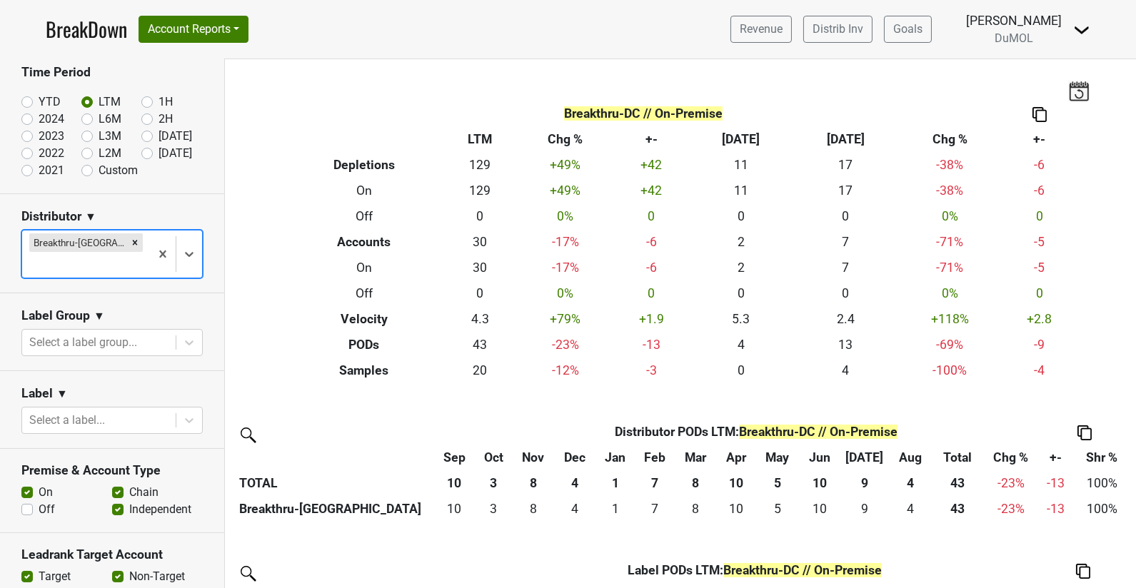
click at [168, 293] on section "Label Group ▼ Select a label group..." at bounding box center [112, 332] width 224 height 78
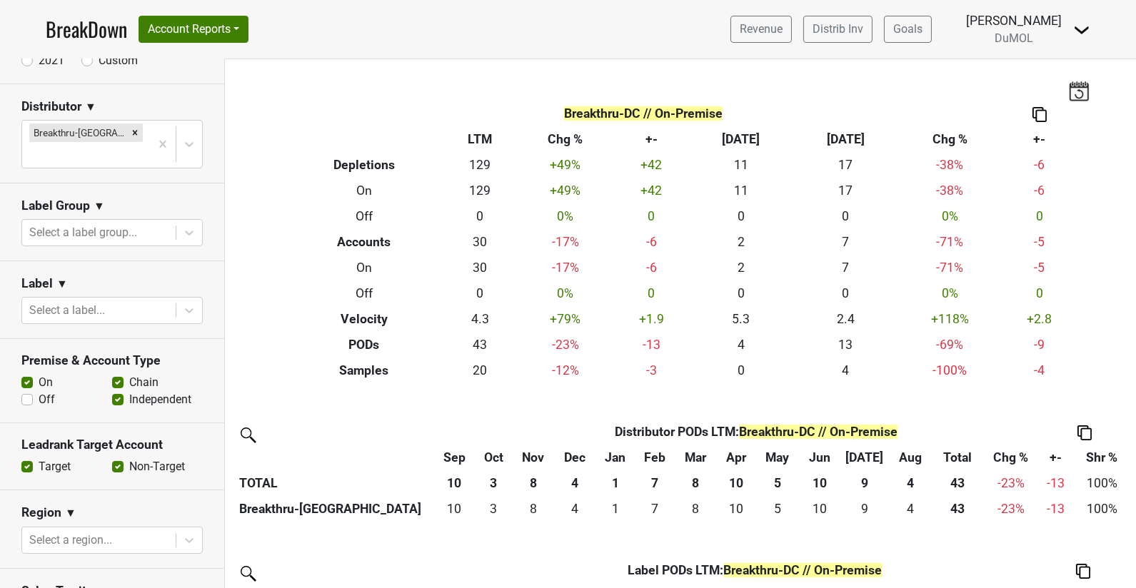
scroll to position [176, 0]
click at [188, 302] on icon at bounding box center [189, 309] width 14 height 14
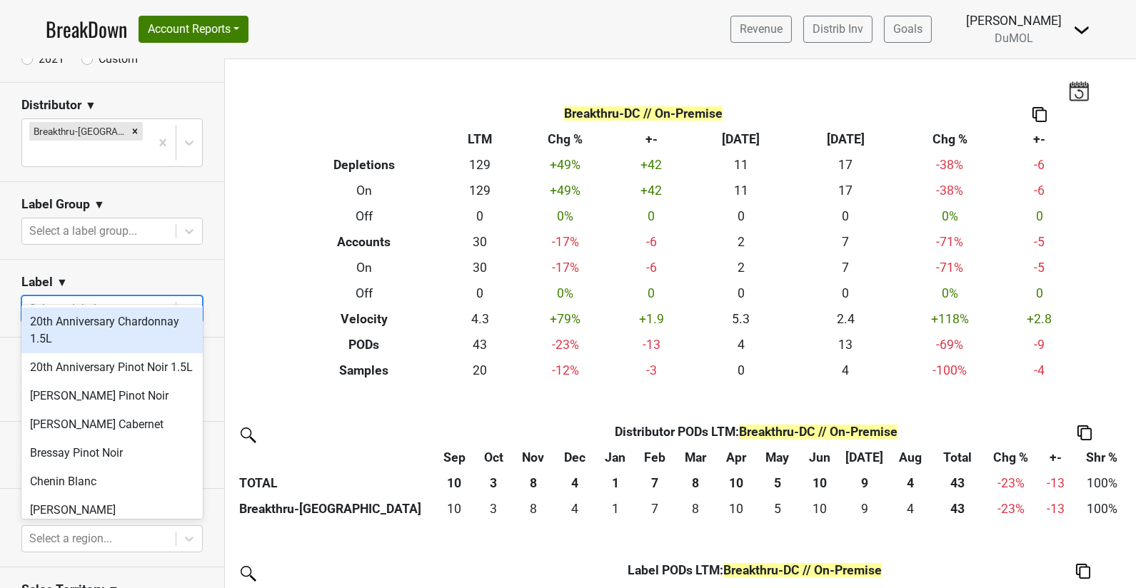
click at [188, 302] on icon at bounding box center [189, 309] width 14 height 14
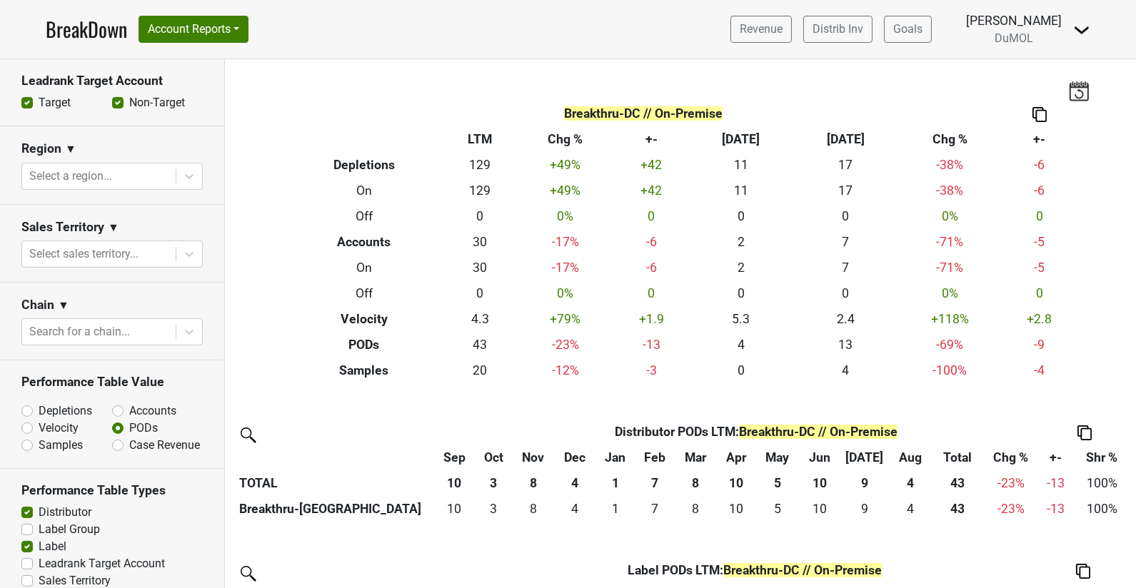
scroll to position [617, 0]
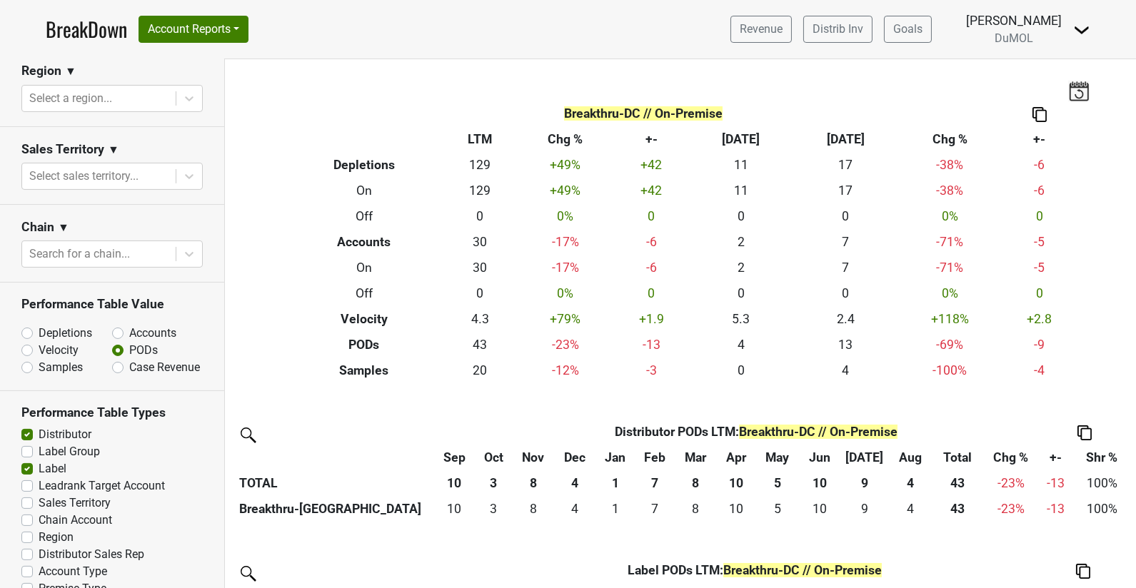
click at [24, 426] on div "Distributor" at bounding box center [111, 434] width 181 height 17
click at [39, 426] on label "Distributor" at bounding box center [65, 434] width 53 height 17
click at [26, 426] on input "Distributor" at bounding box center [26, 433] width 11 height 14
checkbox input "false"
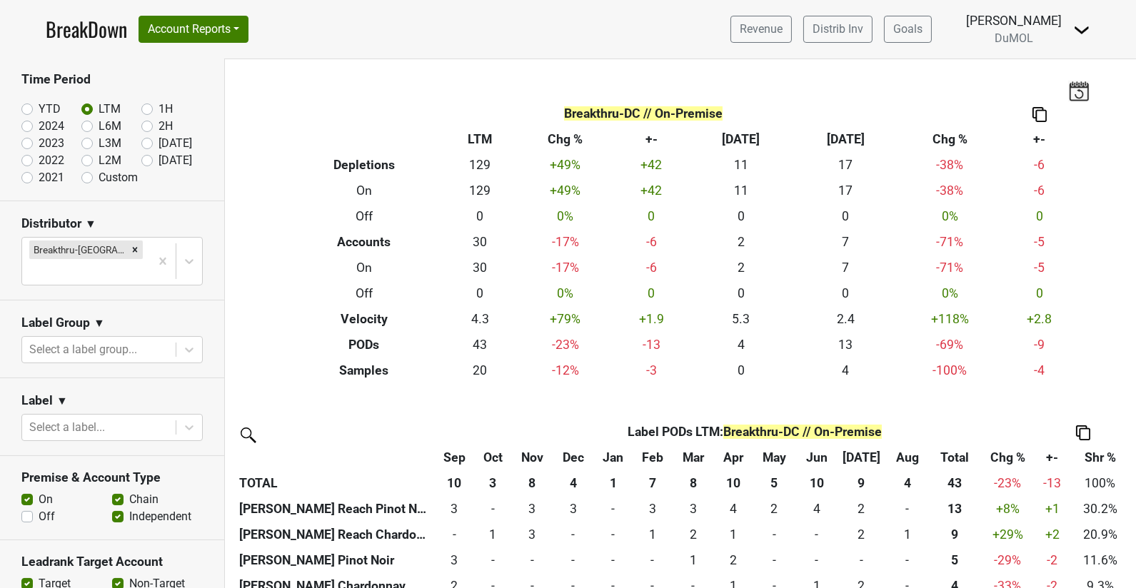
scroll to position [0, 0]
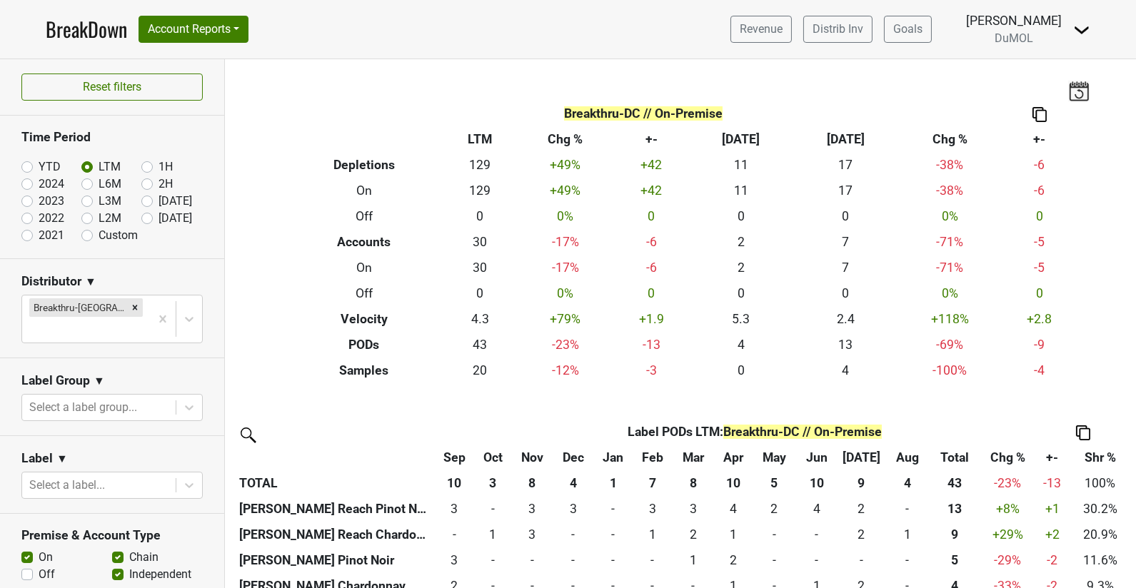
click at [99, 171] on label "LTM" at bounding box center [110, 166] width 22 height 17
click at [87, 171] on input "LTM" at bounding box center [109, 165] width 57 height 14
click at [133, 306] on icon "Remove Breakthru-DC" at bounding box center [135, 307] width 5 height 5
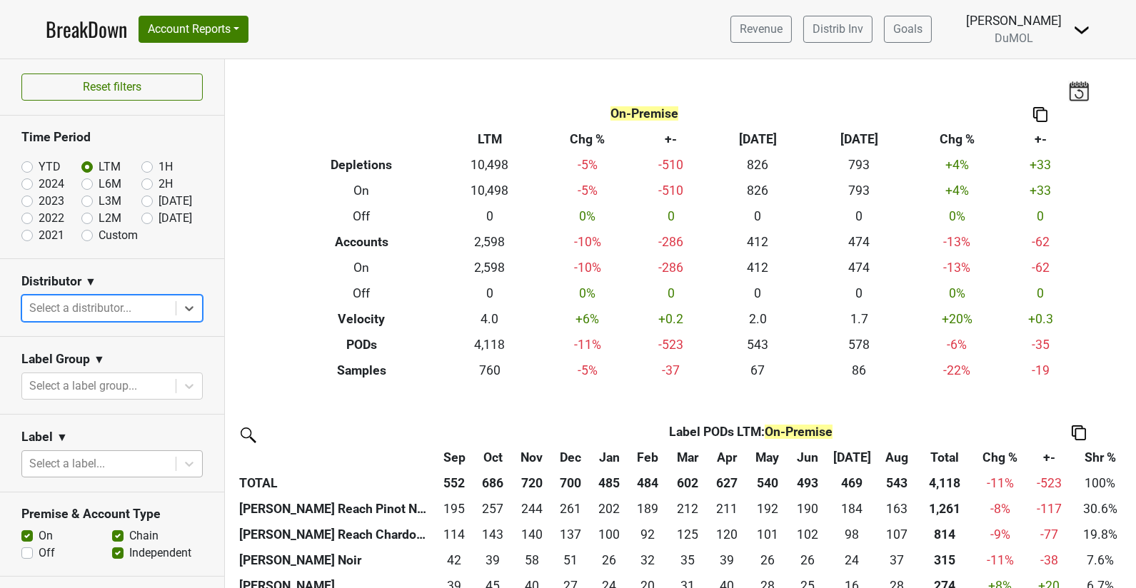
click at [82, 460] on div at bounding box center [98, 464] width 139 height 20
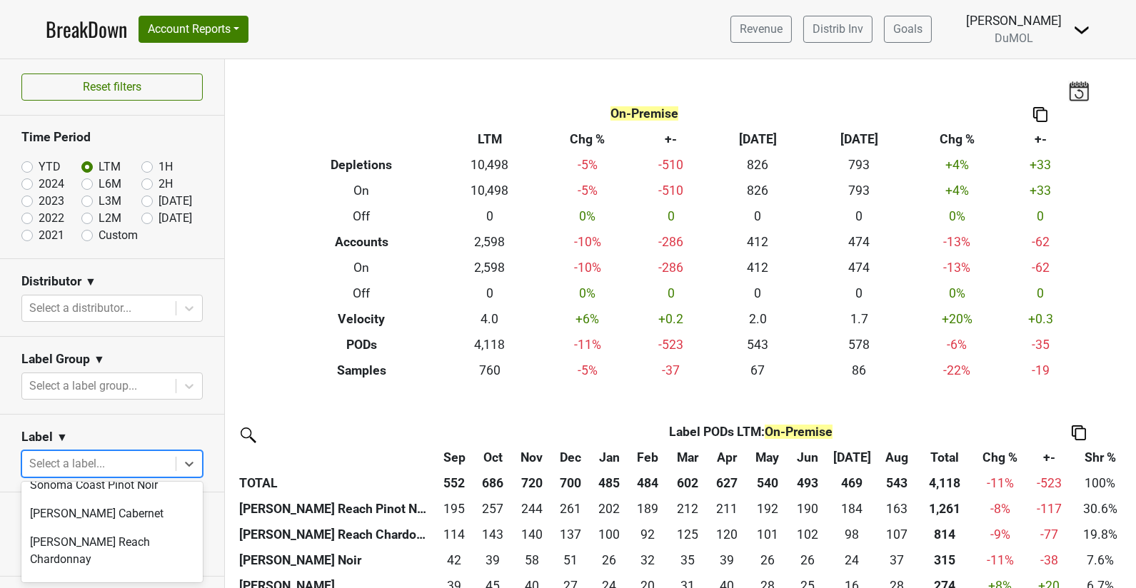
scroll to position [1171, 0]
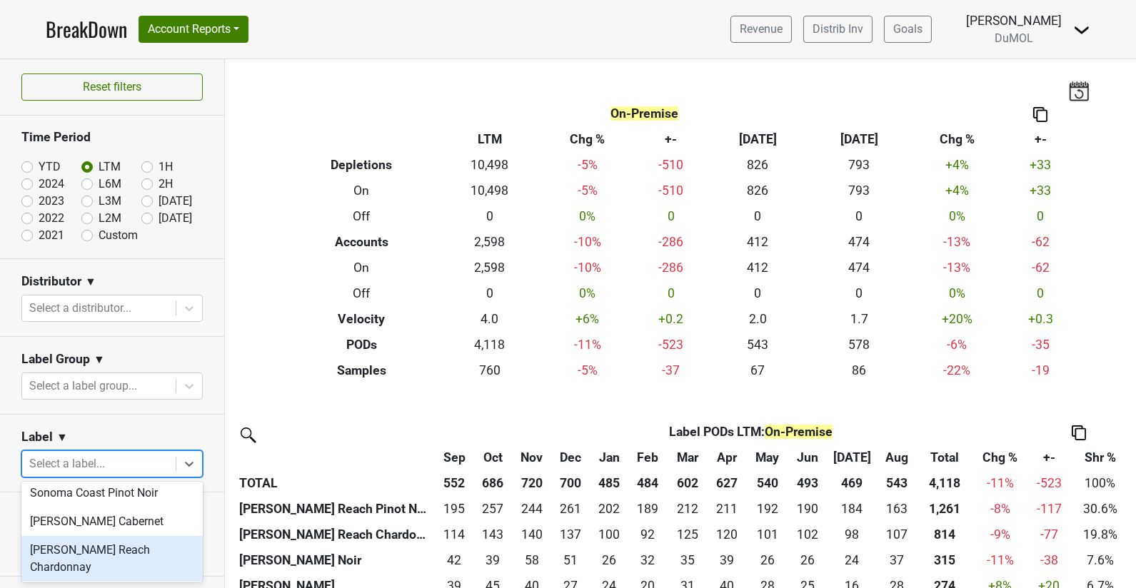
click at [132, 536] on div "Wester Reach Chardonnay" at bounding box center [111, 559] width 181 height 46
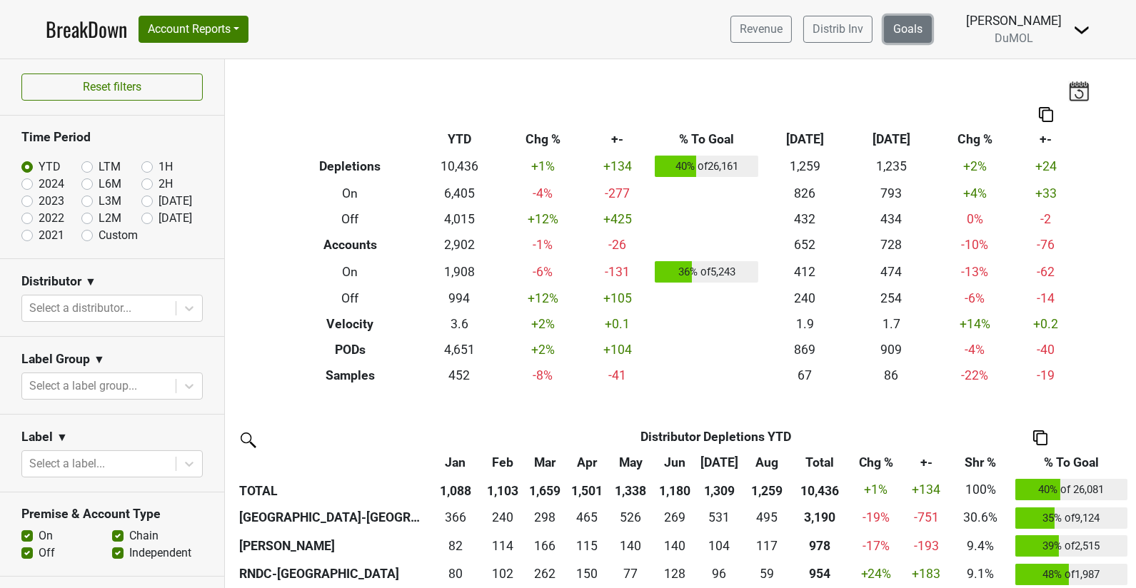
click at [919, 34] on link "Goals" at bounding box center [908, 29] width 48 height 27
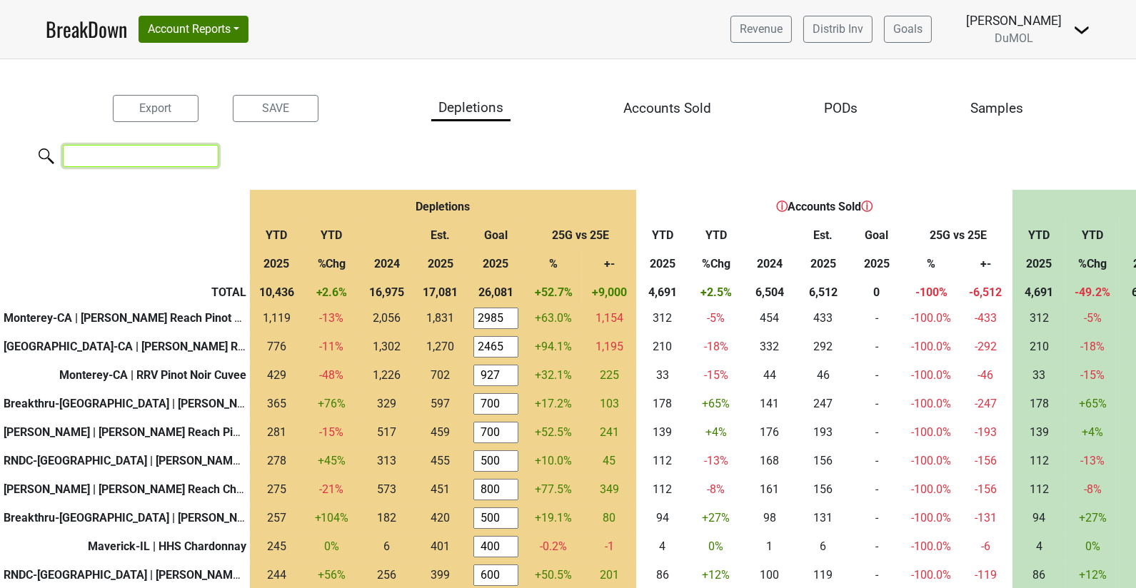
click at [151, 153] on input "search" at bounding box center [141, 156] width 156 height 22
click at [870, 104] on div "Export SAVE Depletions Accounts Sold PODs Samples" at bounding box center [568, 108] width 1136 height 27
click at [849, 104] on div "PODs" at bounding box center [841, 109] width 34 height 21
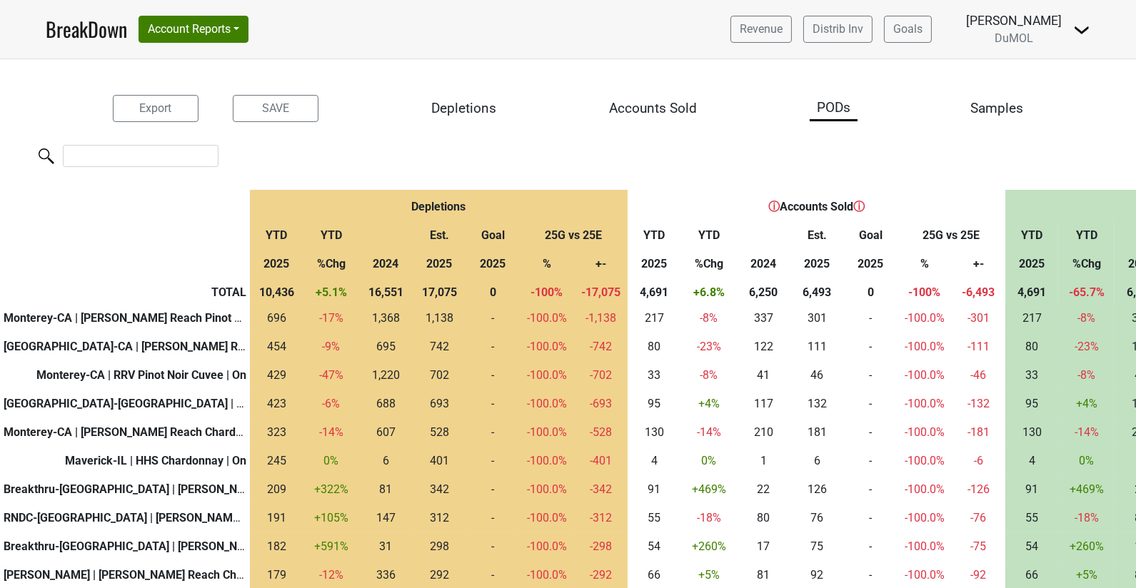
click at [143, 168] on div at bounding box center [881, 157] width 1763 height 31
click at [148, 157] on input "search" at bounding box center [141, 156] width 156 height 22
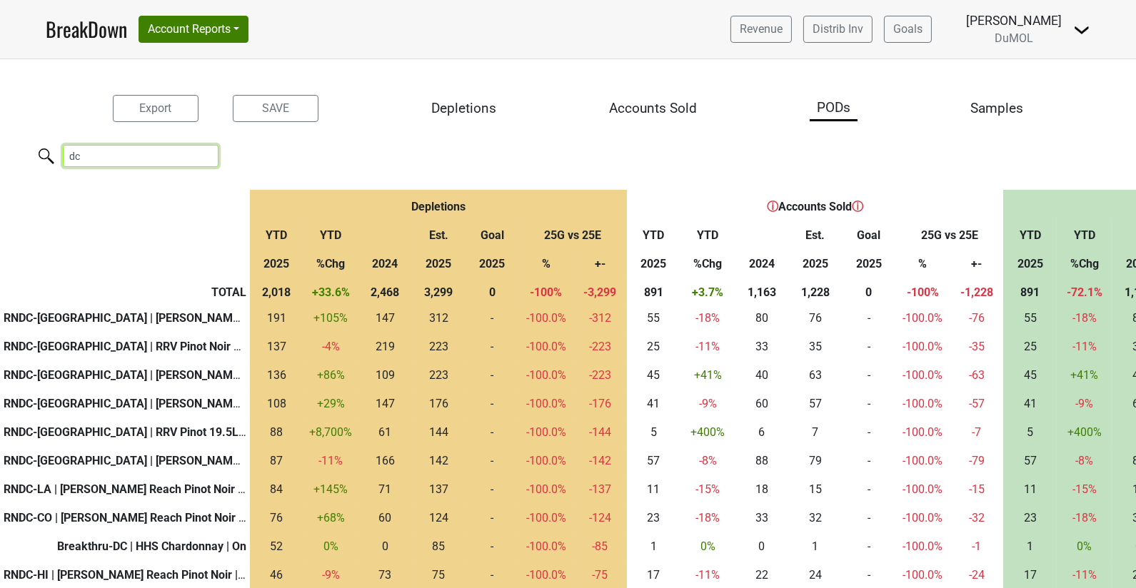
type input "d"
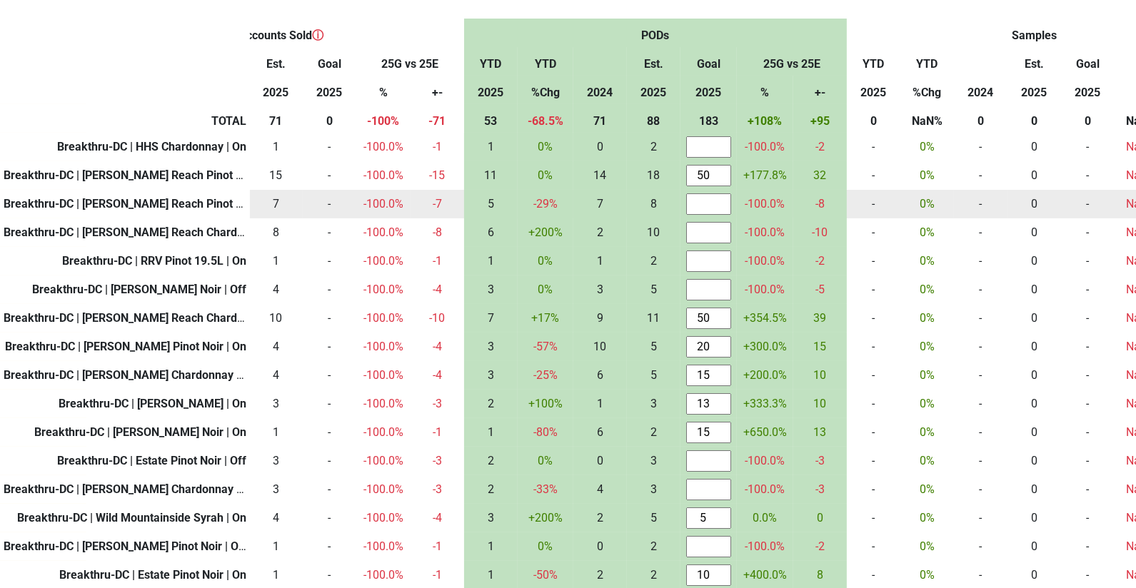
scroll to position [0, 541]
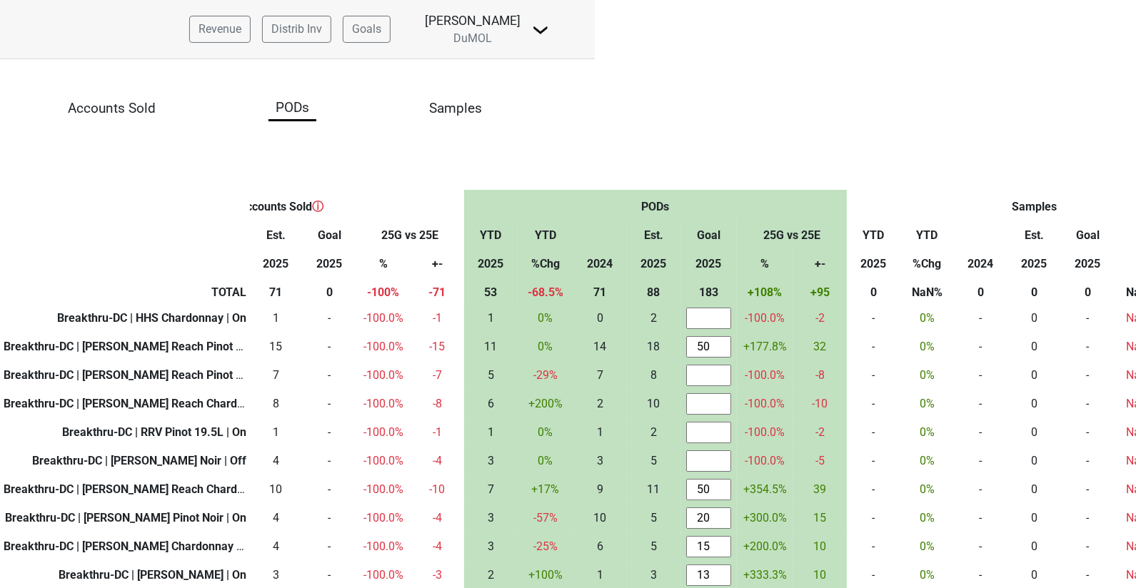
type input "breakthru-dc"
